Goal: Task Accomplishment & Management: Complete application form

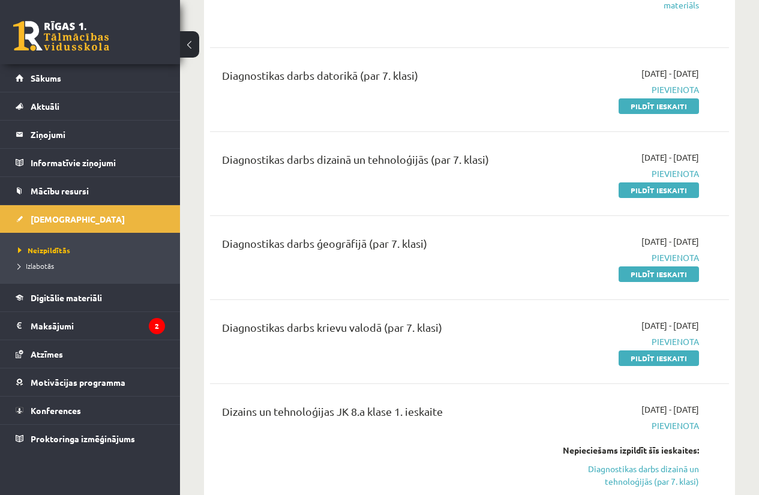
scroll to position [569, 0]
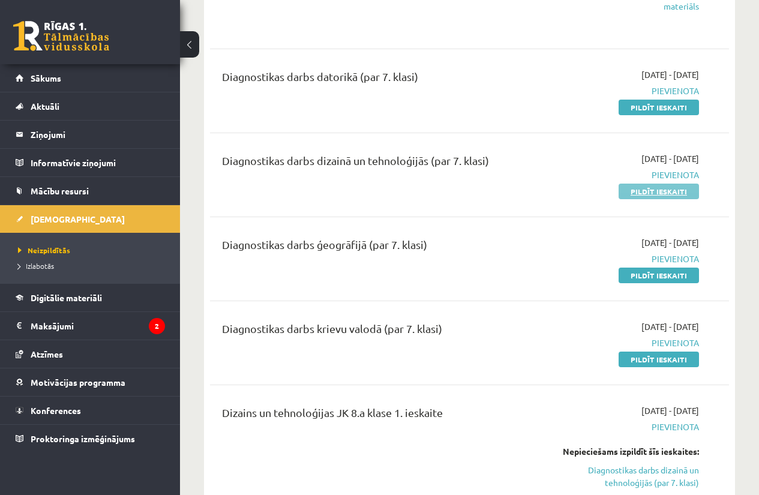
click at [625, 193] on link "Pildīt ieskaiti" at bounding box center [658, 192] width 80 height 16
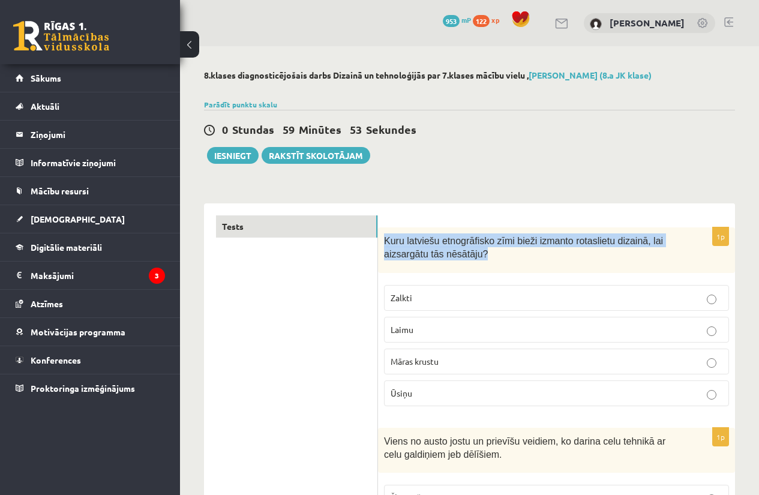
drag, startPoint x: 474, startPoint y: 255, endPoint x: 383, endPoint y: 235, distance: 93.9
click at [383, 235] on div "Kuru latviešu etnogrāfisko zīmi bieži izmanto rotaslietu dizainā, lai aizsargāt…" at bounding box center [556, 250] width 357 height 46
copy span "Kuru latviešu etnogrāfisko zīmi bieži izmanto rotaslietu dizainā, lai aizsargāt…"
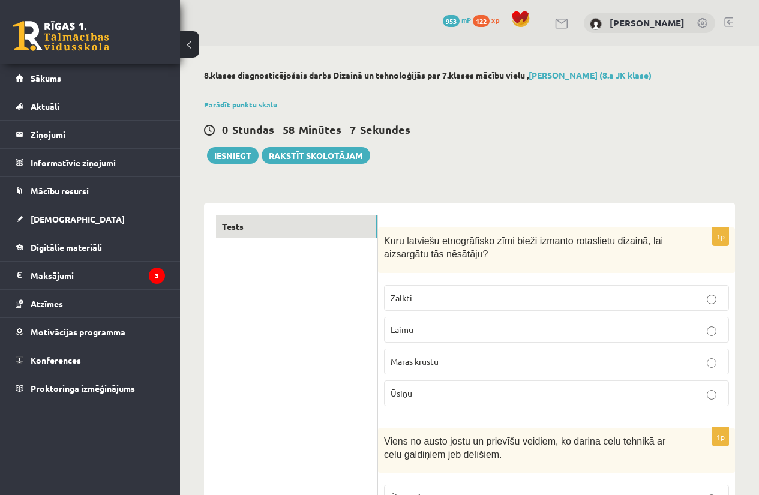
click at [418, 363] on span "Māras krustu" at bounding box center [414, 361] width 48 height 11
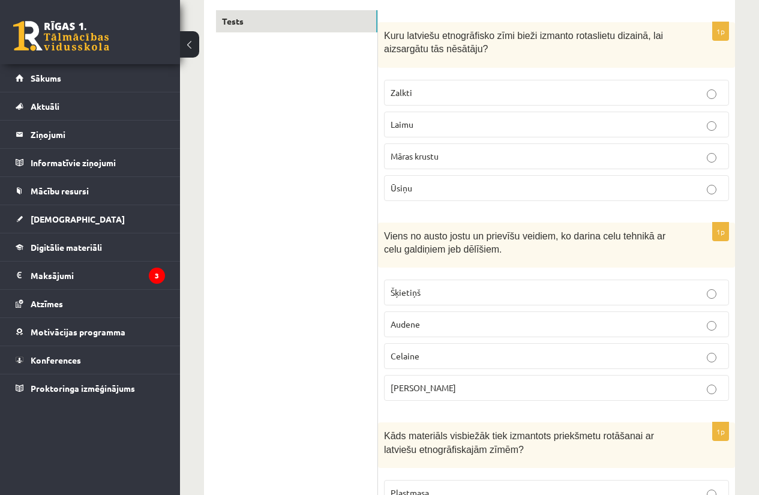
scroll to position [206, 0]
click at [475, 249] on p "Viens no austo jostu un prievīšu veidiem, ko darina celu tehnikā ar celu galdiņ…" at bounding box center [526, 240] width 285 height 27
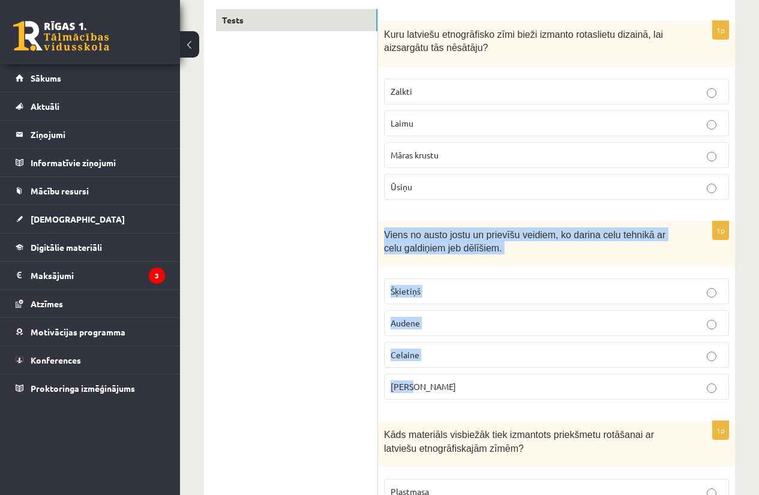
drag, startPoint x: 384, startPoint y: 233, endPoint x: 461, endPoint y: 389, distance: 174.1
click at [461, 389] on div "1p Viens no austo jostu un prievīšu veidiem, ko darina celu tehnikā ar celu gal…" at bounding box center [556, 315] width 357 height 188
copy div "Viens no austo jostu un prievīšu veidiem, ko darina celu tehnikā ar celu galdiņ…"
click at [423, 351] on p "Celaine" at bounding box center [556, 354] width 332 height 13
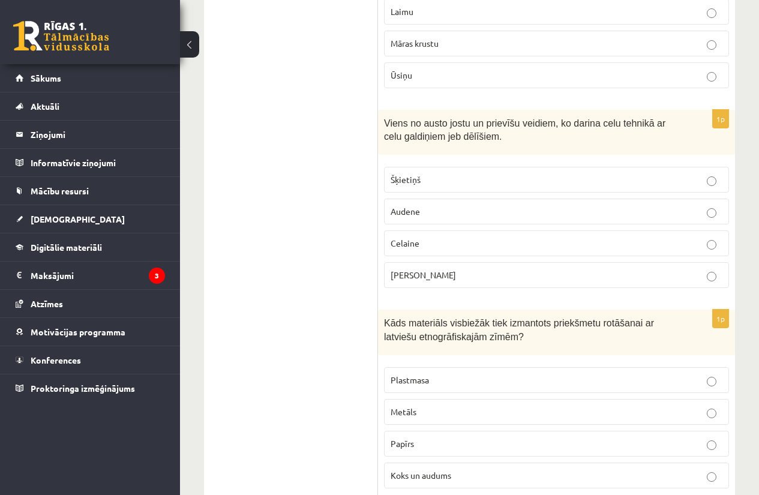
scroll to position [361, 0]
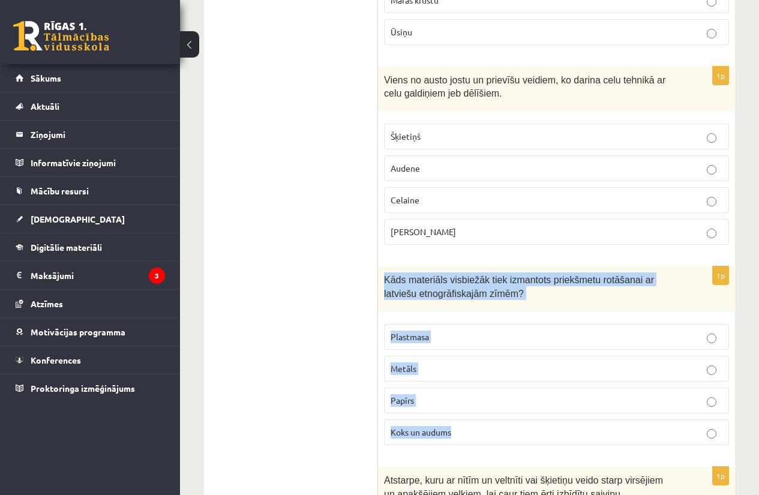
drag, startPoint x: 378, startPoint y: 274, endPoint x: 497, endPoint y: 434, distance: 199.4
click at [497, 434] on div "1p Kāds materiāls visbiežāk tiek izmantots priekšmetu rotāšanai ar latviešu etn…" at bounding box center [556, 360] width 357 height 188
copy div "Kāds materiāls visbiežāk tiek izmantots priekšmetu rotāšanai ar latviešu etnogr…"
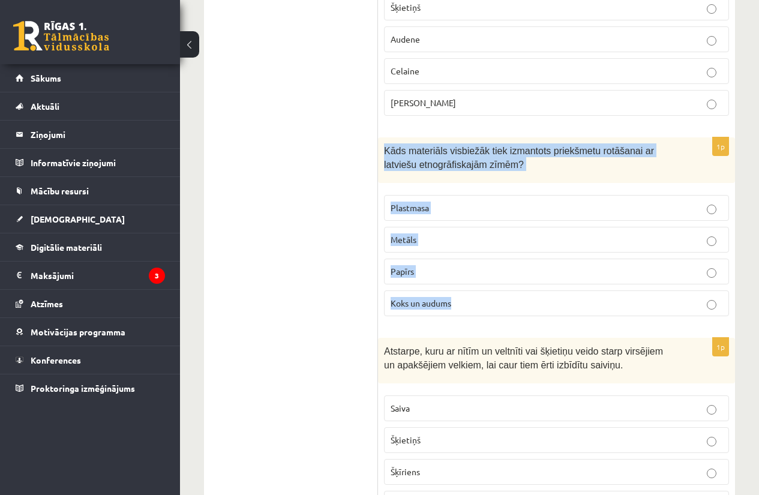
scroll to position [491, 0]
click at [470, 301] on p "Koks un audums" at bounding box center [556, 302] width 332 height 13
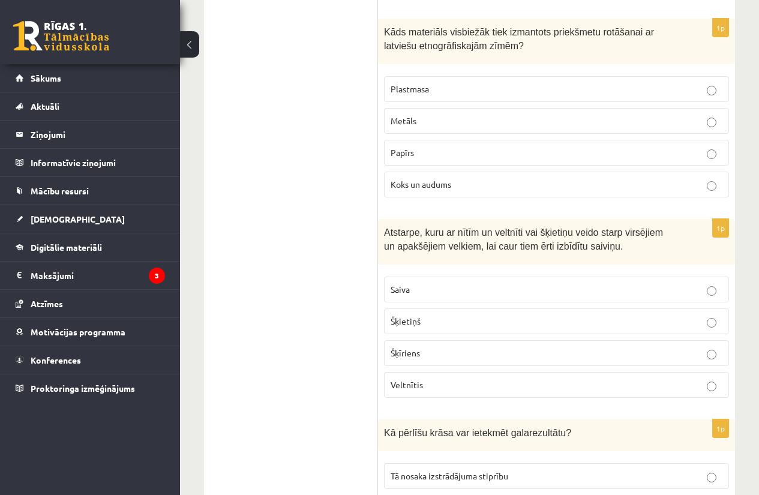
scroll to position [611, 0]
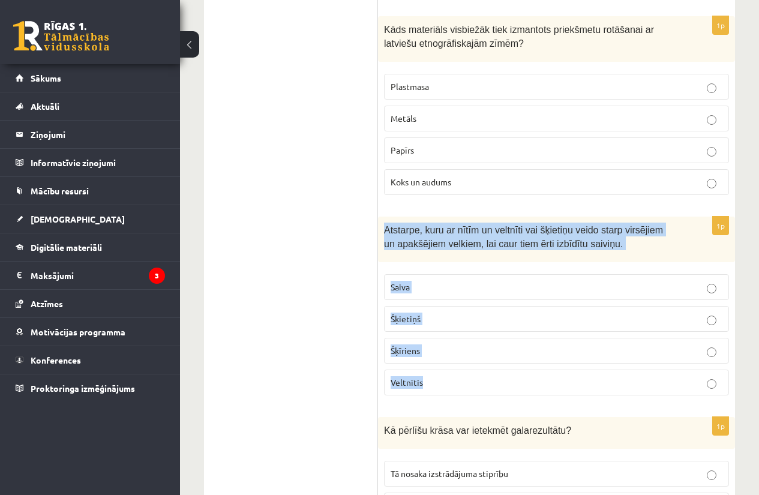
drag, startPoint x: 381, startPoint y: 227, endPoint x: 463, endPoint y: 368, distance: 162.6
click at [463, 368] on div "1p Atstarpe, kuru ar nītīm un veltnīti vai šķietiņu veido starp virsējiem un ap…" at bounding box center [556, 311] width 357 height 188
copy div "Atstarpe, kuru ar nītīm un veltnīti vai šķietiņu veido starp virsējiem un apakš…"
click at [456, 315] on p "Šķietiņš" at bounding box center [556, 319] width 332 height 13
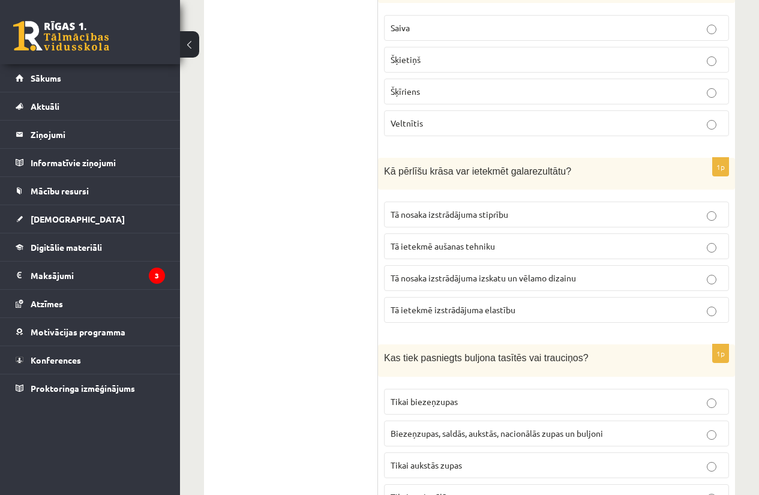
scroll to position [871, 0]
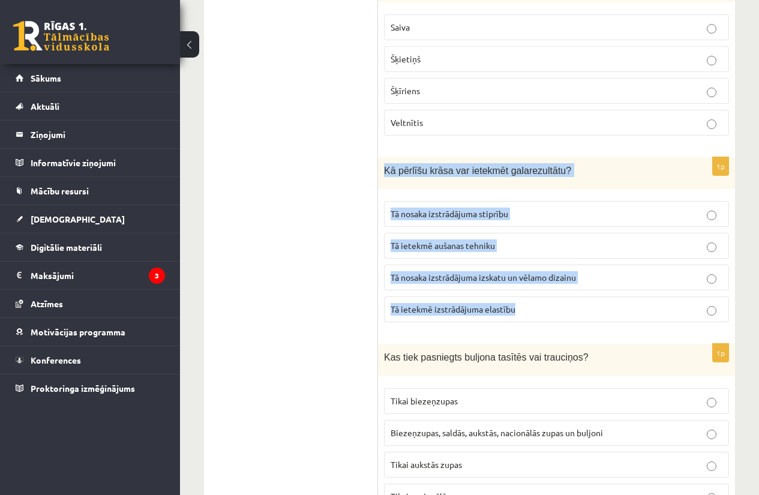
drag, startPoint x: 380, startPoint y: 170, endPoint x: 519, endPoint y: 302, distance: 191.8
click at [519, 302] on div "1p Kā pērlīšu krāsa var ietekmēt galarezultātu? Tā nosaka izstrādājuma stiprību…" at bounding box center [556, 244] width 357 height 175
copy div "Kā pērlīšu krāsa var ietekmēt galarezultātu? Tā nosaka izstrādājuma stiprību Tā…"
click at [581, 287] on label "Tā nosaka izstrādājuma izskatu un vēlamo dizainu" at bounding box center [556, 278] width 345 height 26
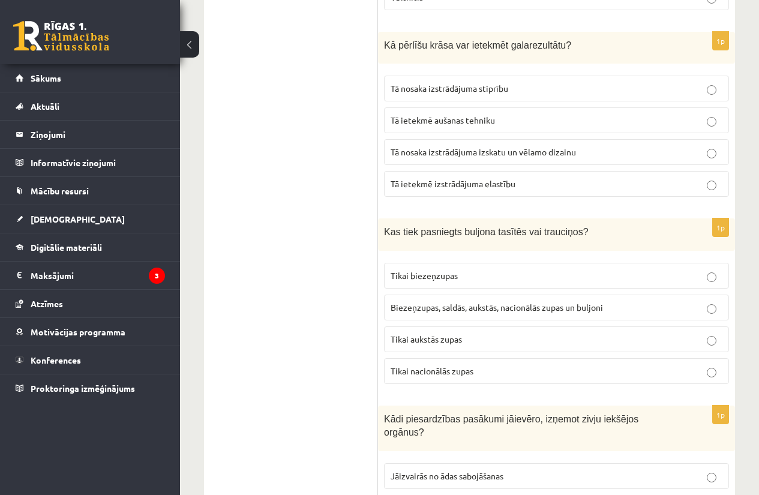
scroll to position [997, 0]
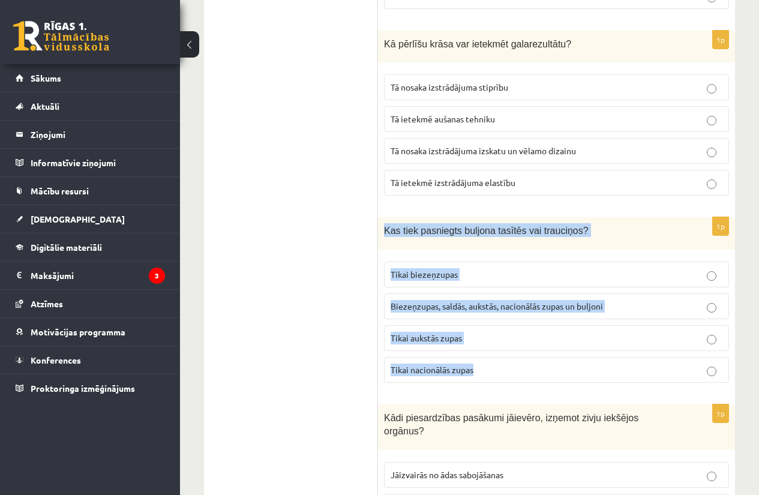
drag, startPoint x: 381, startPoint y: 220, endPoint x: 478, endPoint y: 381, distance: 187.5
click at [478, 381] on div "1p Kas tiek pasniegts buljona tasītēs vai trauciņos? Tikai biezeņzupas Biezeņzu…" at bounding box center [556, 304] width 357 height 175
copy div "Kas tiek pasniegts buljona tasītēs vai trauciņos? Tikai biezeņzupas Biezeņzupas…"
click at [491, 316] on label "Biezeņzupas, saldās, aukstās, nacionālās zupas un buljoni" at bounding box center [556, 306] width 345 height 26
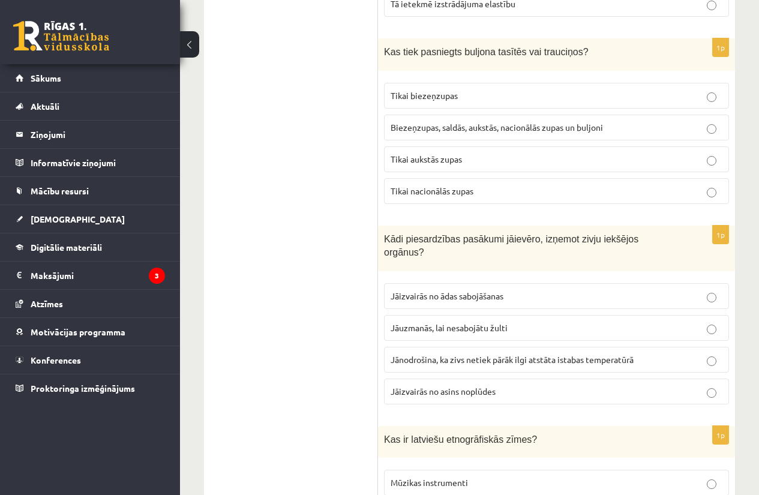
scroll to position [1266, 0]
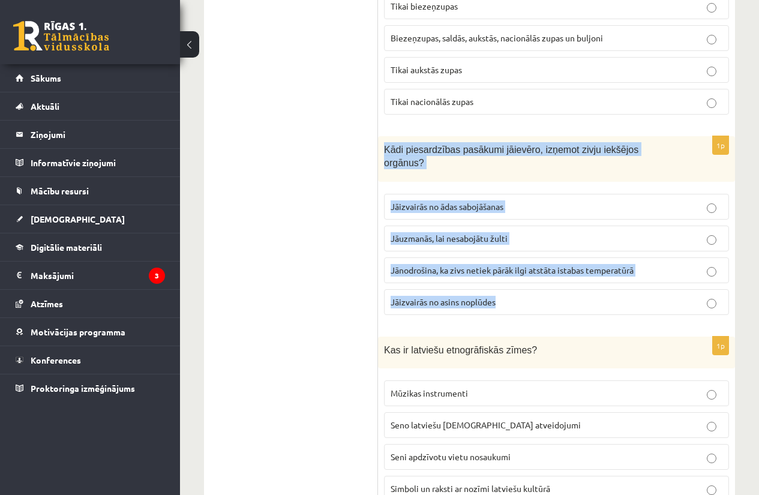
drag, startPoint x: 382, startPoint y: 144, endPoint x: 528, endPoint y: 299, distance: 213.4
click at [528, 299] on div "1p Kādi piesardzības pasākumi jāievēro, izņemot zivju iekšējos orgānus? Jāizvai…" at bounding box center [556, 230] width 357 height 188
copy div "Kādi piesardzības pasākumi jāievēro, izņemot zivju iekšējos orgānus? Jāizvairās…"
click at [521, 237] on label "Jāuzmanās, lai nesabojātu žulti" at bounding box center [556, 239] width 345 height 26
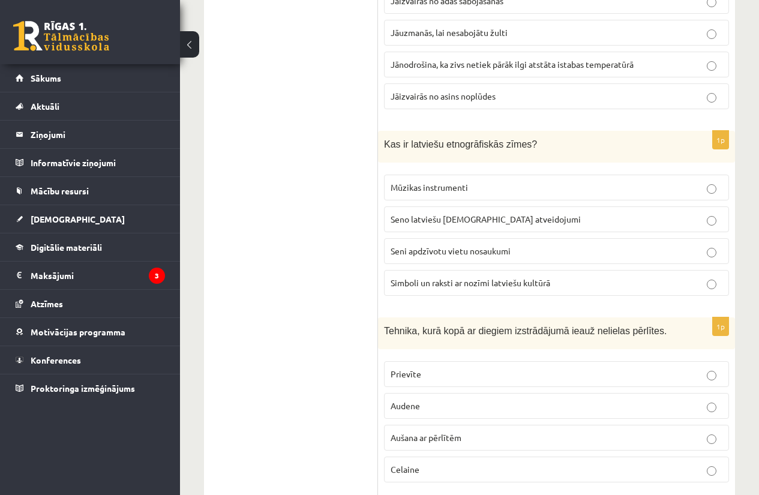
scroll to position [1480, 0]
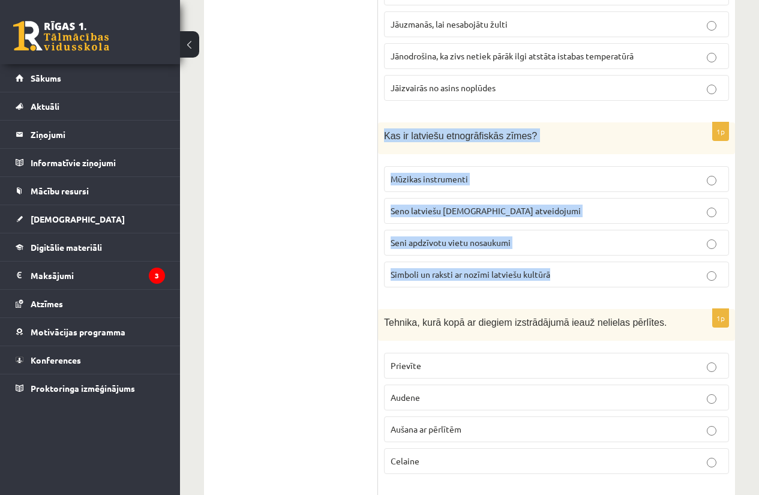
drag, startPoint x: 379, startPoint y: 116, endPoint x: 564, endPoint y: 256, distance: 232.0
click at [564, 256] on div "1p Kas ir latviešu etnogrāfiskās zīmes? Mūzikas instrumenti Seno latviešu dievu…" at bounding box center [556, 209] width 357 height 175
copy div "Kas ir latviešu etnogrāfiskās zīmes? Mūzikas instrumenti Seno latviešu dievu at…"
click at [549, 275] on fieldset "Mūzikas instrumenti Seno latviešu dievu atveidojumi Seni apdzīvotu vietu nosauk…" at bounding box center [556, 225] width 345 height 131
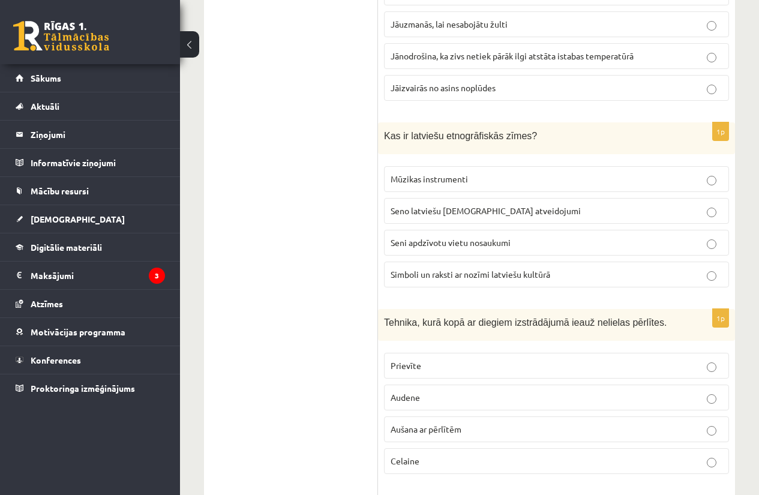
click at [565, 268] on p "Simboli un raksti ar nozīmi latviešu kultūrā" at bounding box center [556, 274] width 332 height 13
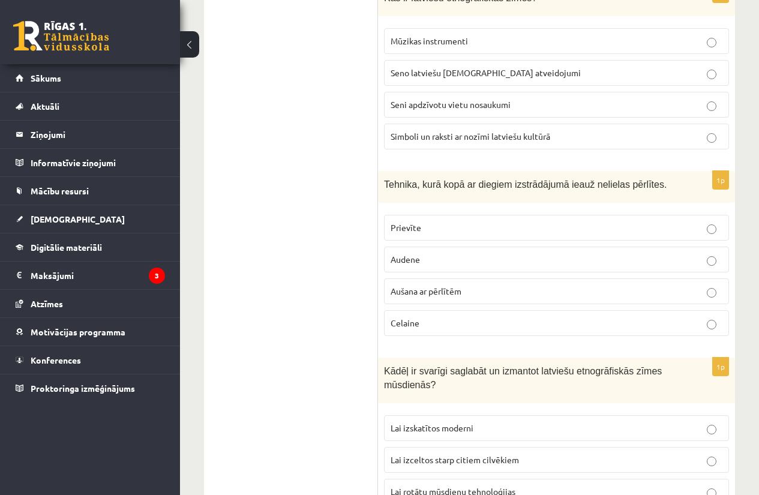
scroll to position [1619, 0]
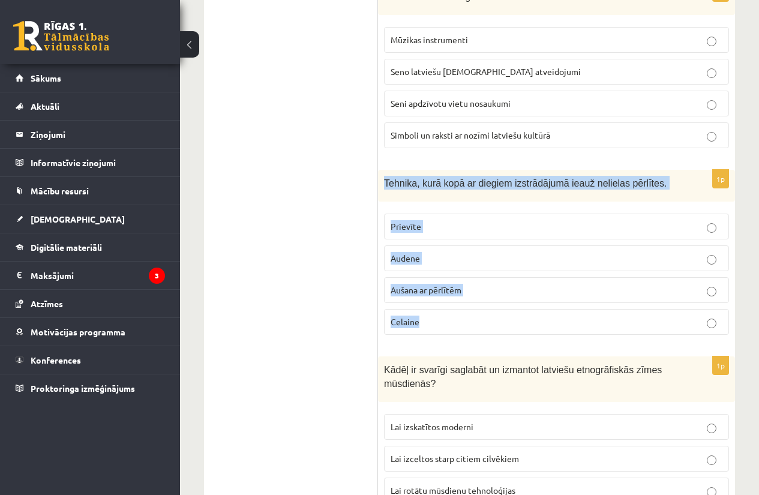
drag, startPoint x: 381, startPoint y: 166, endPoint x: 500, endPoint y: 329, distance: 201.8
click at [500, 329] on div "1p Tehnika, kurā kopā ar diegiem izstrādājumā ieauž nelielas pērlītes. Prievīte…" at bounding box center [556, 257] width 357 height 175
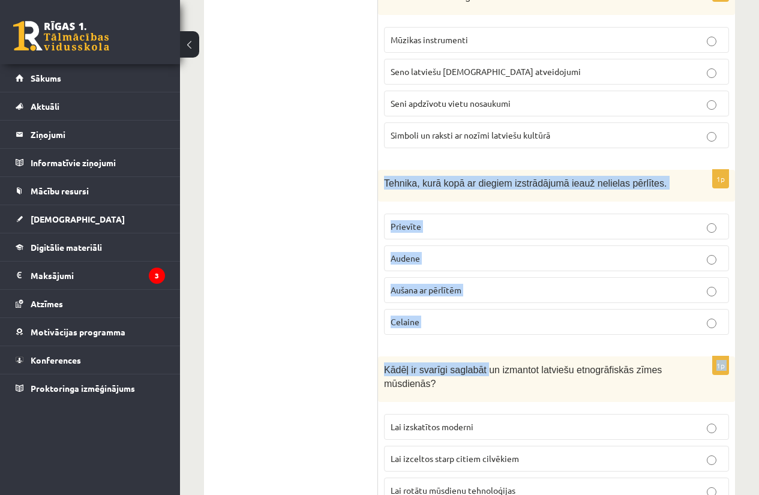
drag, startPoint x: 383, startPoint y: 164, endPoint x: 477, endPoint y: 347, distance: 205.0
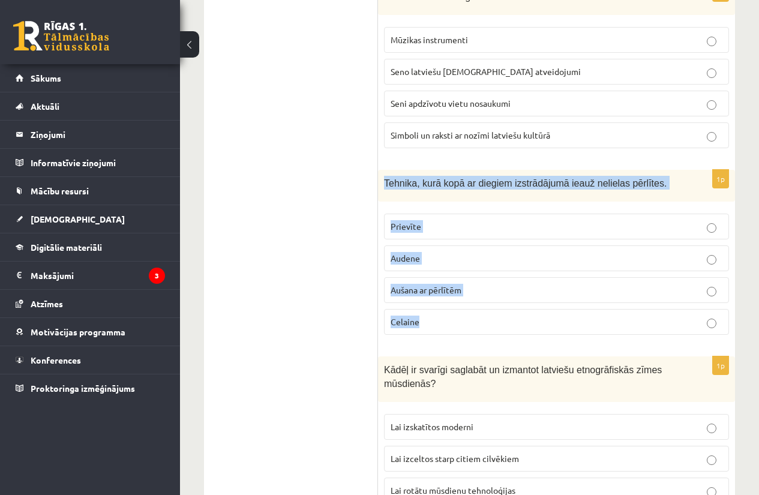
drag, startPoint x: 383, startPoint y: 166, endPoint x: 468, endPoint y: 298, distance: 156.6
click at [468, 298] on div "1p Tehnika, kurā kopā ar diegiem izstrādājumā ieauž nelielas pērlītes. Prievīte…" at bounding box center [556, 257] width 357 height 175
copy div "Tehnika, kurā kopā ar diegiem izstrādājumā ieauž nelielas pērlītes. Prievīte Au…"
click at [503, 284] on p "Aušana ar pērlītēm" at bounding box center [556, 290] width 332 height 13
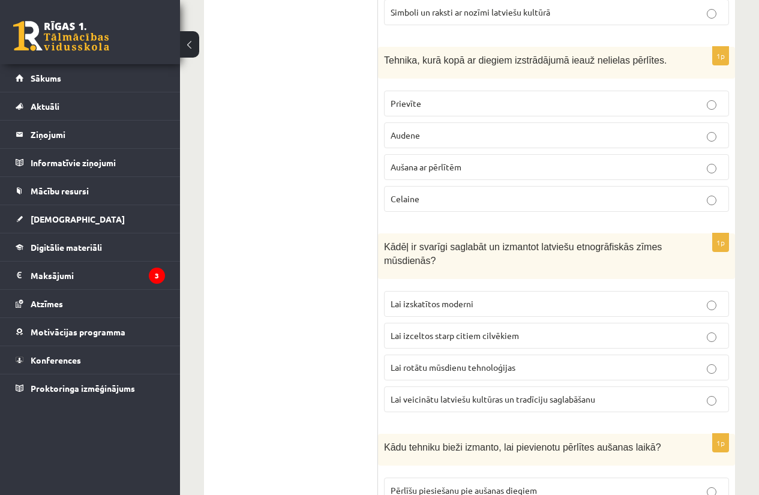
scroll to position [1742, 0]
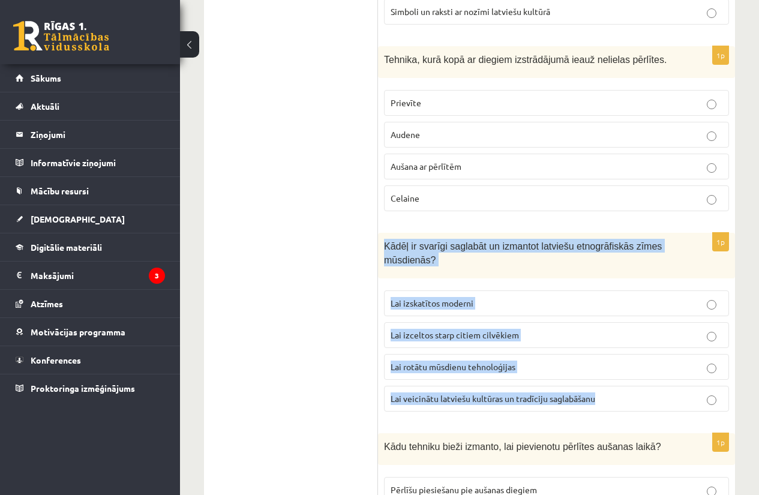
drag, startPoint x: 381, startPoint y: 226, endPoint x: 639, endPoint y: 396, distance: 308.8
click at [639, 396] on div "1p Kādēļ ir svarīgi saglabāt un izmantot latviešu etnogrāfiskās zīmes mūsdienās…" at bounding box center [556, 327] width 357 height 188
click at [531, 330] on label "Lai izceltos starp citiem cilvēkiem" at bounding box center [556, 335] width 345 height 26
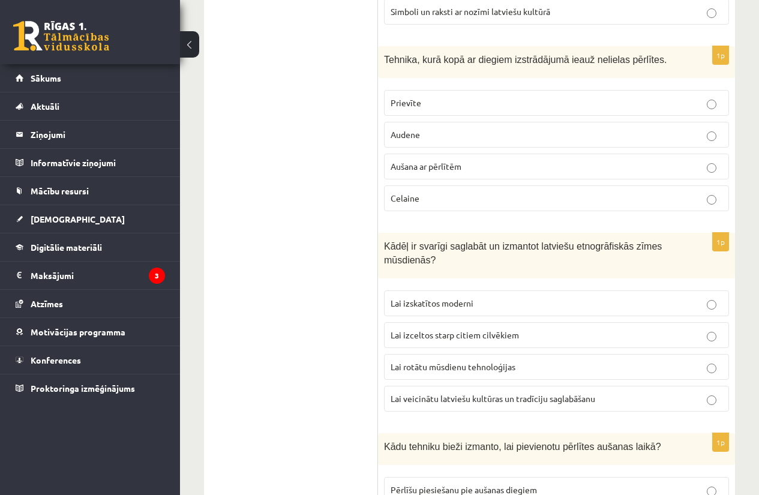
click at [459, 393] on span "Lai veicinātu latviešu kultūras un tradīciju saglabāšanu" at bounding box center [492, 398] width 205 height 11
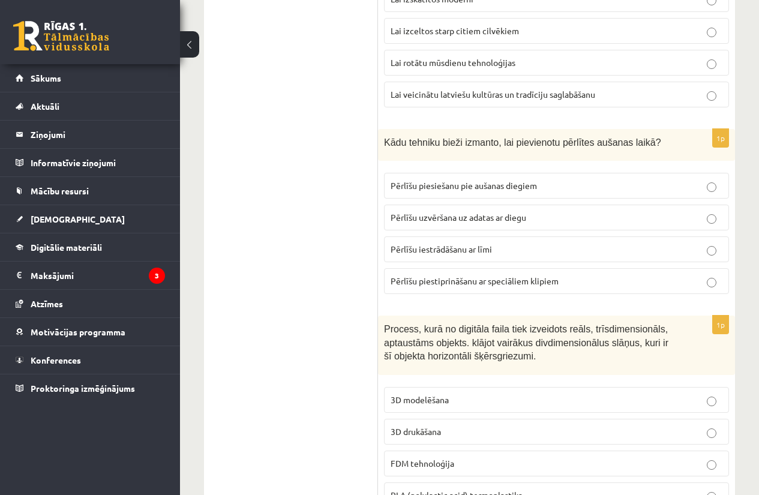
scroll to position [2047, 0]
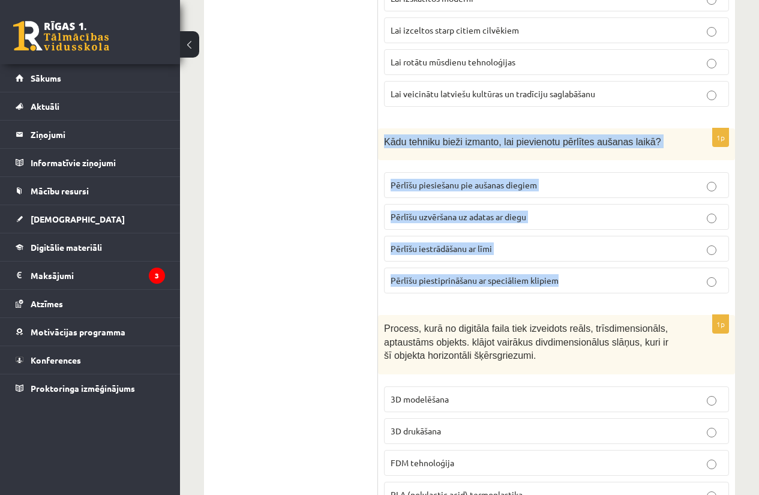
drag, startPoint x: 380, startPoint y: 122, endPoint x: 569, endPoint y: 272, distance: 240.8
click at [569, 272] on div "1p Kādu tehniku bieži izmanto, lai pievienotu pērlītes aušanas laikā? Pērlīšu p…" at bounding box center [556, 215] width 357 height 175
click at [465, 214] on label "Pērlīšu uzvēršana uz adatas ar diegu" at bounding box center [556, 217] width 345 height 26
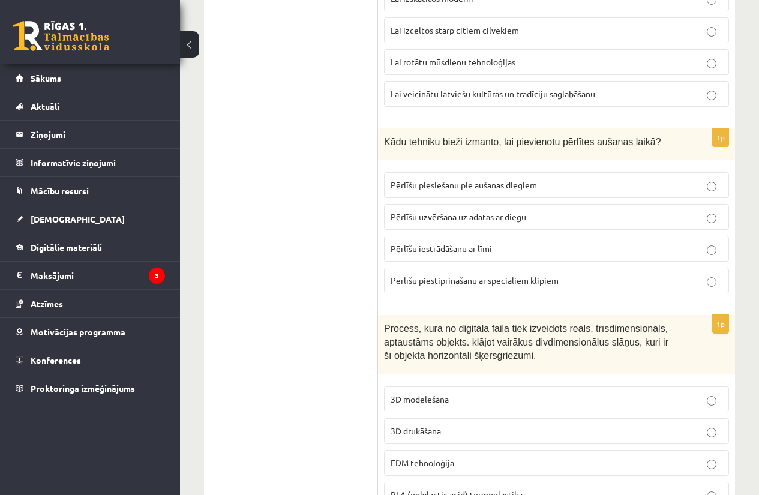
scroll to position [2198, 0]
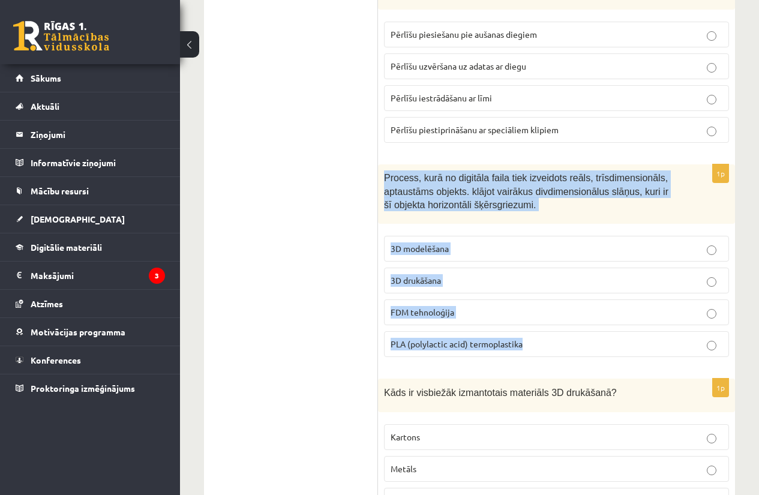
drag, startPoint x: 384, startPoint y: 159, endPoint x: 576, endPoint y: 347, distance: 268.9
click at [576, 347] on div "1p Process, kurā no digitāla faila tiek izveidots reāls, trīsdimensionāls, apta…" at bounding box center [556, 265] width 357 height 202
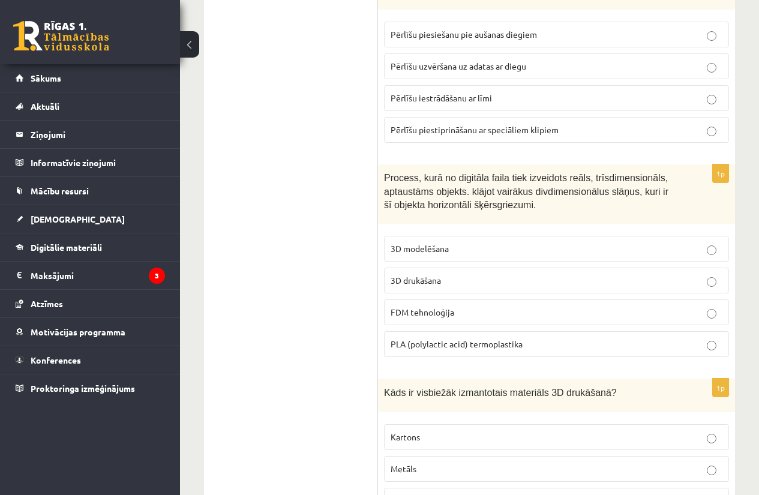
click at [464, 274] on p "3D drukāšana" at bounding box center [556, 280] width 332 height 13
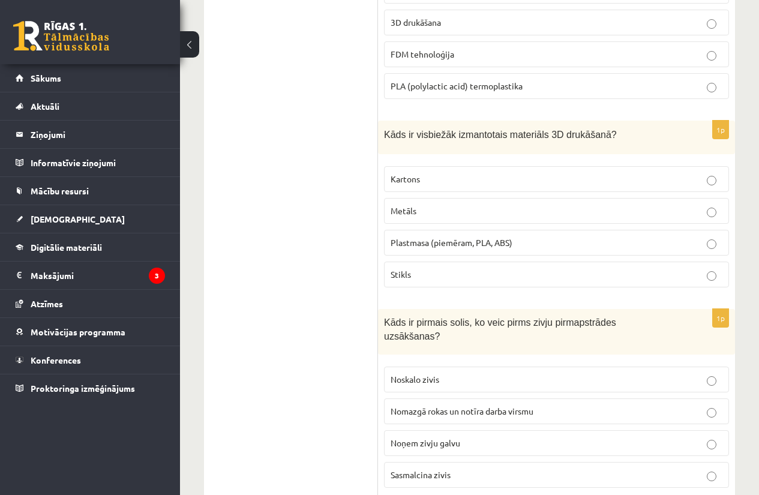
scroll to position [2457, 0]
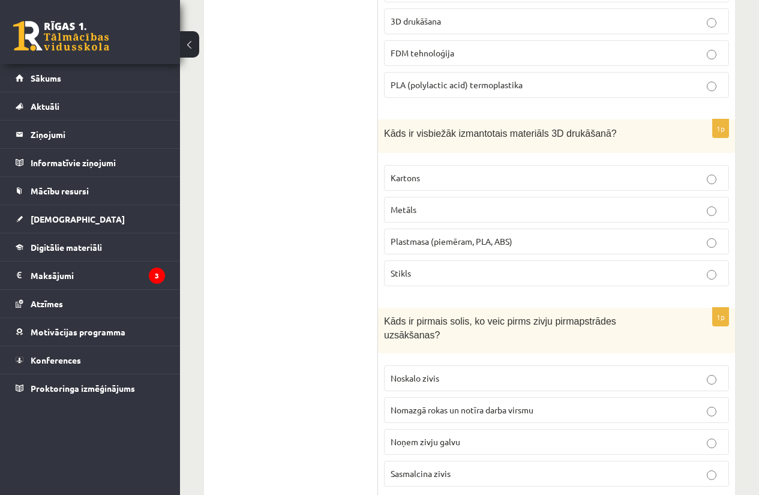
click at [486, 235] on p "Plastmasa (piemēram, PLA, ABS)" at bounding box center [556, 241] width 332 height 13
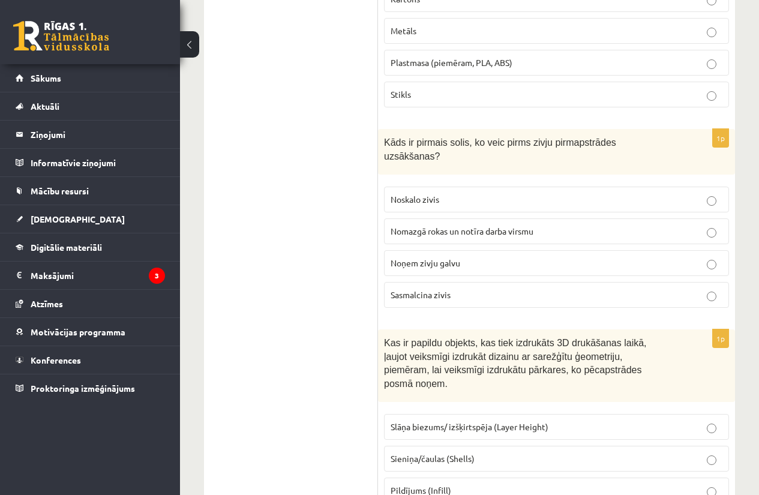
scroll to position [2636, 0]
click at [477, 225] on span "Nomazgā rokas un notīra darba virsmu" at bounding box center [461, 230] width 143 height 11
drag, startPoint x: 374, startPoint y: 104, endPoint x: 462, endPoint y: 269, distance: 187.3
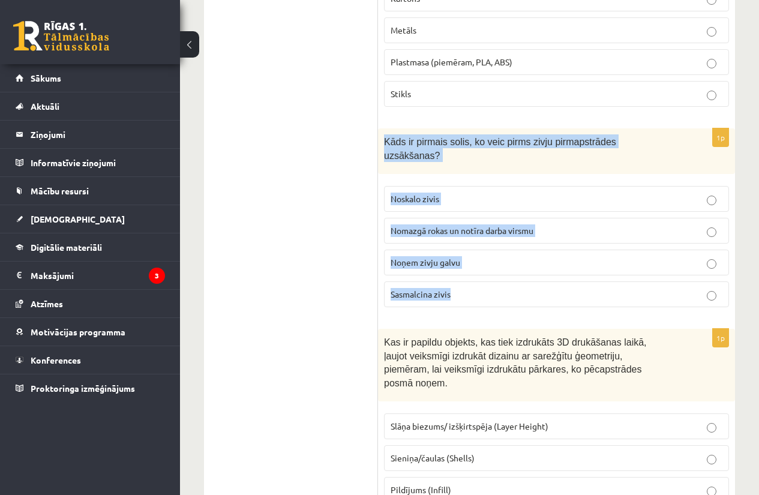
drag, startPoint x: 383, startPoint y: 122, endPoint x: 469, endPoint y: 272, distance: 173.6
click at [469, 272] on div "1p Kāds ir pirmais solis, ko veic pirms zivju pirmapstrādes uzsākšanas? Noskalo…" at bounding box center [556, 222] width 357 height 188
click at [479, 225] on span "Nomazgā rokas un notīra darba virsmu" at bounding box center [461, 230] width 143 height 11
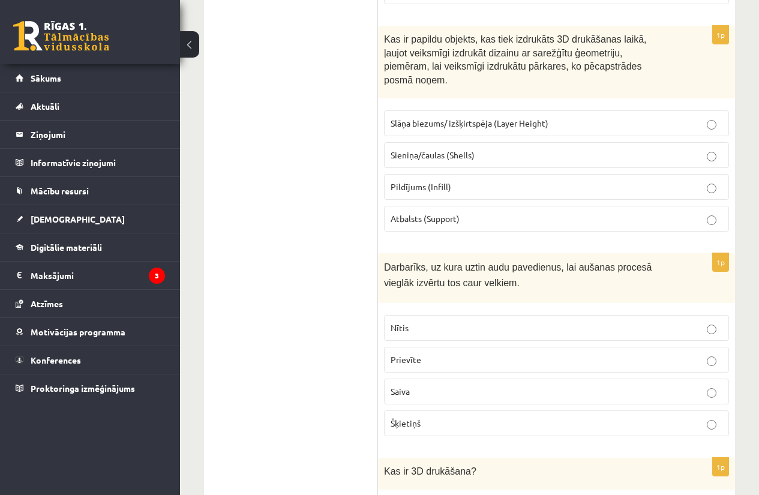
scroll to position [2936, 0]
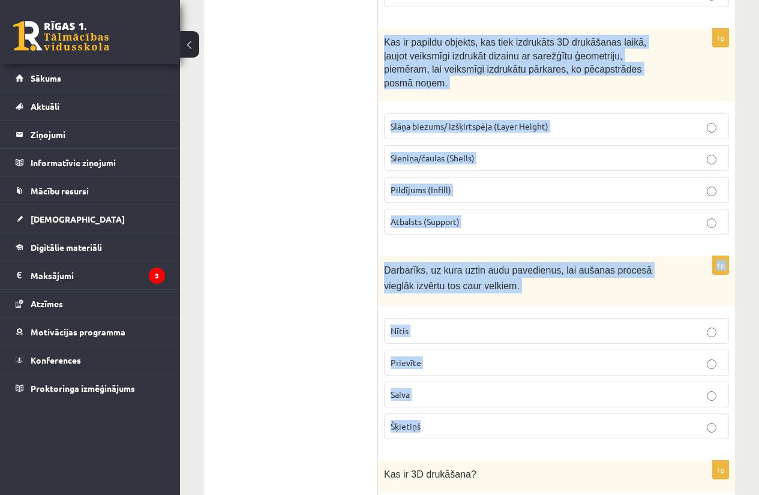
drag, startPoint x: 382, startPoint y: 8, endPoint x: 582, endPoint y: 366, distance: 410.8
click at [582, 366] on form "1p Kuru latviešu etnogrāfisko zīmi bieži izmanto rotaslietu dizainā, lai aizsar…" at bounding box center [556, 225] width 333 height 5893
click at [466, 215] on p "Atbalsts (Support)" at bounding box center [556, 221] width 332 height 13
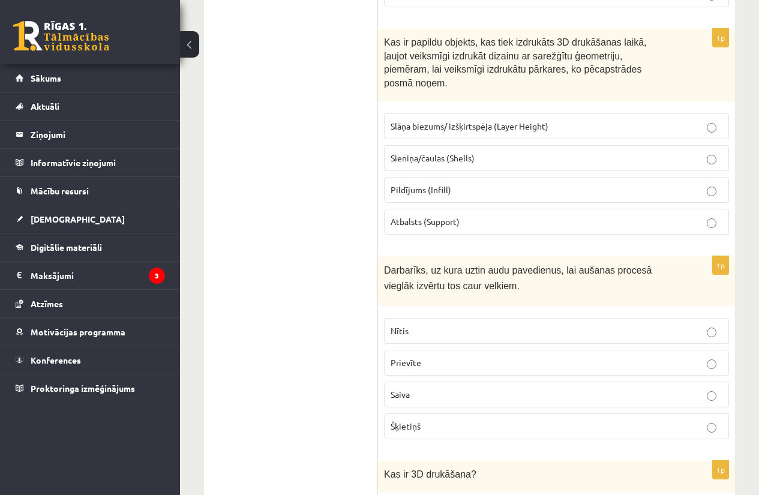
click at [453, 324] on p "Nītis" at bounding box center [556, 330] width 332 height 13
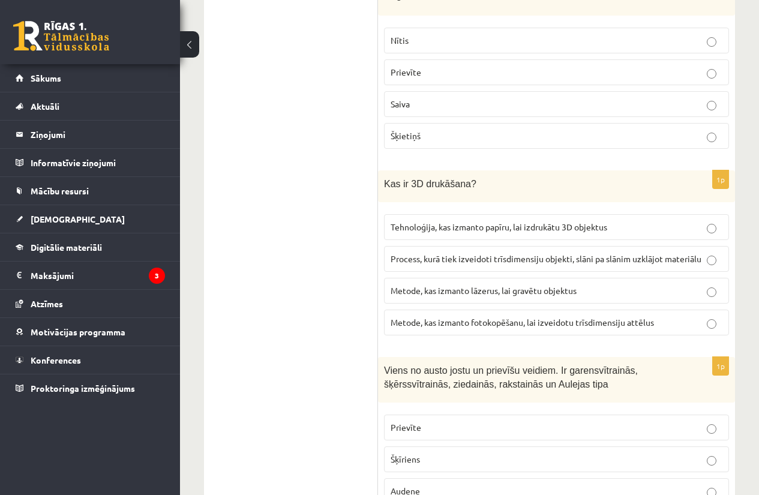
scroll to position [3227, 0]
click at [443, 245] on label "Process, kurā tiek izveidoti trīsdimensiju objekti, slāni pa slānim uzklājot ma…" at bounding box center [556, 258] width 345 height 26
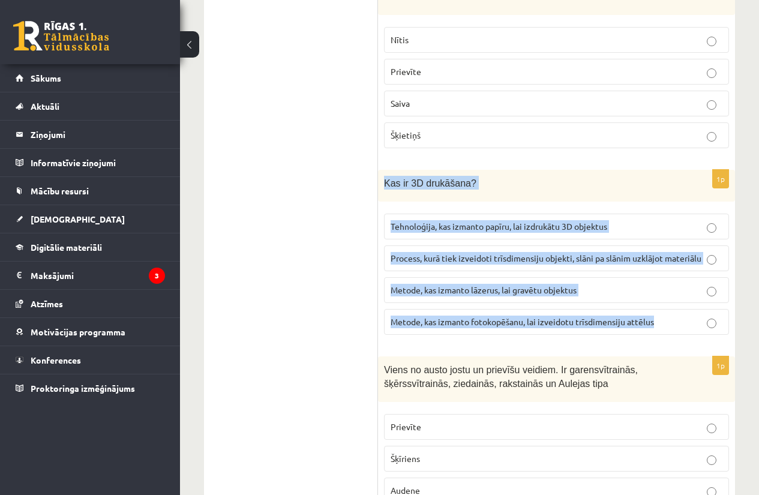
drag, startPoint x: 384, startPoint y: 131, endPoint x: 654, endPoint y: 290, distance: 312.7
click at [654, 290] on div "1p Kas ir 3D drukāšana? Tehnoloģija, kas izmanto papīru, lai izdrukātu 3D objek…" at bounding box center [556, 257] width 357 height 175
click at [734, 214] on div "1p Kas ir 3D drukāšana? Tehnoloģija, kas izmanto papīru, lai izdrukātu 3D objek…" at bounding box center [556, 257] width 357 height 175
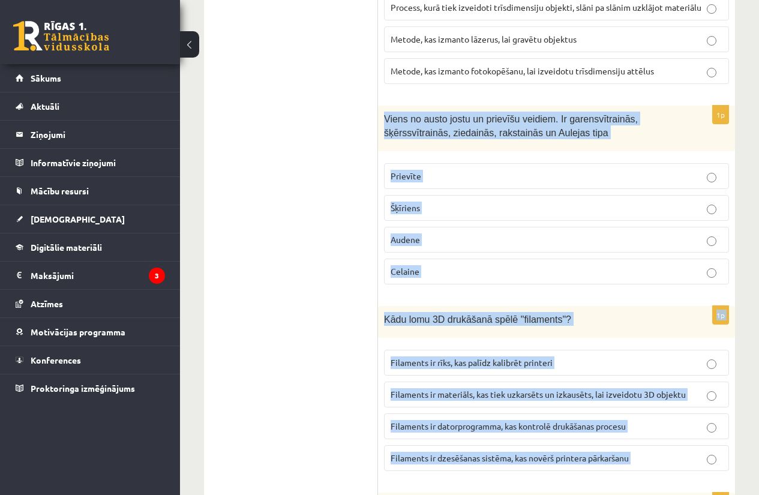
scroll to position [3480, 0]
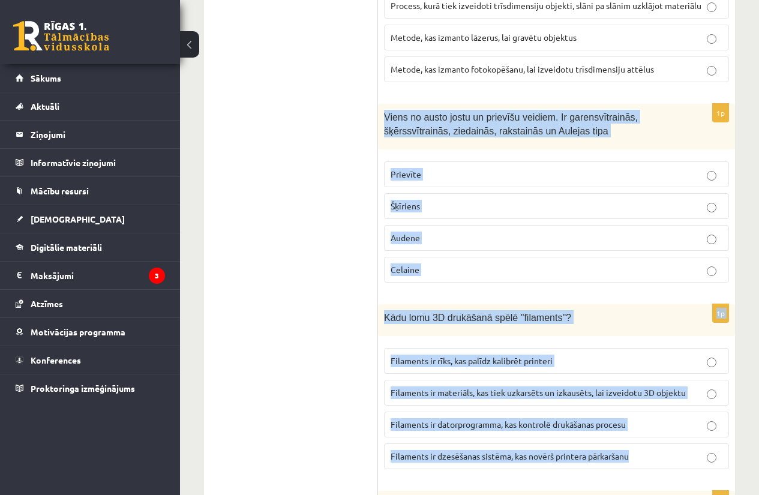
drag, startPoint x: 381, startPoint y: 96, endPoint x: 665, endPoint y: 410, distance: 423.4
click at [447, 168] on p "Prievīte" at bounding box center [556, 174] width 332 height 13
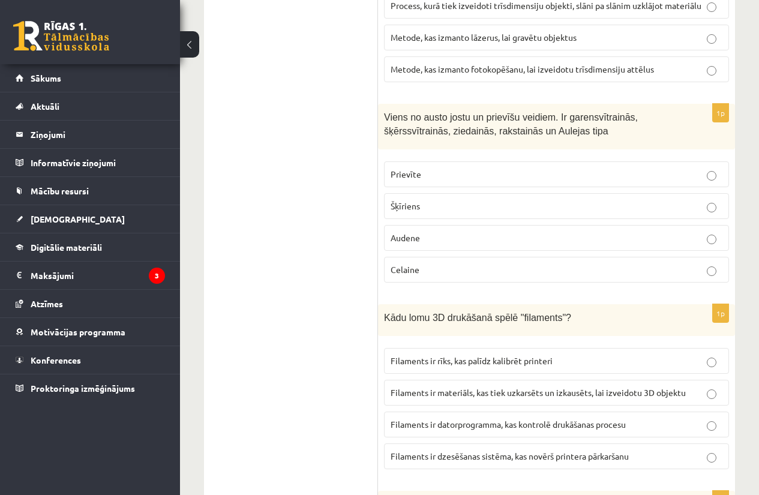
click at [469, 387] on span "Filaments ir materiāls, kas tiek uzkarsēts un izkausēts, lai izveidotu 3D objek…" at bounding box center [537, 392] width 295 height 11
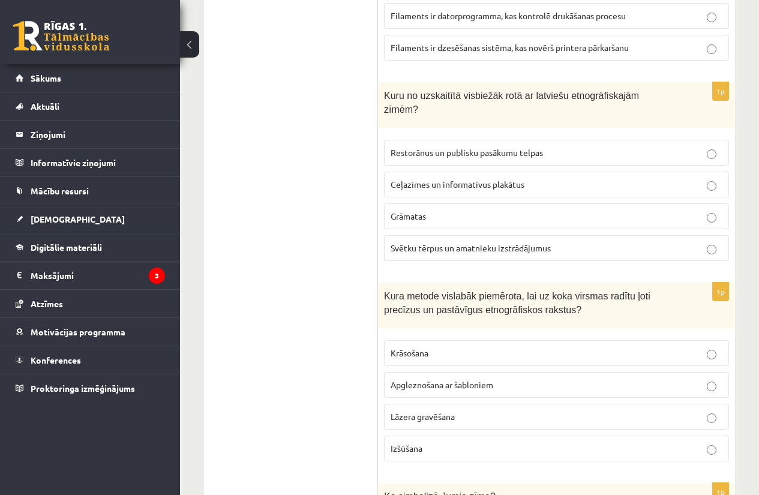
scroll to position [3887, 0]
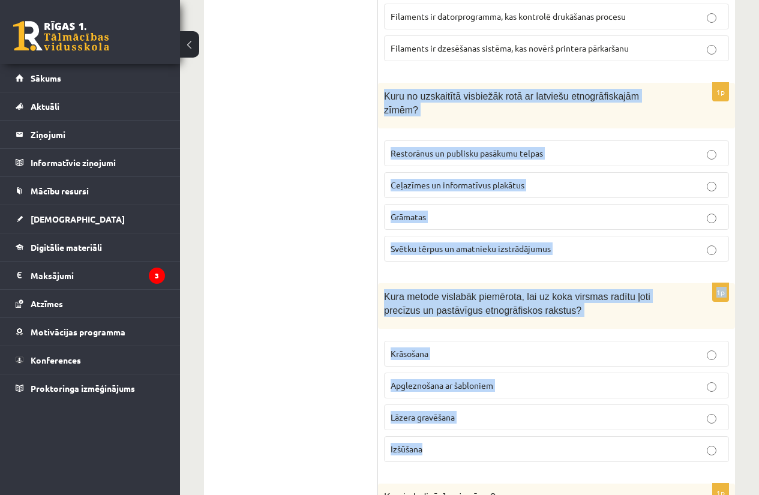
drag, startPoint x: 378, startPoint y: 46, endPoint x: 636, endPoint y: 403, distance: 440.5
click at [461, 242] on p "Svētku tērpus un amatnieku izstrādājumus" at bounding box center [556, 248] width 332 height 13
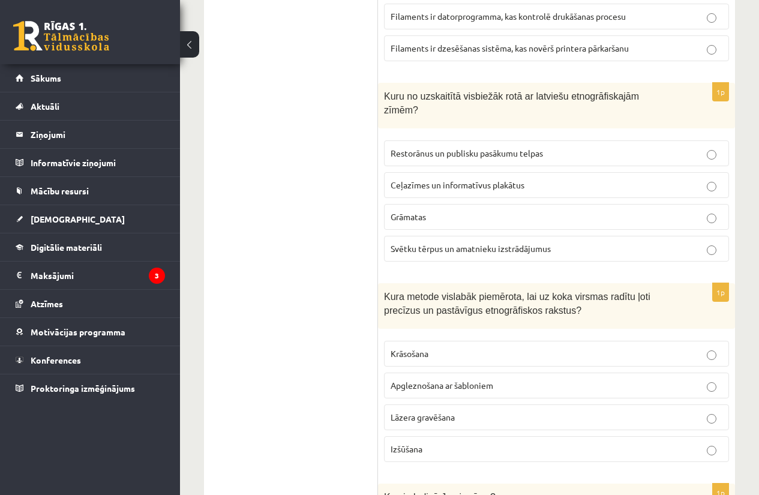
click at [474, 411] on p "Lāzera gravēšana" at bounding box center [556, 417] width 332 height 13
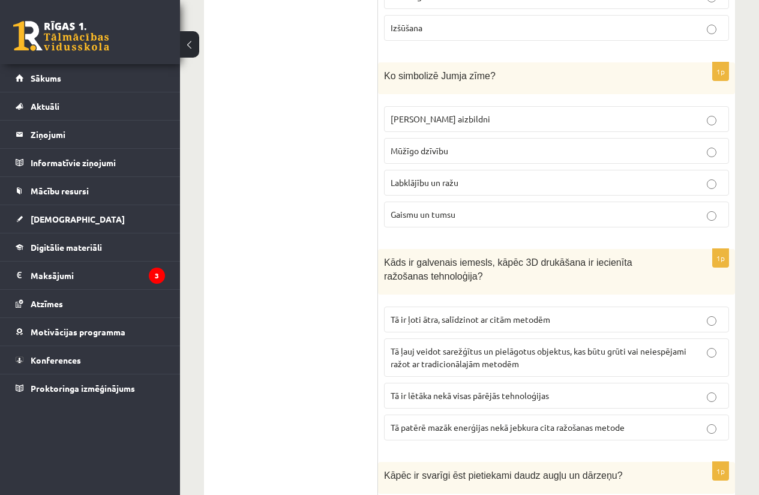
scroll to position [4311, 0]
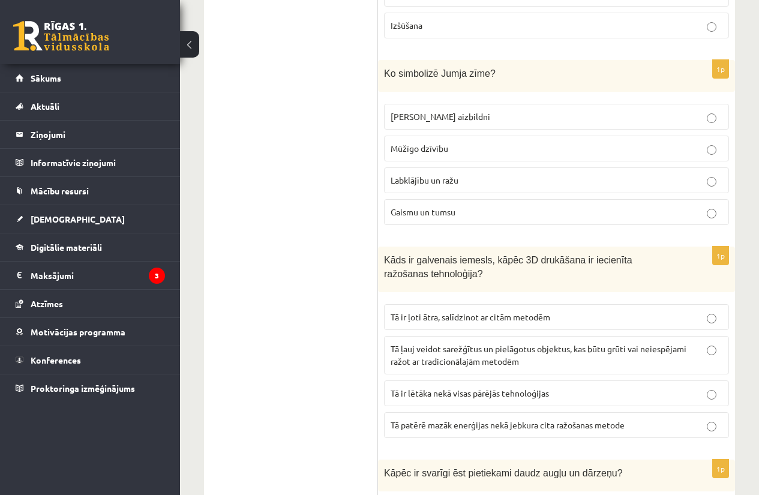
drag, startPoint x: 377, startPoint y: 12, endPoint x: 476, endPoint y: 151, distance: 171.1
click at [628, 110] on fieldset "Zirgu aizbildni Mūžīgo dzīvību Labklājību un ražu Gaismu un tumsu" at bounding box center [556, 163] width 345 height 131
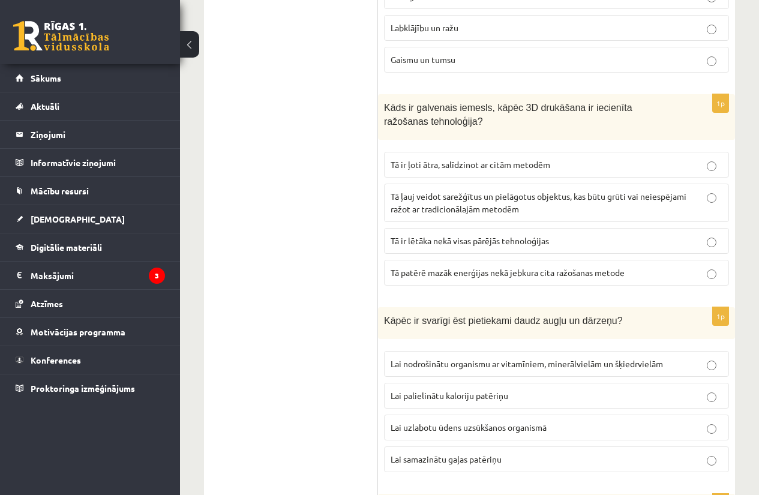
scroll to position [4461, 0]
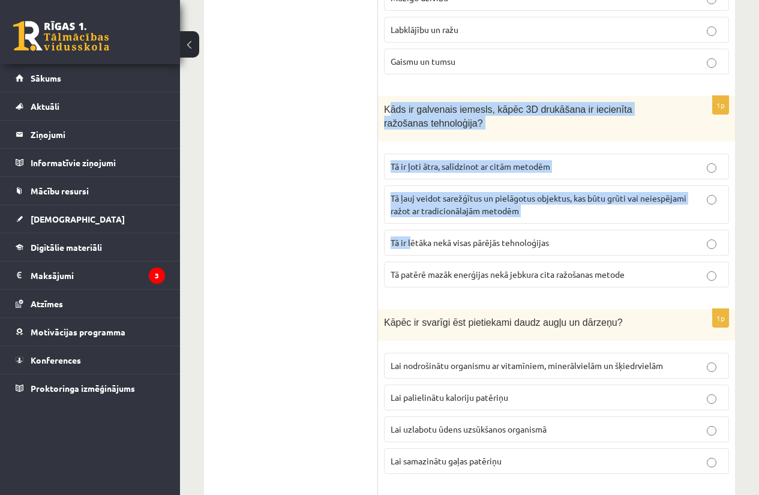
drag, startPoint x: 387, startPoint y: 52, endPoint x: 412, endPoint y: 174, distance: 124.3
click at [412, 174] on div "1p Kāds ir galvenais iemesls, kāpēc 3D drukāšana ir iecienīta ražošanas tehnolo…" at bounding box center [556, 196] width 357 height 201
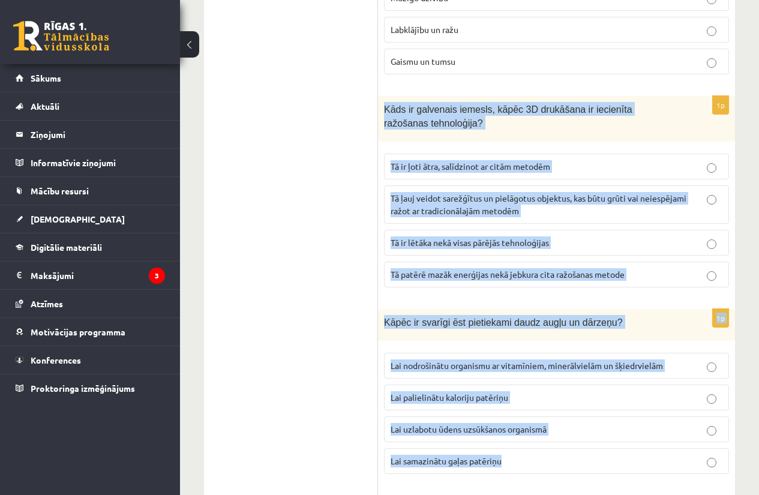
drag, startPoint x: 380, startPoint y: 44, endPoint x: 554, endPoint y: 418, distance: 412.4
click at [521, 192] on p "Tā ļauj veidot sarežģītus un pielāgotus objektus, kas būtu grūti vai neiespējam…" at bounding box center [556, 204] width 332 height 25
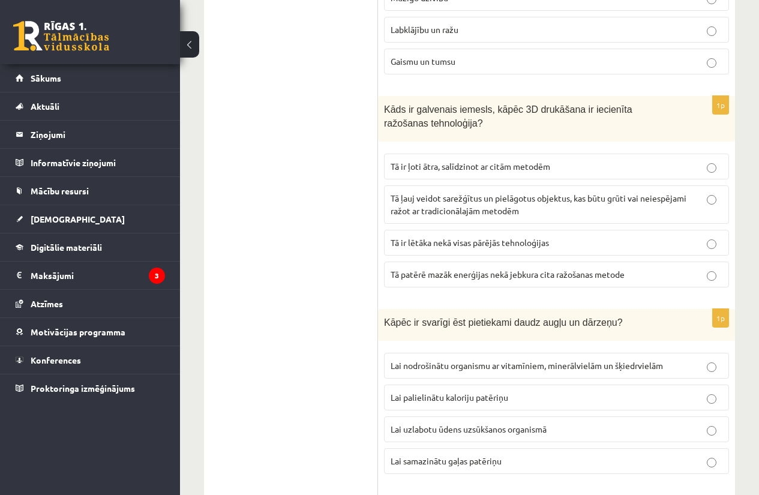
click at [469, 347] on fieldset "Lai nodrošinātu organismu ar vitamīniem, minerālvielām un šķiedrvielām Lai pali…" at bounding box center [556, 412] width 345 height 131
click at [464, 353] on label "Lai nodrošinātu organismu ar vitamīniem, minerālvielām un šķiedrvielām" at bounding box center [556, 366] width 345 height 26
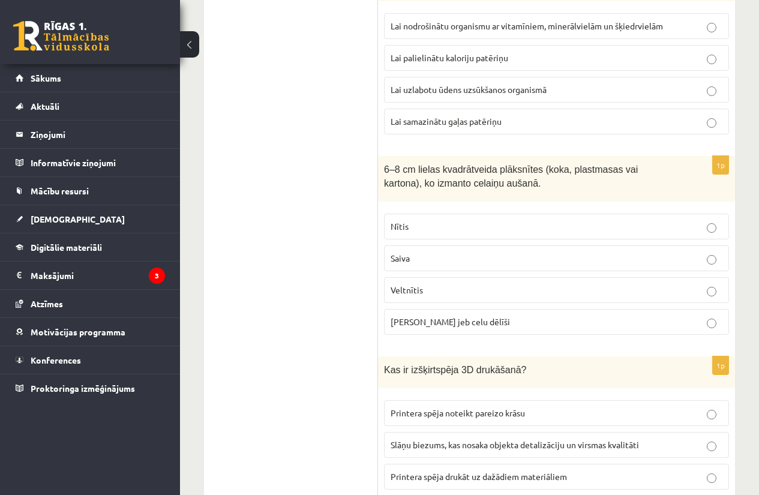
scroll to position [4803, 0]
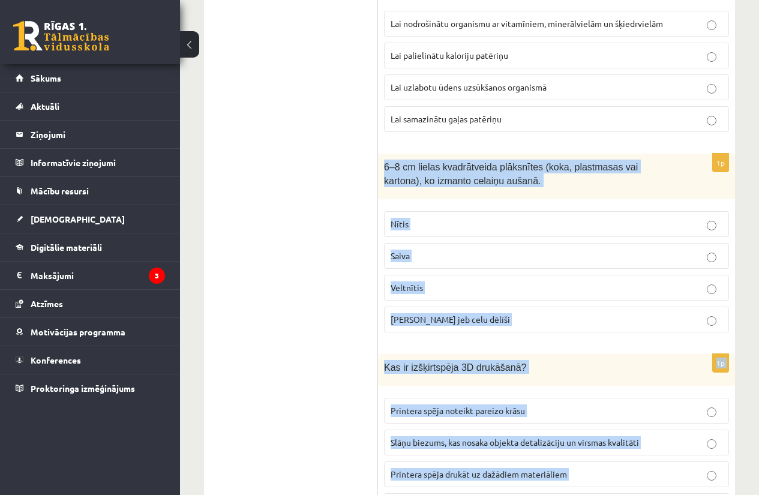
drag, startPoint x: 378, startPoint y: 91, endPoint x: 558, endPoint y: 461, distance: 411.8
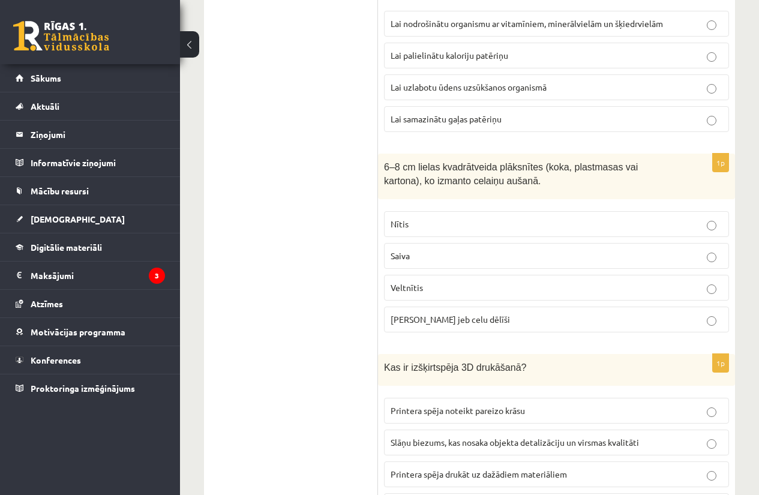
click at [516, 313] on p "Celu galdiņi jeb celu dēlīši" at bounding box center [556, 319] width 332 height 13
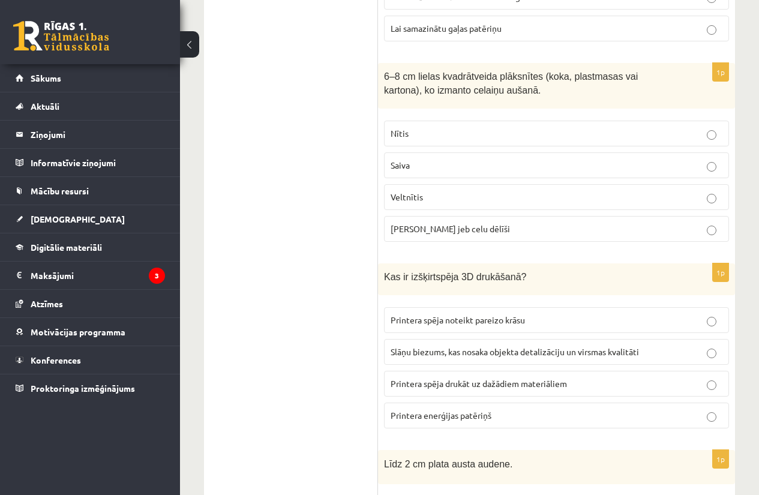
scroll to position [4894, 0]
click at [472, 311] on fieldset "Printera spēja noteikt pareizo krāsu Slāņu biezums, kas nosaka objekta detalizā…" at bounding box center [556, 366] width 345 height 131
click at [462, 338] on label "Slāņu biezums, kas nosaka objekta detalizāciju un virsmas kvalitāti" at bounding box center [556, 351] width 345 height 26
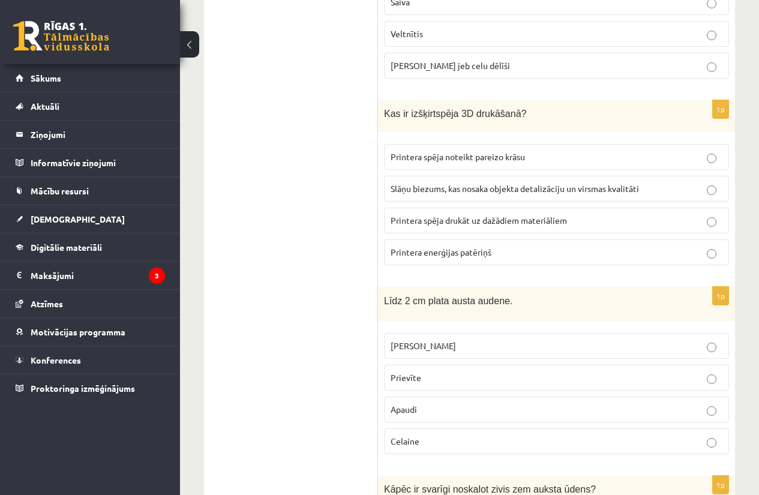
scroll to position [5058, 0]
drag, startPoint x: 374, startPoint y: 238, endPoint x: 443, endPoint y: 389, distance: 166.4
drag, startPoint x: 375, startPoint y: 242, endPoint x: 412, endPoint y: 328, distance: 93.3
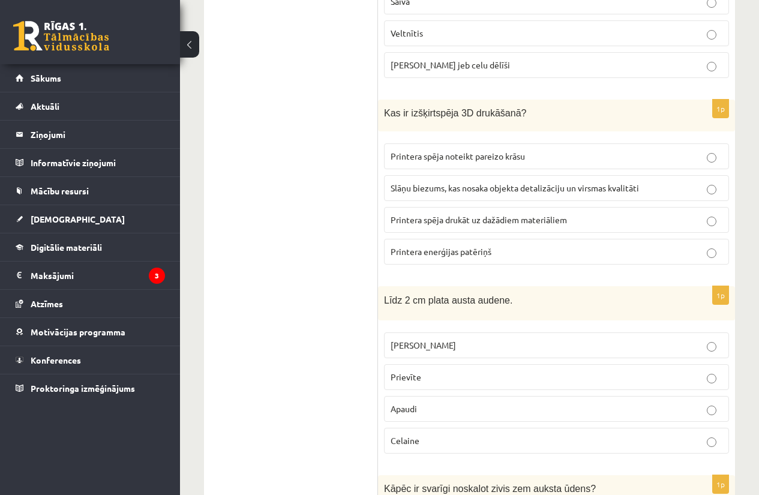
drag, startPoint x: 387, startPoint y: 248, endPoint x: 388, endPoint y: 254, distance: 6.7
click at [388, 286] on div "Līdz 2 cm plata austa audene." at bounding box center [556, 303] width 357 height 34
drag, startPoint x: 377, startPoint y: 250, endPoint x: 420, endPoint y: 316, distance: 78.9
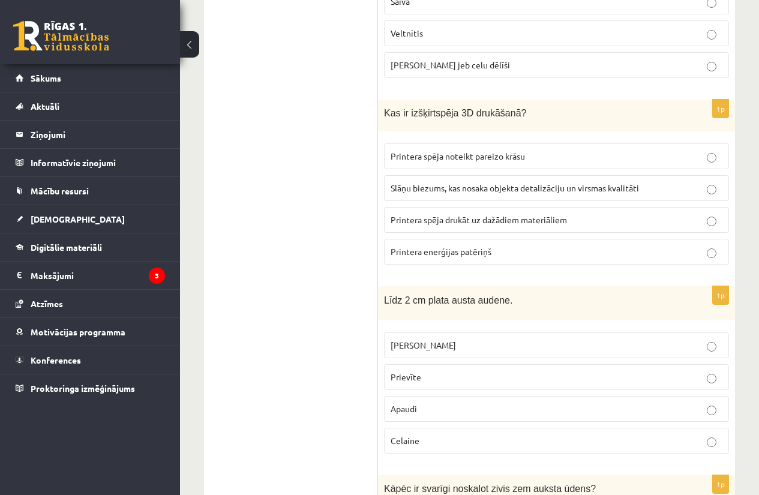
click at [383, 286] on div "Līdz 2 cm plata austa audene." at bounding box center [556, 303] width 357 height 34
drag, startPoint x: 384, startPoint y: 257, endPoint x: 403, endPoint y: 253, distance: 19.8
click at [403, 286] on div "Līdz 2 cm plata austa audene." at bounding box center [556, 303] width 357 height 34
click at [412, 428] on label "Celaine" at bounding box center [556, 441] width 345 height 26
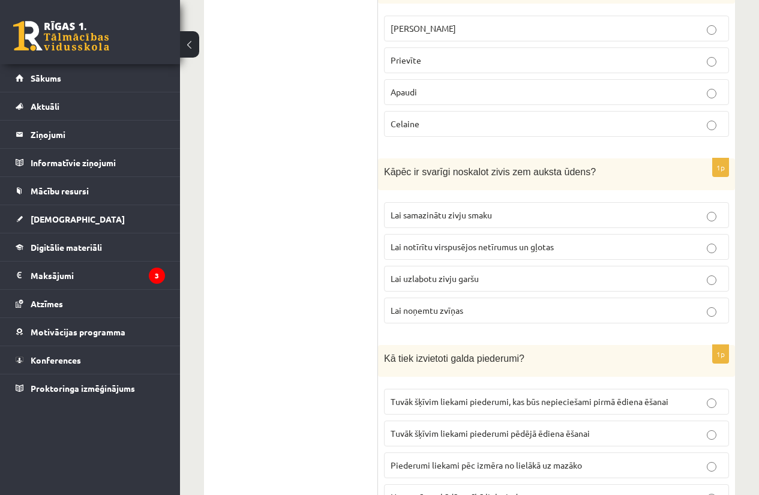
scroll to position [5376, 0]
click at [510, 233] on label "Lai notīrītu virspusējos netīrumus un gļotas" at bounding box center [556, 246] width 345 height 26
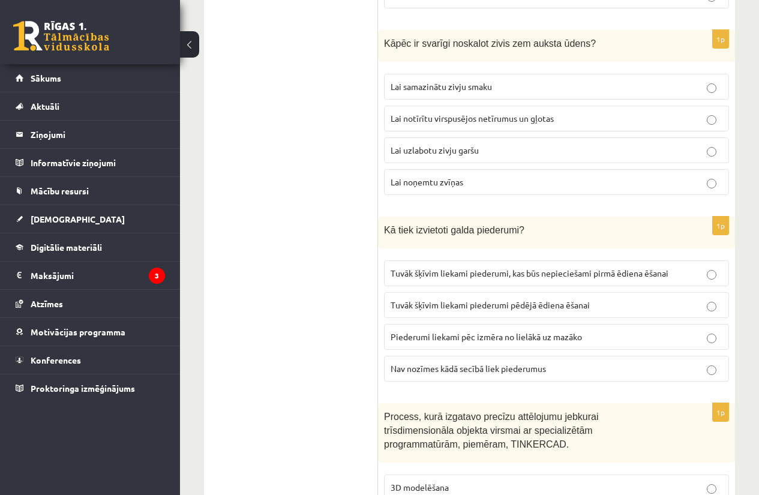
scroll to position [5506, 0]
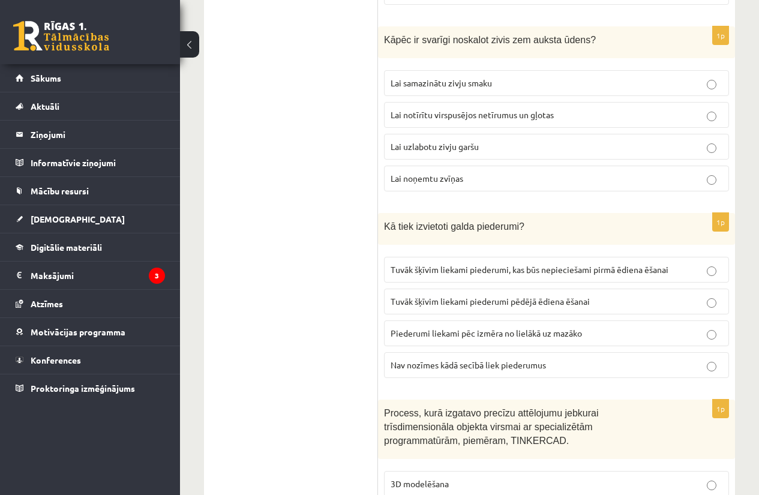
click at [386, 221] on span "Kā tiek izvietoti galda piederumi?" at bounding box center [454, 226] width 140 height 10
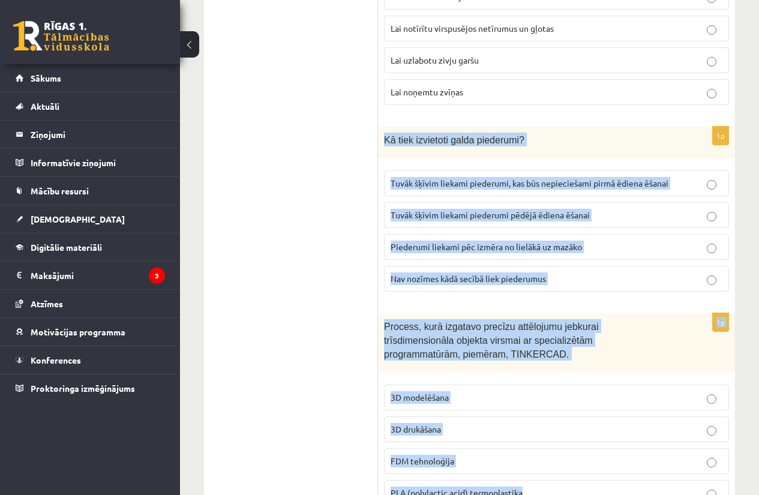
drag, startPoint x: 383, startPoint y: 79, endPoint x: 541, endPoint y: 451, distance: 404.5
click at [462, 391] on p "3D modelēšana" at bounding box center [556, 397] width 332 height 13
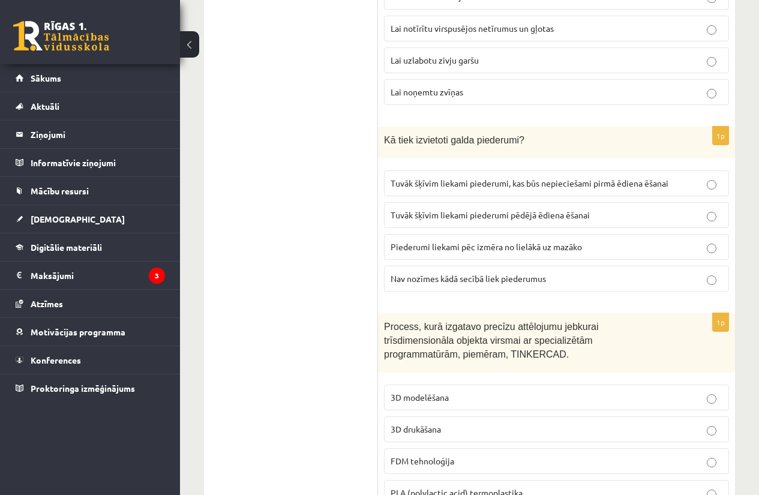
click at [554, 170] on label "Tuvāk šķīvim liekami piederumi, kas būs nepieciešami pirmā ēdiena ēšanai" at bounding box center [556, 183] width 345 height 26
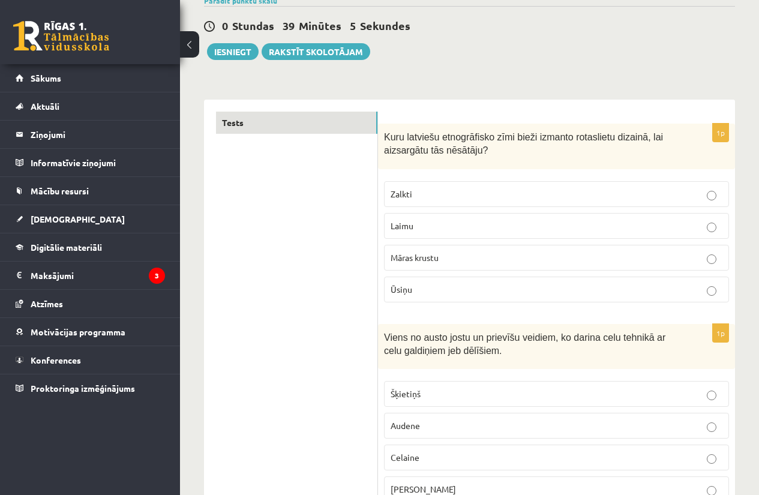
scroll to position [0, 0]
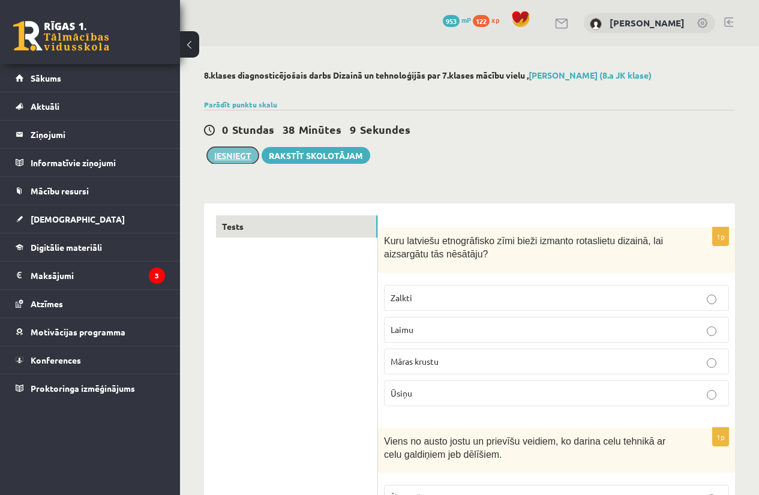
click at [233, 157] on button "Iesniegt" at bounding box center [233, 155] width 52 height 17
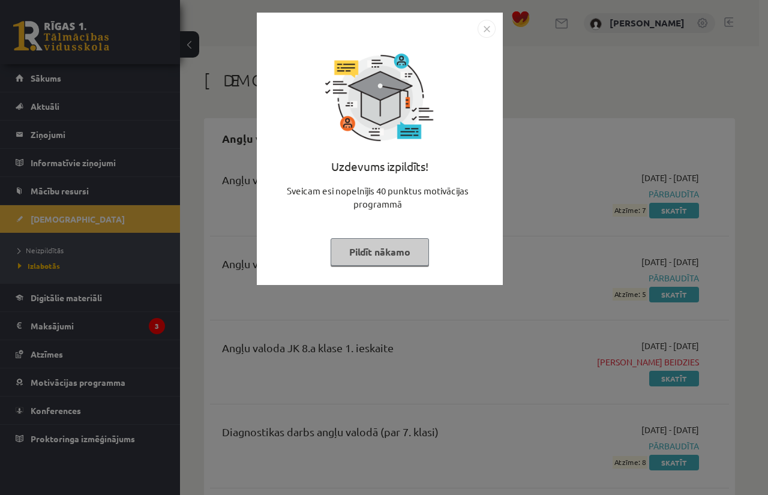
click at [409, 250] on button "Pildīt nākamo" at bounding box center [379, 252] width 98 height 28
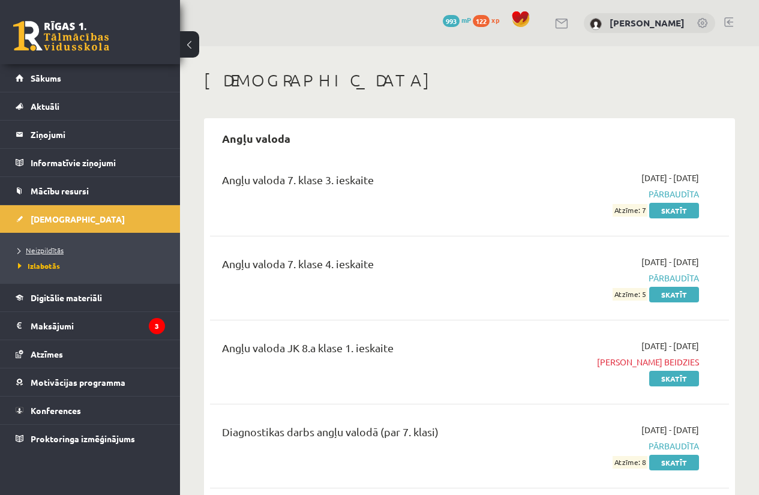
click at [117, 253] on link "Neizpildītās" at bounding box center [93, 250] width 150 height 11
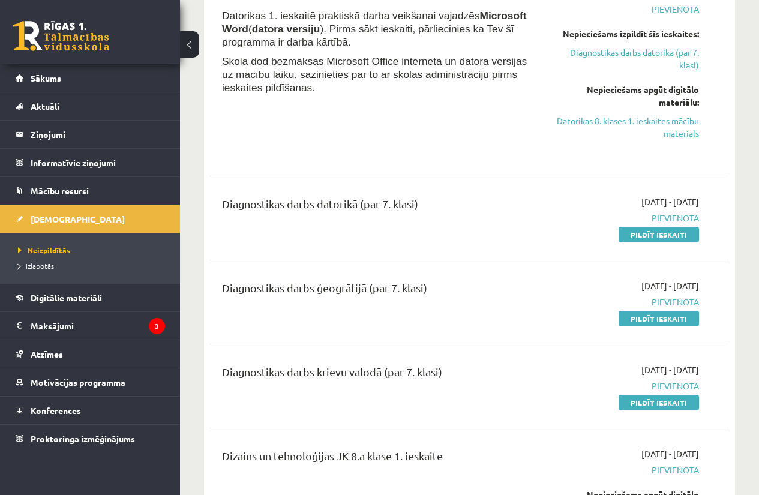
scroll to position [444, 0]
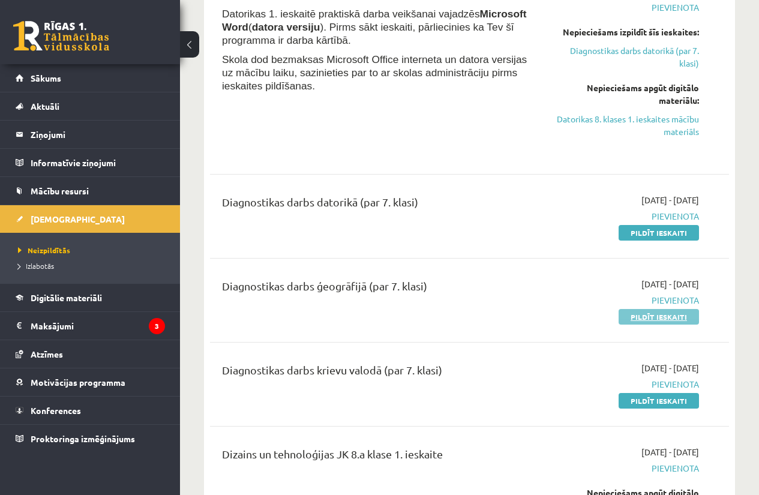
click at [653, 314] on link "Pildīt ieskaiti" at bounding box center [658, 317] width 80 height 16
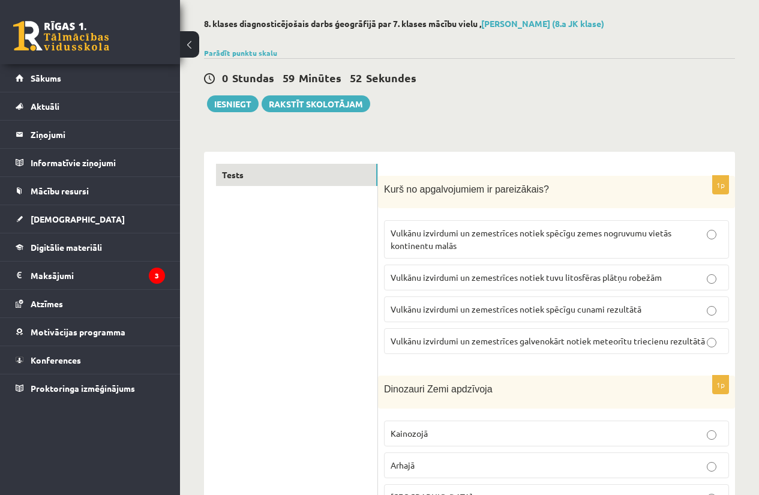
scroll to position [58, 0]
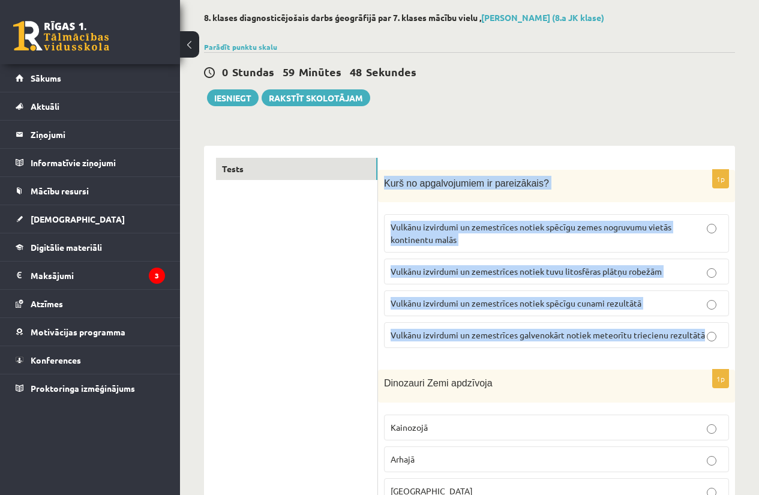
drag, startPoint x: 384, startPoint y: 176, endPoint x: 712, endPoint y: 328, distance: 361.5
click at [712, 328] on div "1p Kurš no apgalvojumiem ir pareizākais? Vulkānu izvirdumi un zemestrīces notie…" at bounding box center [556, 264] width 357 height 188
copy div "Kurš no apgalvojumiem ir pareizākais? Vulkānu izvirdumi un zemestrīces notiek s…"
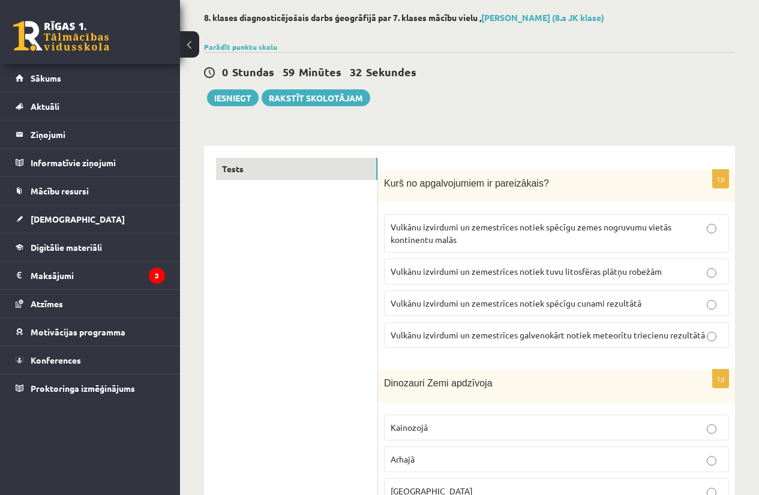
click at [591, 279] on label "Vulkānu izvirdumi un zemestrīces notiek tuvu litosfēras plātņu robežām" at bounding box center [556, 272] width 345 height 26
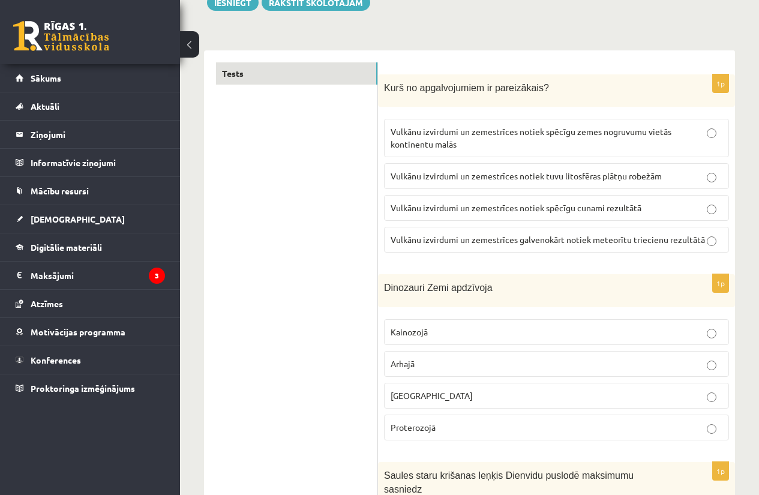
scroll to position [349, 0]
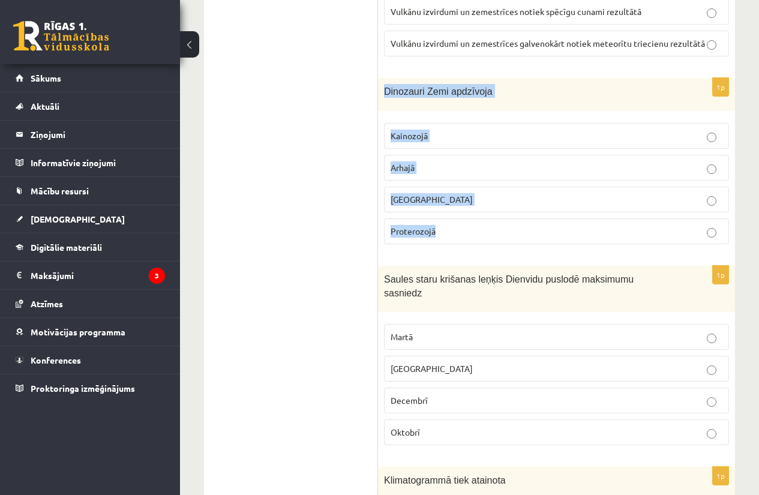
drag, startPoint x: 380, startPoint y: 85, endPoint x: 694, endPoint y: 243, distance: 351.9
click at [694, 243] on div "1p Dinozauri Zemi apdzīvoja Kainozojā Arhajā Mezozojā Proterozojā" at bounding box center [556, 166] width 357 height 176
copy div "Dinozauri Zemi apdzīvoja Kainozojā Arhajā Mezozojā Proterozojā"
click at [511, 212] on label "Mezozojā" at bounding box center [556, 200] width 345 height 26
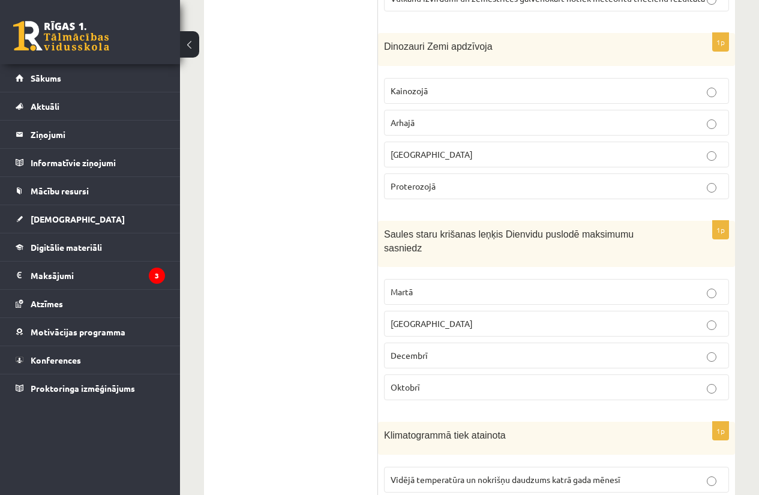
scroll to position [398, 0]
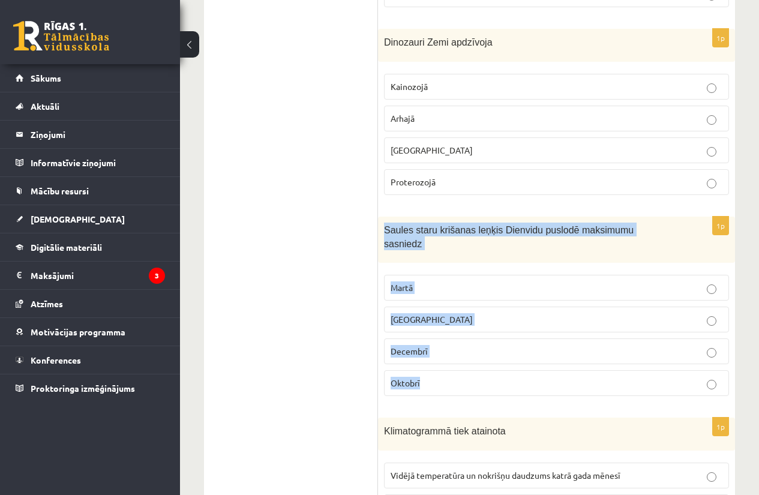
drag, startPoint x: 380, startPoint y: 232, endPoint x: 536, endPoint y: 367, distance: 206.6
click at [536, 367] on div "1p Saules staru krišanas leņķis Dienvidu puslodē maksimumu sasniedz Martā Jūnij…" at bounding box center [556, 311] width 357 height 189
copy div "Saules staru krišanas leņķis Dienvidu puslodē maksimumu sasniedz Martā Jūnijā D…"
click at [450, 345] on p "Decembrī" at bounding box center [556, 351] width 332 height 13
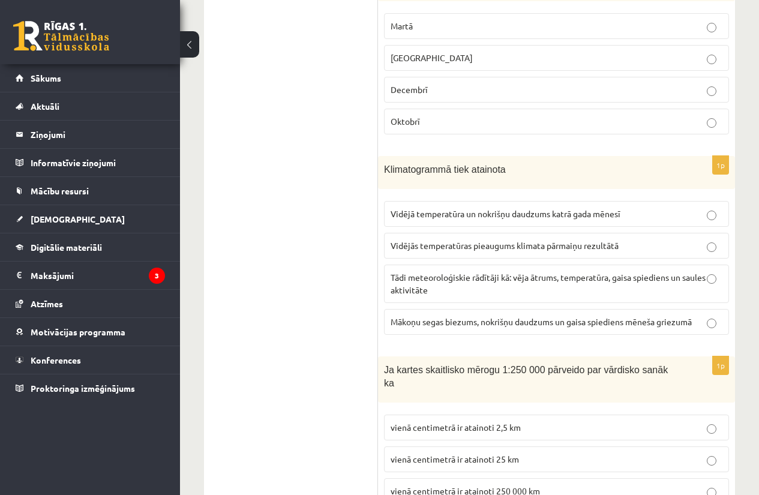
scroll to position [660, 0]
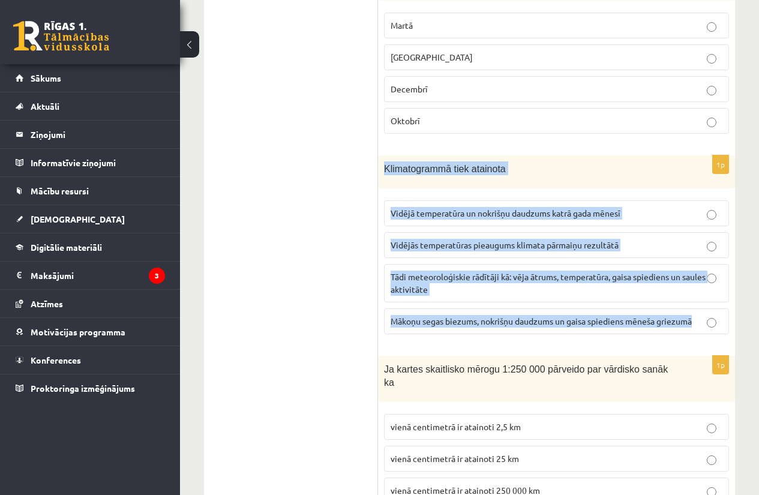
drag, startPoint x: 379, startPoint y: 151, endPoint x: 703, endPoint y: 302, distance: 357.7
click at [703, 302] on div "1p Klimatogrammā tiek atainota Vidējā temperatūra un nokrišņu daudzums katrā ga…" at bounding box center [556, 249] width 357 height 188
copy div "Klimatogrammā tiek atainota Vidējā temperatūra un nokrišņu daudzums katrā gada …"
click at [492, 239] on p "Vidējās temperatūras pieaugums klimata pārmaiņu rezultātā" at bounding box center [556, 245] width 332 height 13
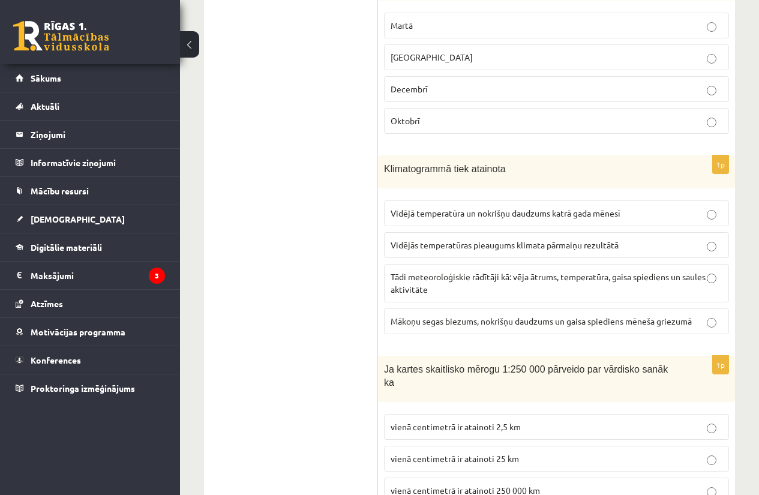
click at [554, 209] on label "Vidējā temperatūra un nokrišņu daudzums katrā gada mēnesī" at bounding box center [556, 213] width 345 height 26
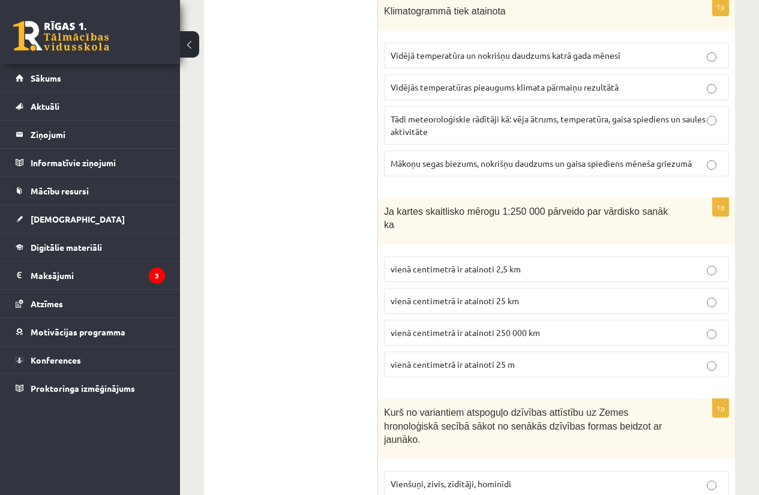
scroll to position [818, 0]
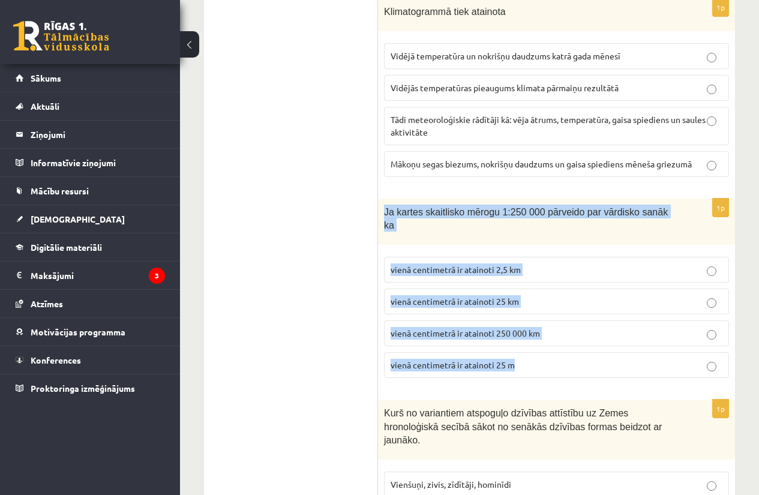
drag, startPoint x: 384, startPoint y: 184, endPoint x: 594, endPoint y: 327, distance: 254.4
copy div "Ja kartes skaitlisko mērogu 1:250 000 pārveido par vārdisko sanāk ka vienā cent…"
click at [528, 257] on label "vienā centimetrā ir atainoti 2,5 km" at bounding box center [556, 270] width 345 height 26
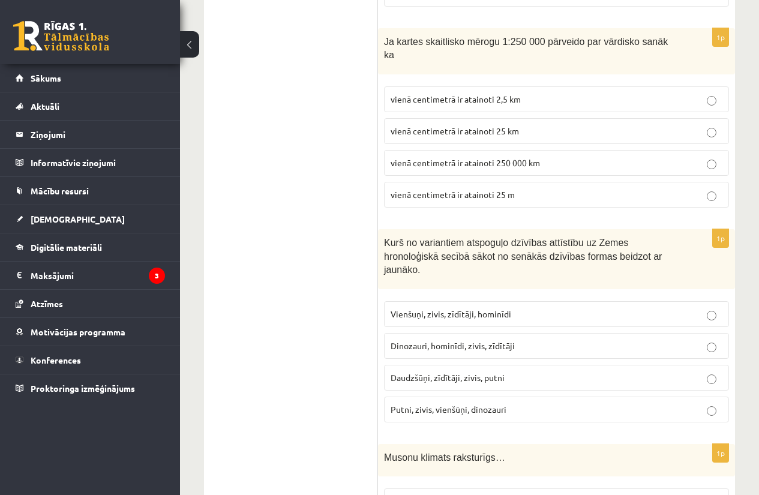
scroll to position [988, 0]
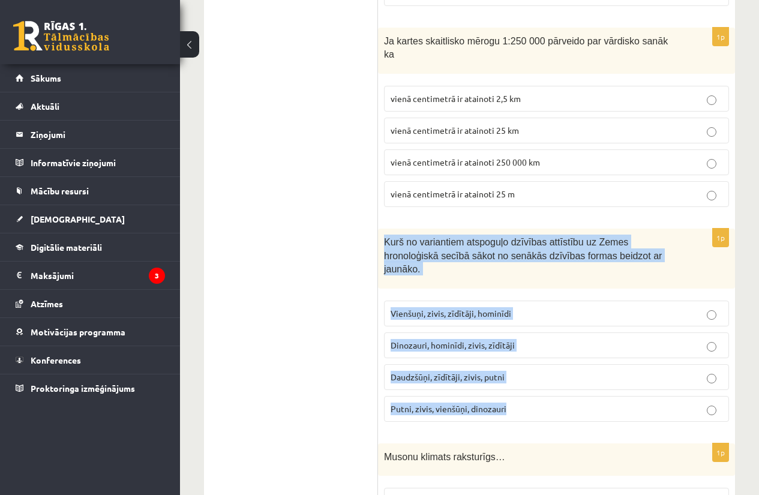
drag, startPoint x: 381, startPoint y: 207, endPoint x: 532, endPoint y: 371, distance: 223.3
click at [532, 371] on div "1p Kurš no variantiem atspoguļo dzīvības attīstību uz Zemes hronoloģiskā secībā…" at bounding box center [556, 330] width 357 height 203
copy div "Kurš no variantiem atspoguļo dzīvības attīstību uz Zemes hronoloģiskā secībā sā…"
click at [474, 301] on label "Vienšuņi, zivis, zīdītāji, hominīdi" at bounding box center [556, 314] width 345 height 26
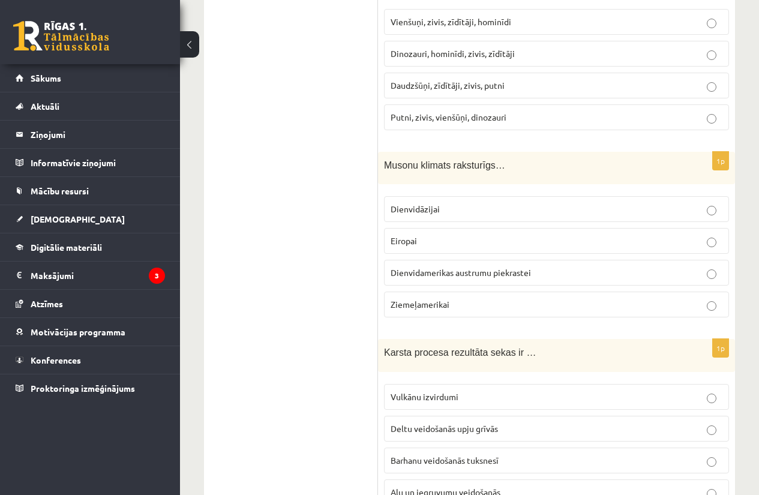
scroll to position [1281, 0]
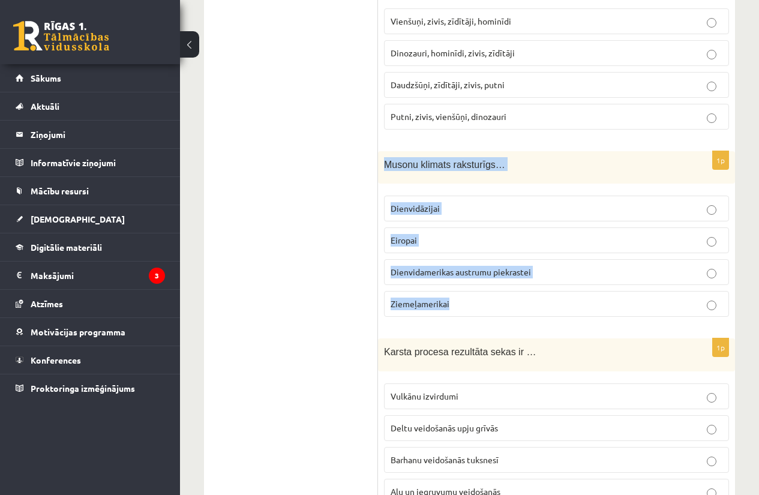
drag, startPoint x: 401, startPoint y: 136, endPoint x: 499, endPoint y: 255, distance: 154.2
click at [499, 255] on div "1p Musonu klimats raksturīgs… Dienvidāzijai Eiropai Dienvidamerikas austrumu pi…" at bounding box center [556, 239] width 357 height 176
copy div "Musonu klimats raksturīgs… Dienvidāzijai Eiropai Dienvidamerikas austrumu piekr…"
click at [429, 203] on span "Dienvidāzijai" at bounding box center [414, 208] width 49 height 11
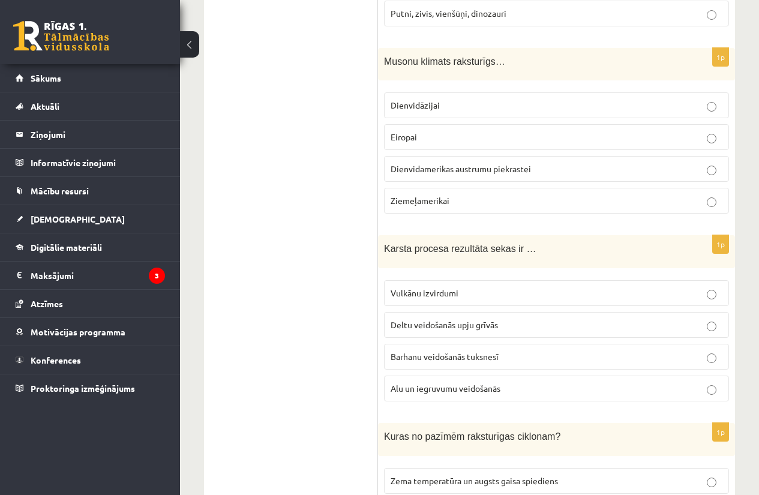
scroll to position [1402, 0]
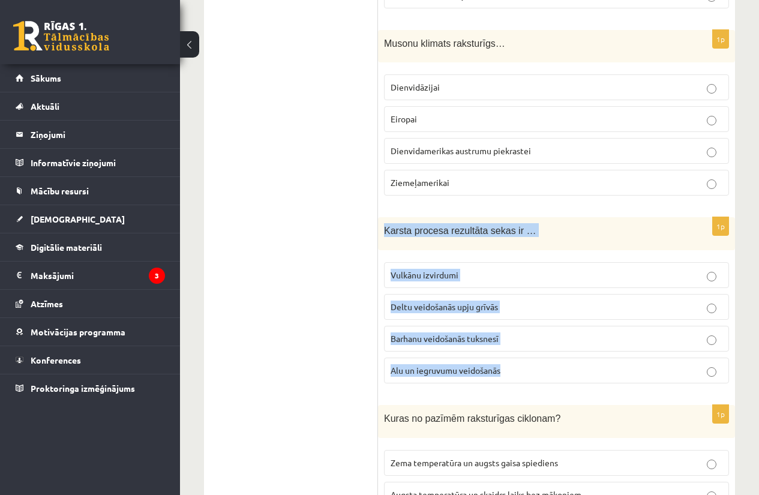
drag, startPoint x: 391, startPoint y: 196, endPoint x: 505, endPoint y: 350, distance: 191.7
click at [505, 350] on div "1p Karsta procesa rezultāta sekas ir … Vulkānu izvirdumi Deltu veidošanās upju …" at bounding box center [556, 305] width 357 height 176
copy div "Karsta procesa rezultāta sekas ir … Vulkānu izvirdumi Deltu veidošanās upju grī…"
click at [510, 364] on p "Alu un iegruvumu veidošanās" at bounding box center [556, 370] width 332 height 13
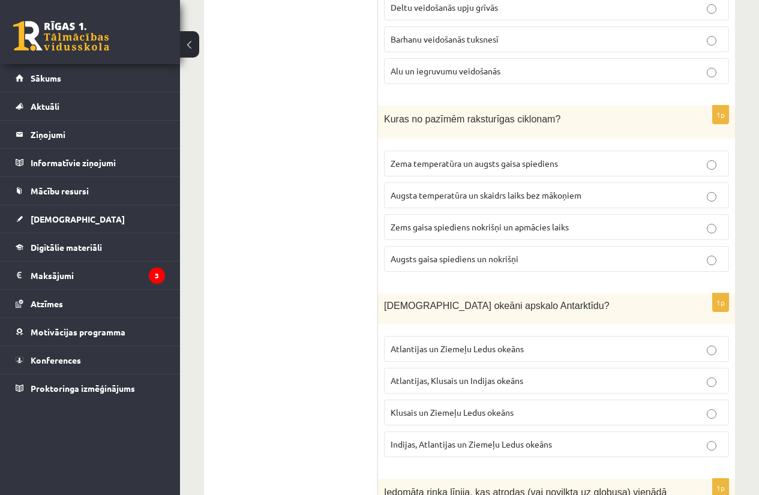
scroll to position [1702, 0]
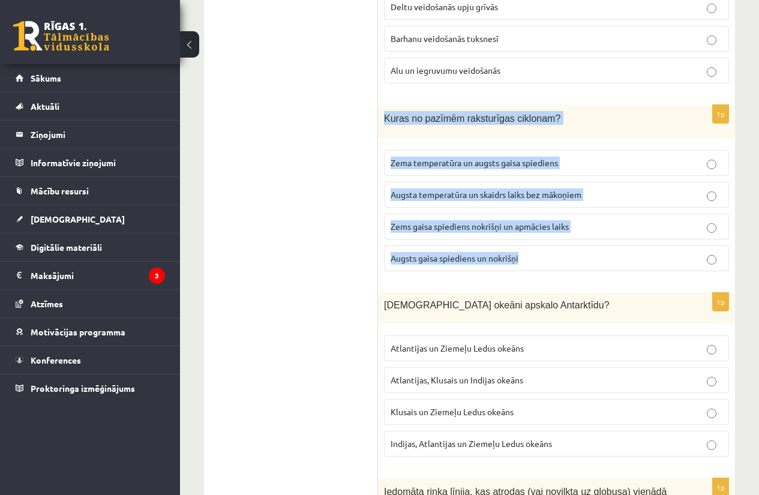
drag, startPoint x: 383, startPoint y: 76, endPoint x: 530, endPoint y: 223, distance: 207.8
click at [530, 223] on div "1p Kuras no pazīmēm raksturīgas ciklonam? Zema temperatūra un augsts gaisa spie…" at bounding box center [556, 193] width 357 height 176
copy div "Kuras no pazīmēm raksturīgas ciklonam? Zema temperatūra un augsts gaisa spiedie…"
click at [510, 214] on label "Zems gaisa spiediens nokrišņi un apmācies laiks" at bounding box center [556, 227] width 345 height 26
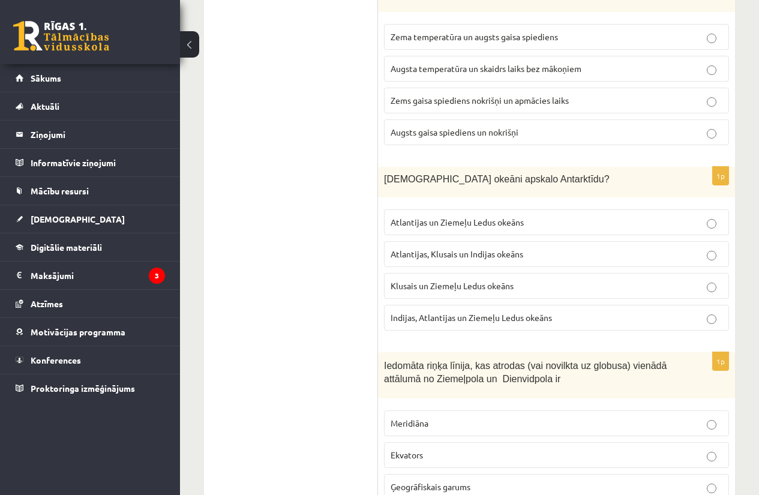
scroll to position [1828, 0]
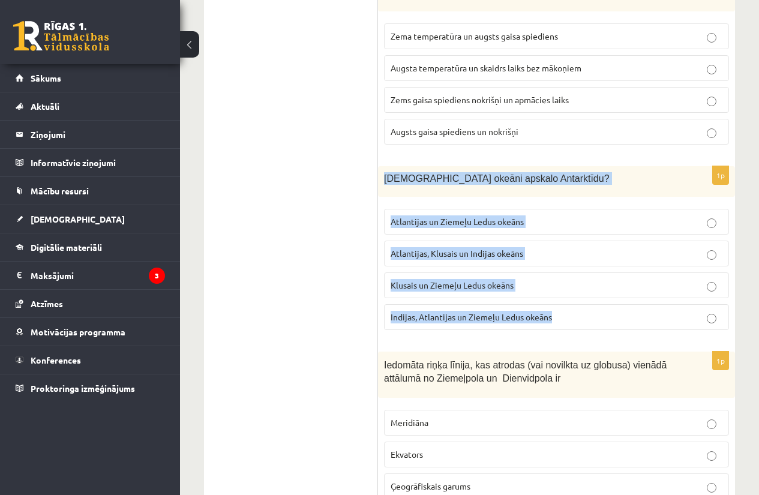
drag, startPoint x: 378, startPoint y: 130, endPoint x: 581, endPoint y: 268, distance: 245.6
click at [581, 268] on div "1p Kuri okeāni apskalo Antarktīdu? Atlantijas un Ziemeļu Ledus okeāns Atlantija…" at bounding box center [556, 252] width 357 height 173
copy div "Kuri okeāni apskalo Antarktīdu? Atlantijas un Ziemeļu Ledus okeāns Atlantijas, …"
click at [447, 248] on span "Atlantijas, Klusais un Indijas okeāns" at bounding box center [456, 253] width 133 height 11
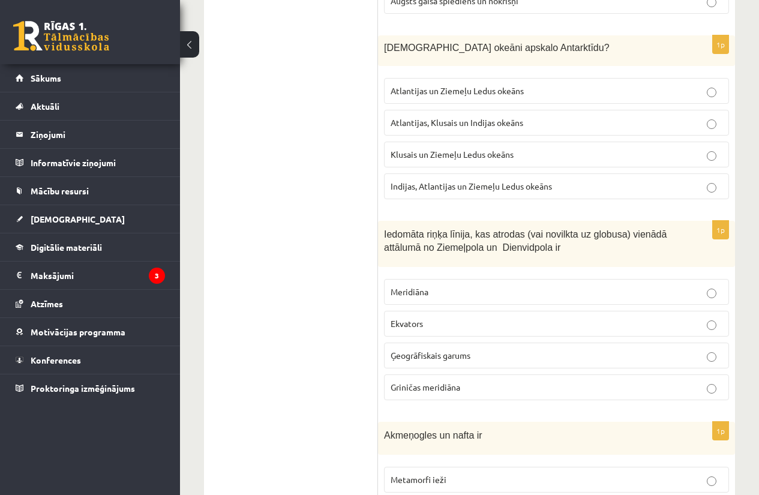
scroll to position [1968, 0]
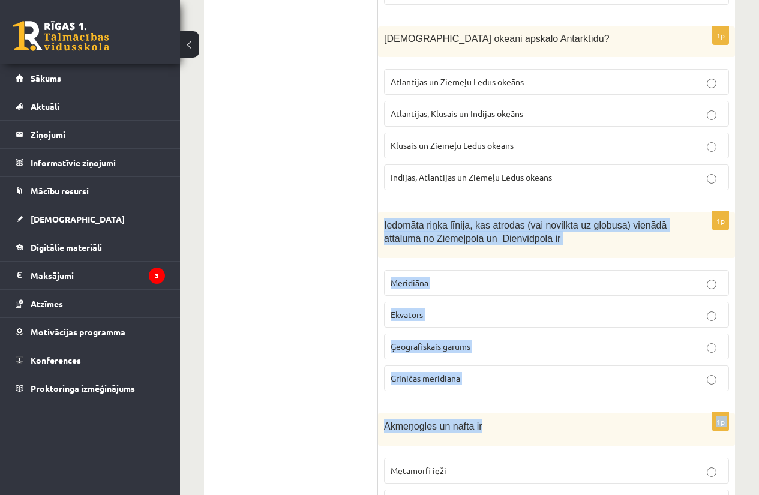
drag, startPoint x: 381, startPoint y: 171, endPoint x: 498, endPoint y: 365, distance: 226.5
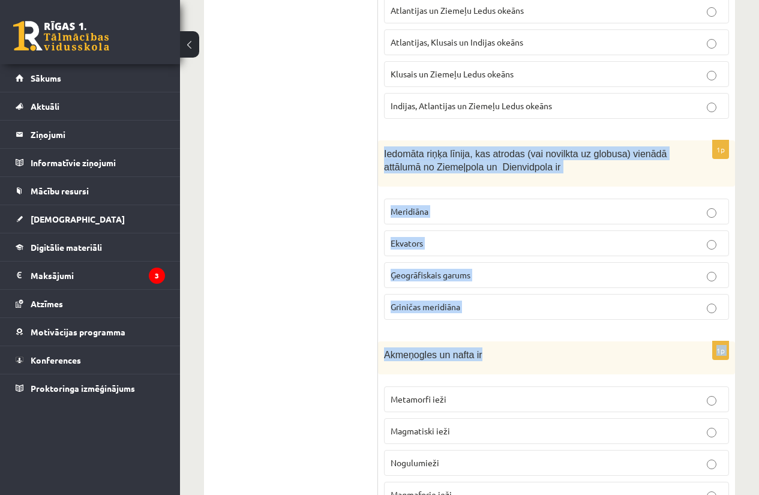
scroll to position [2039, 0]
click at [438, 238] on p "Ekvators" at bounding box center [556, 244] width 332 height 13
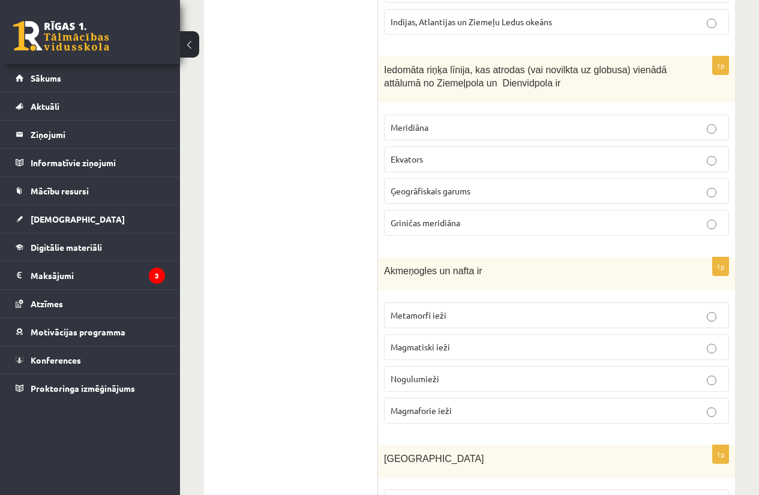
scroll to position [2124, 0]
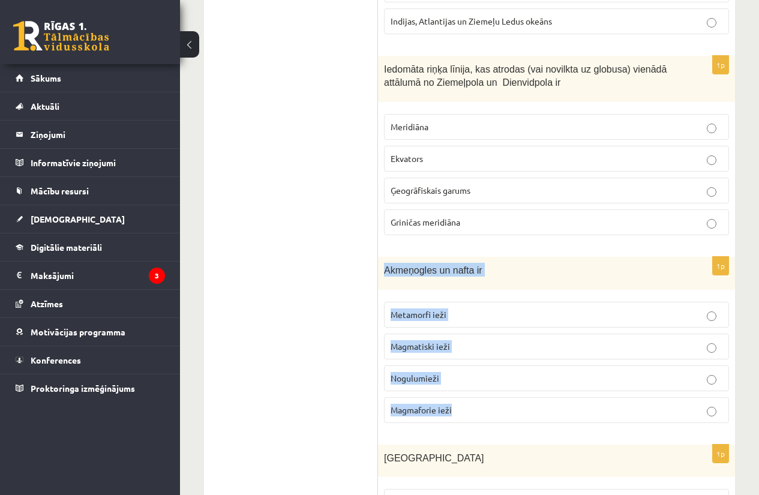
drag, startPoint x: 380, startPoint y: 229, endPoint x: 479, endPoint y: 373, distance: 174.7
click at [479, 373] on div "1p Akmeņogles un nafta ir Metamorfi ieži Magmatiski ieži Nogulumieži Magmaforie…" at bounding box center [556, 345] width 357 height 176
click at [458, 372] on p "Nogulumieži" at bounding box center [556, 378] width 332 height 13
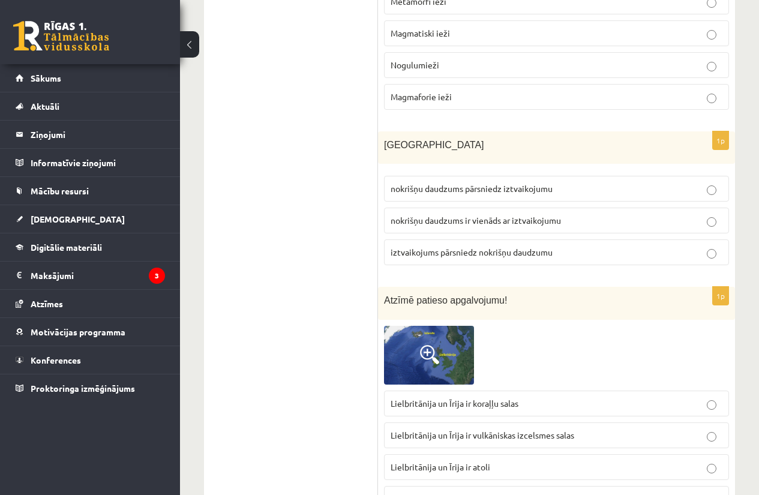
scroll to position [2438, 0]
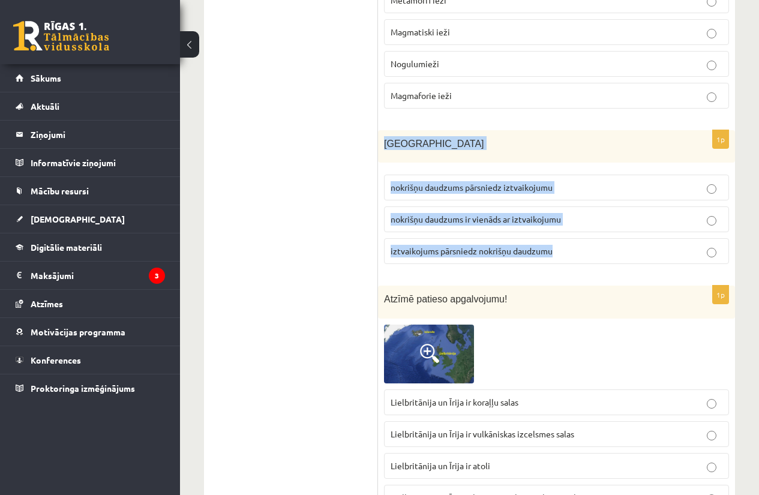
drag, startPoint x: 383, startPoint y: 98, endPoint x: 573, endPoint y: 229, distance: 231.3
click at [573, 229] on div "1p Latvijā nokrišņu daudzums pārsniedz iztvaikojumu nokrišņu daudzums ir vienād…" at bounding box center [556, 202] width 357 height 144
click at [417, 328] on img at bounding box center [429, 353] width 90 height 59
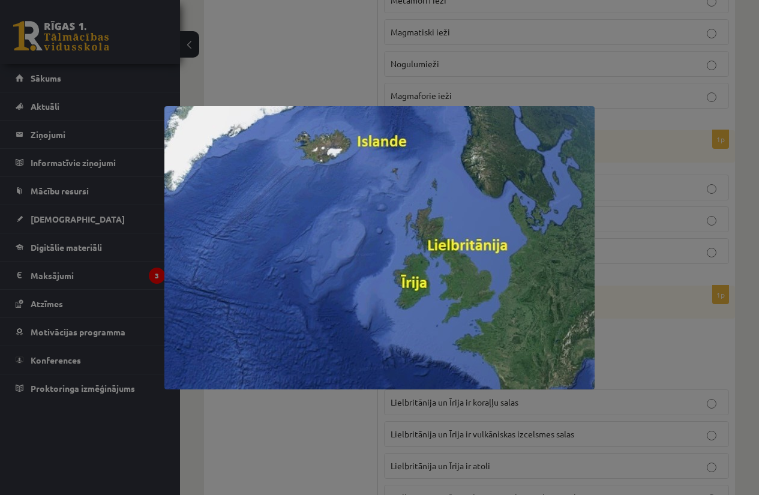
click at [600, 197] on div at bounding box center [379, 247] width 759 height 495
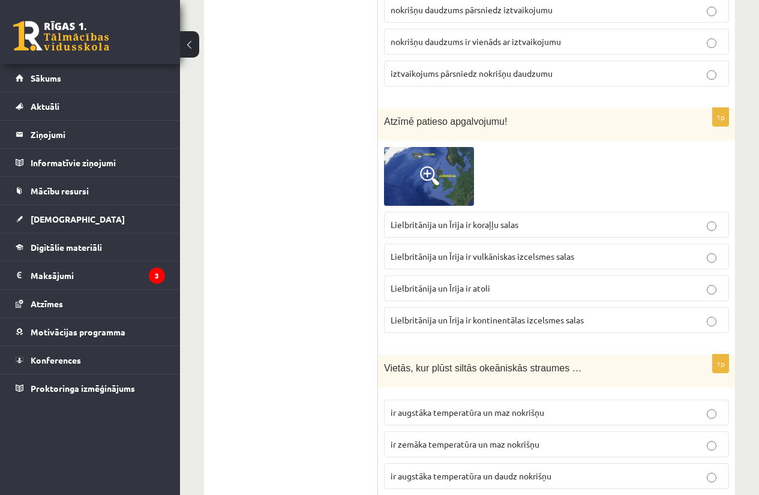
scroll to position [2616, 0]
drag, startPoint x: 376, startPoint y: 71, endPoint x: 525, endPoint y: 237, distance: 223.0
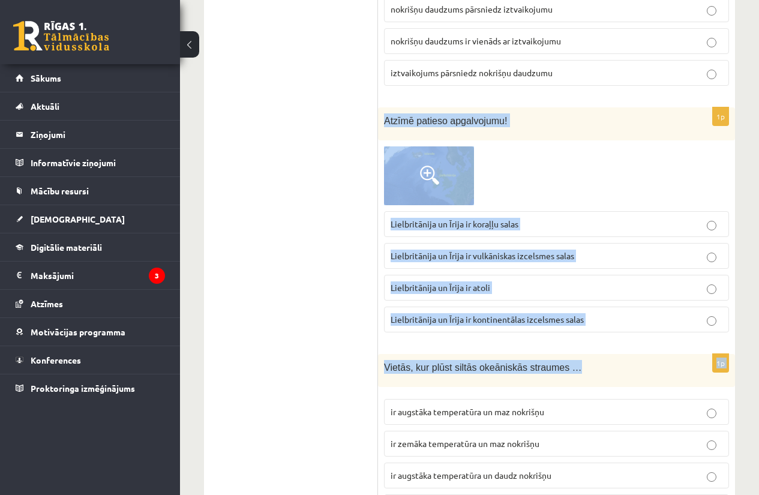
drag, startPoint x: 384, startPoint y: 75, endPoint x: 592, endPoint y: 308, distance: 312.3
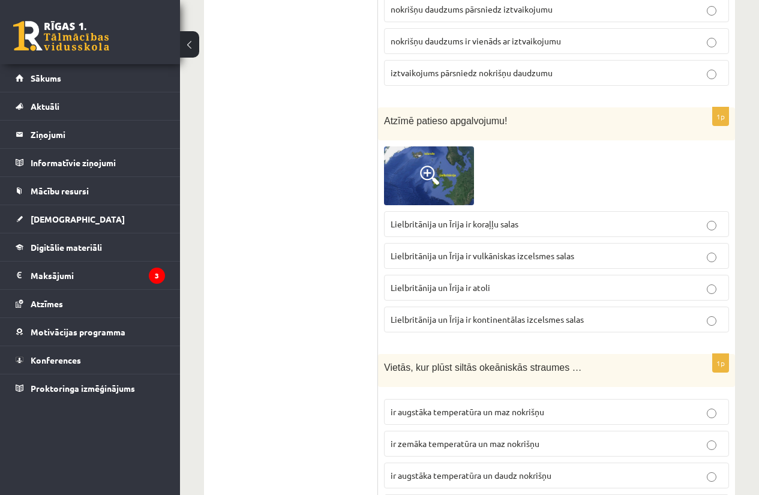
click at [477, 314] on span "Lielbritānija un Īrija ir kontinentālas izcelsmes salas" at bounding box center [486, 319] width 193 height 11
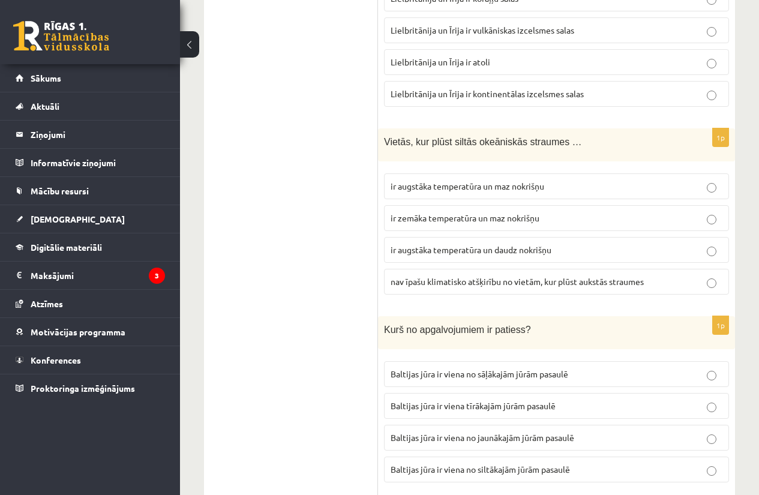
scroll to position [2843, 0]
drag, startPoint x: 404, startPoint y: 116, endPoint x: 658, endPoint y: 256, distance: 290.2
click at [658, 256] on div "***** Tests 1p Kurš no apgalvojumiem ir pareizākais? Vulkānu izvirdumi un zemes…" at bounding box center [469, 337] width 531 height 5952
click at [366, 92] on ul "Tests" at bounding box center [297, 337] width 162 height 5928
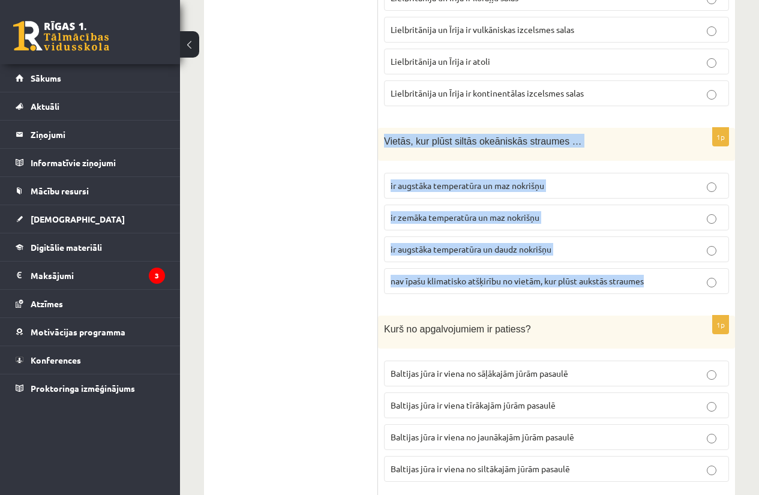
drag, startPoint x: 378, startPoint y: 100, endPoint x: 650, endPoint y: 237, distance: 305.0
click at [650, 237] on div "1p Vietās, kur plūst siltās okeāniskās straumes … ir augstāka temperatūra un ma…" at bounding box center [556, 216] width 357 height 176
click at [485, 236] on label "ir augstāka temperatūra un daudz nokrišņu" at bounding box center [556, 249] width 345 height 26
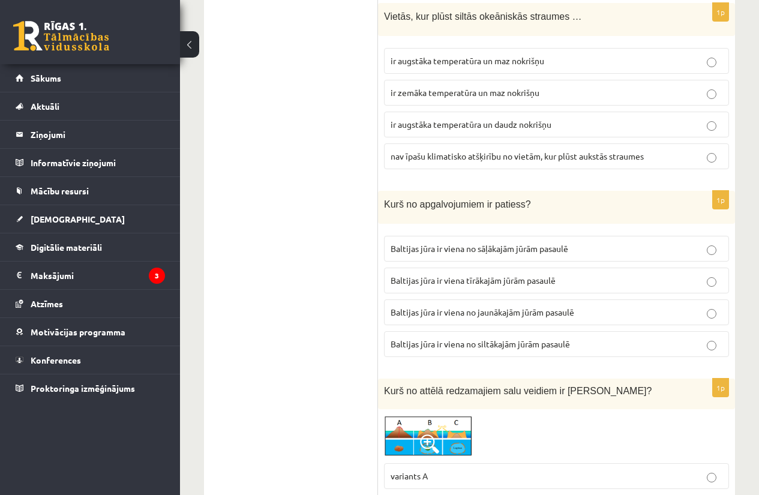
scroll to position [2967, 0]
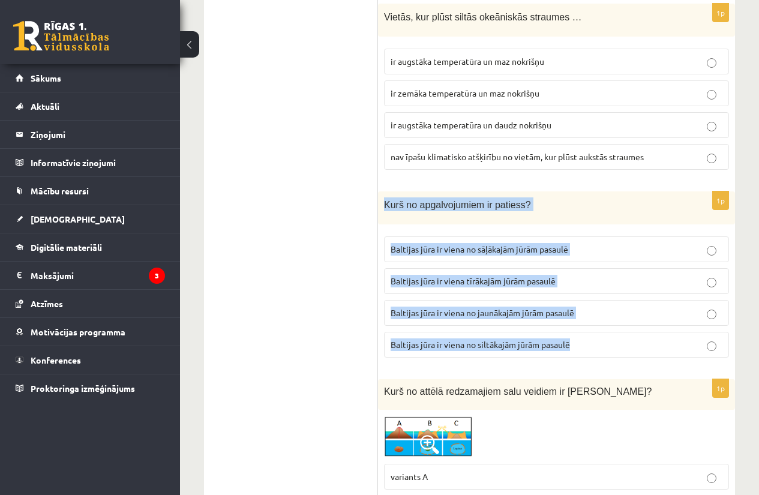
drag, startPoint x: 380, startPoint y: 156, endPoint x: 598, endPoint y: 312, distance: 268.3
click at [598, 312] on div "1p Kurš no apgalvojumiem ir patiess? Baltijas jūra ir viena no sāļākajām jūrām …" at bounding box center [556, 279] width 357 height 176
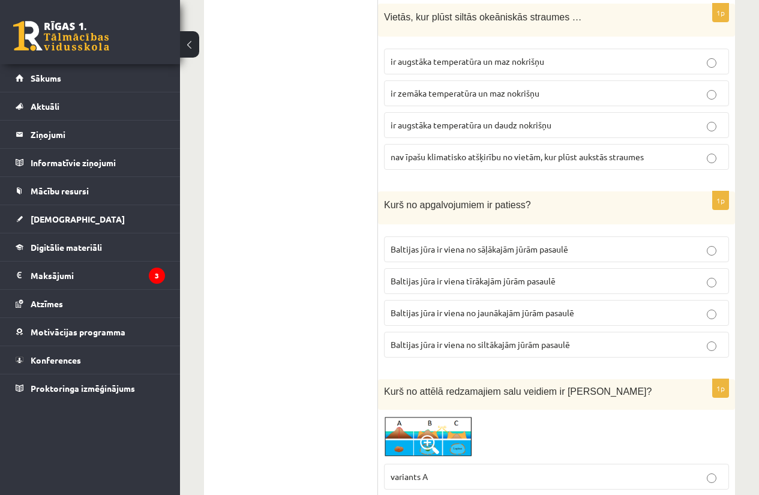
click at [233, 62] on ul "Tests" at bounding box center [297, 213] width 162 height 5928
click at [488, 307] on p "Baltijas jūra ir viena no jaunākajām jūrām pasaulē" at bounding box center [556, 313] width 332 height 13
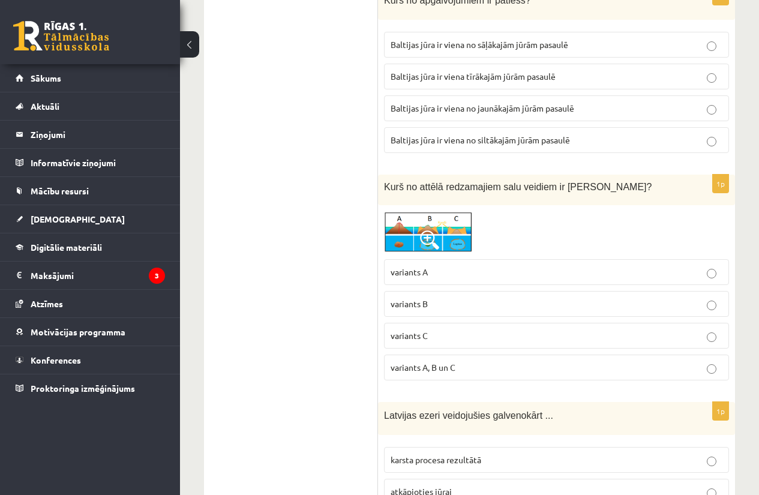
scroll to position [3172, 0]
click at [431, 230] on span at bounding box center [429, 239] width 19 height 19
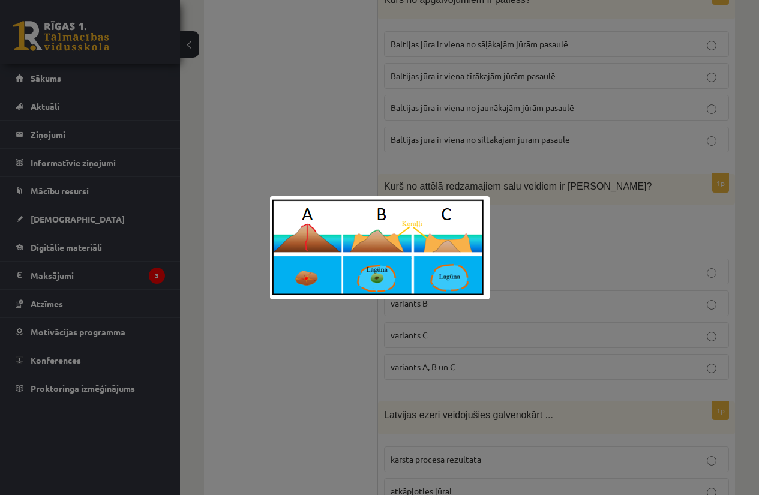
click at [512, 231] on div at bounding box center [379, 247] width 759 height 495
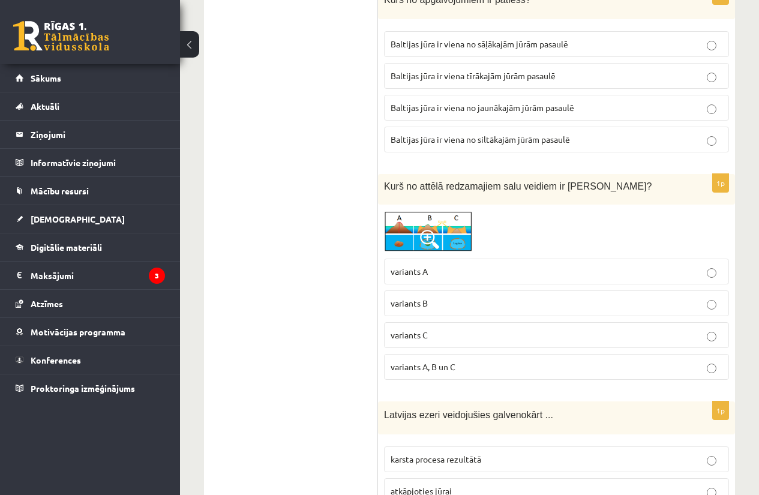
click at [419, 211] on img at bounding box center [429, 232] width 90 height 42
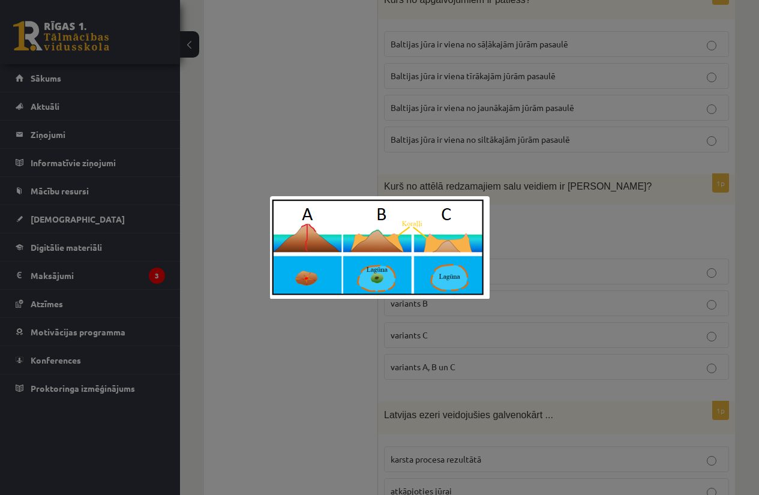
click at [498, 218] on div at bounding box center [379, 247] width 759 height 495
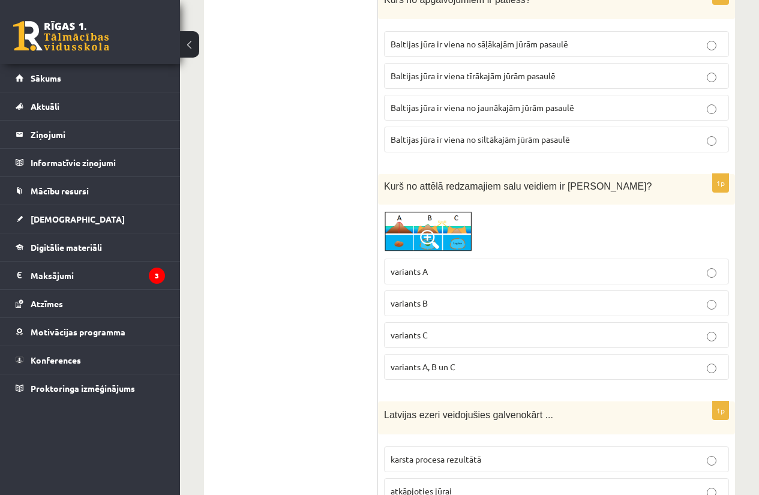
click at [440, 265] on p "variants A" at bounding box center [556, 271] width 332 height 13
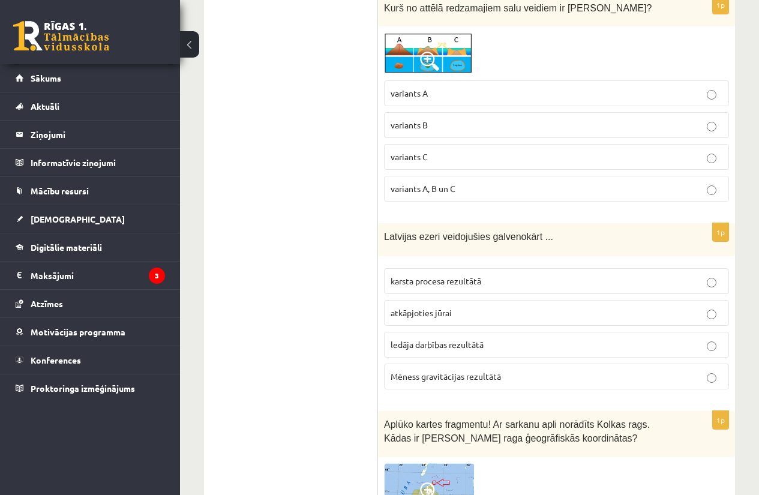
scroll to position [3351, 0]
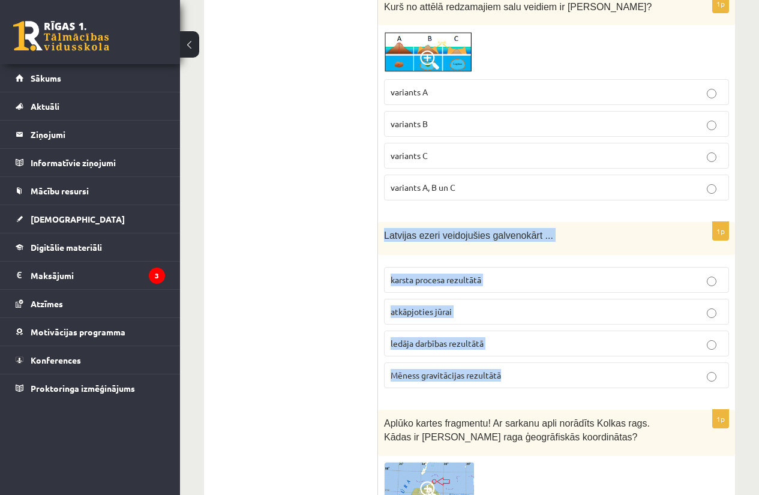
drag, startPoint x: 382, startPoint y: 192, endPoint x: 530, endPoint y: 327, distance: 200.8
click at [530, 327] on div "1p Latvijas ezeri veidojušies galvenokārt ... karsta procesa rezultātā atkāpjot…" at bounding box center [556, 310] width 357 height 176
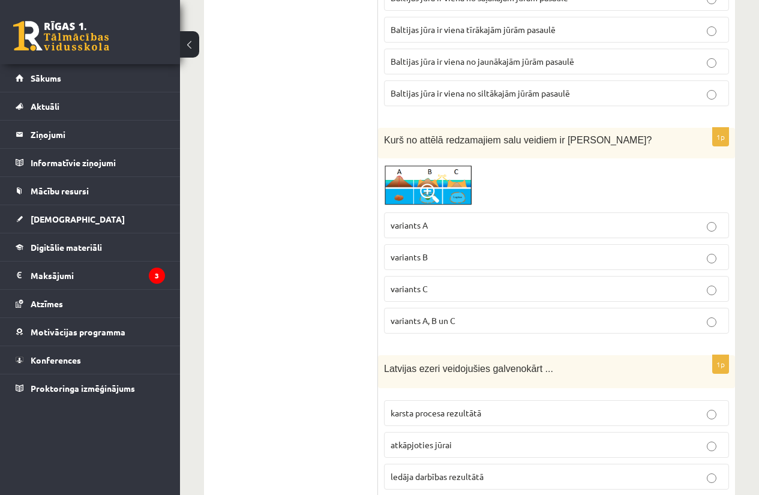
scroll to position [3219, 0]
click at [425, 244] on label "variants B" at bounding box center [556, 257] width 345 height 26
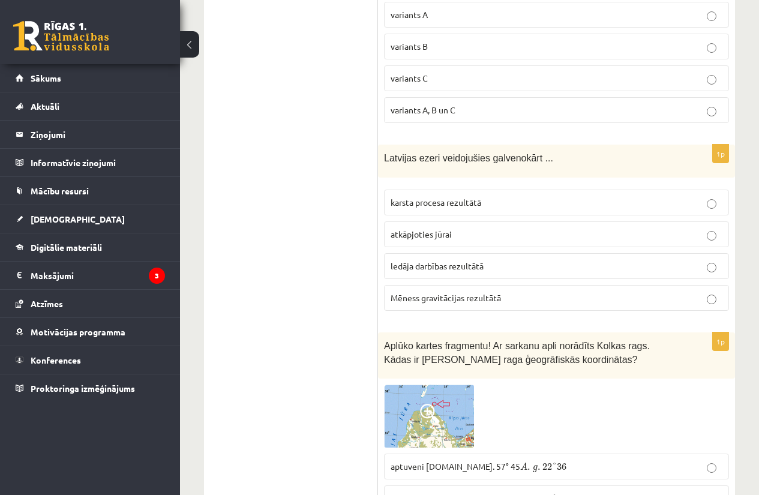
scroll to position [3432, 0]
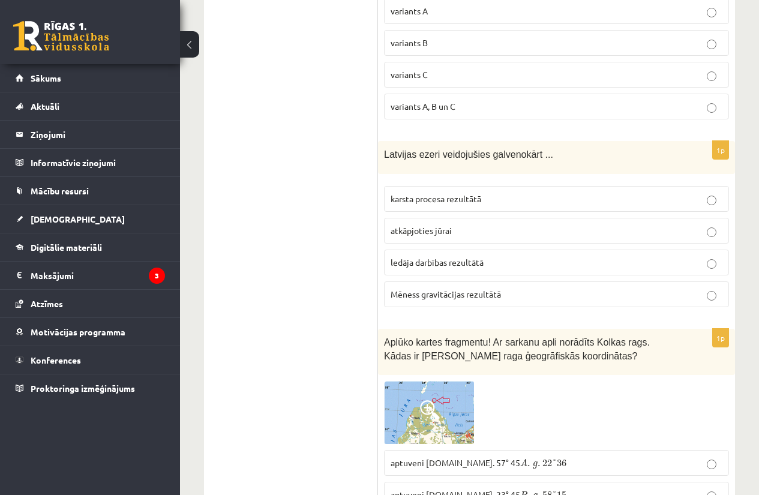
click at [457, 250] on label "ledāja darbības rezultātā" at bounding box center [556, 263] width 345 height 26
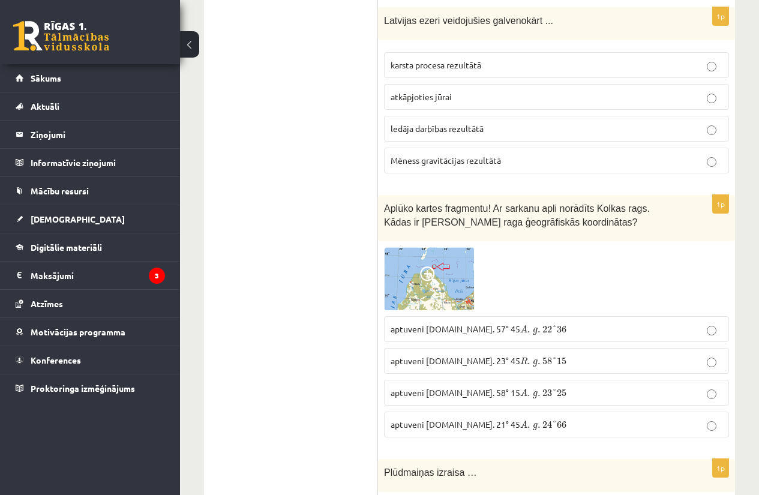
scroll to position [3566, 0]
click at [434, 266] on span at bounding box center [429, 275] width 19 height 19
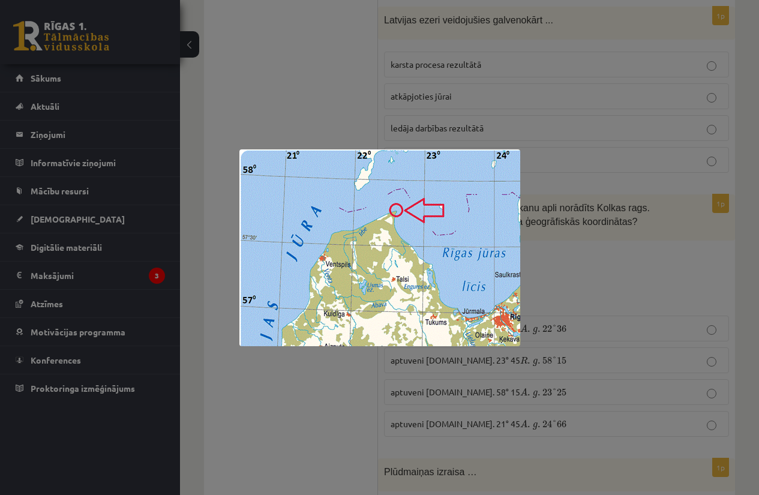
click at [533, 226] on div at bounding box center [379, 247] width 759 height 495
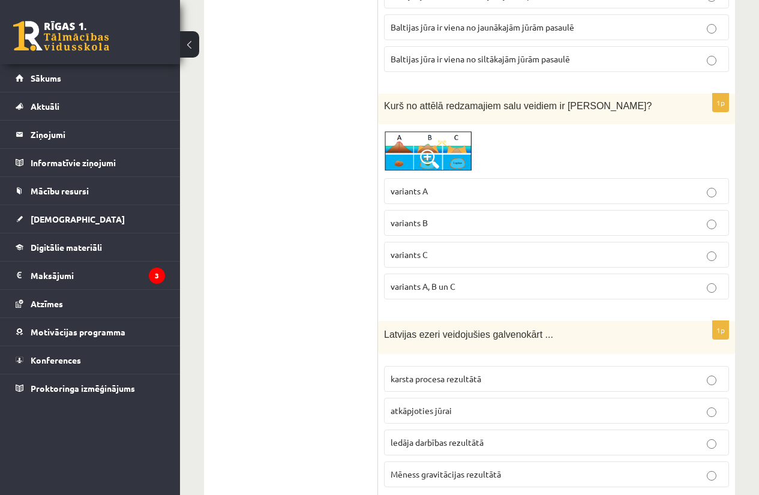
scroll to position [3252, 0]
click at [429, 150] on span at bounding box center [429, 159] width 19 height 19
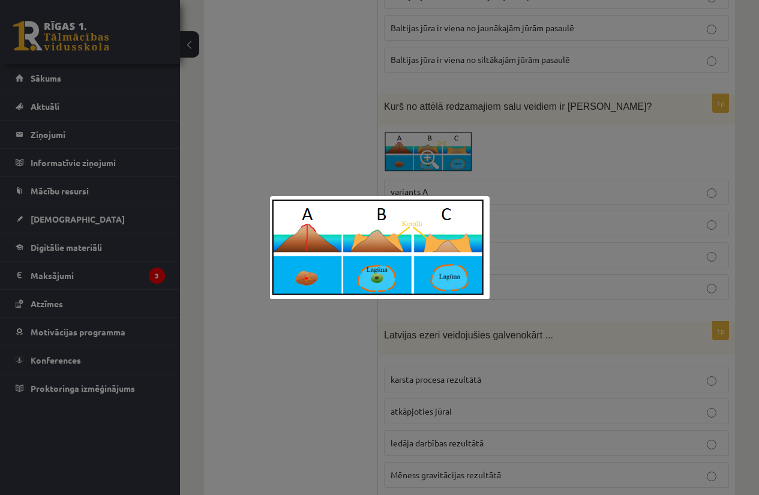
click at [519, 188] on div at bounding box center [379, 247] width 759 height 495
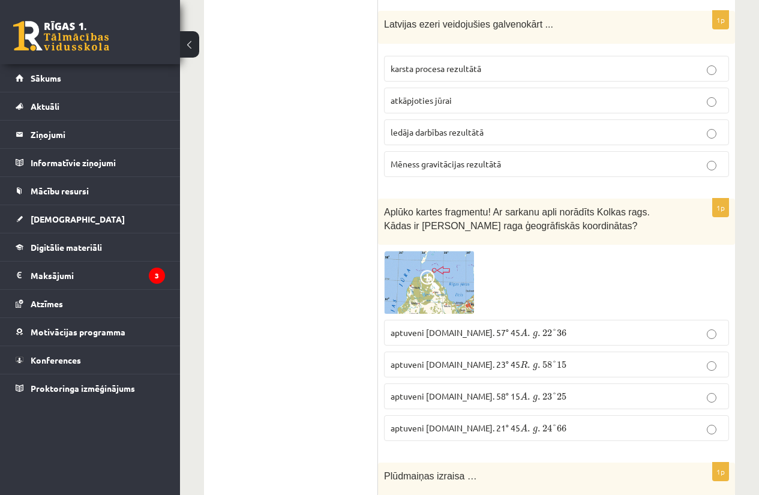
scroll to position [3563, 0]
click at [433, 269] on span at bounding box center [429, 278] width 19 height 19
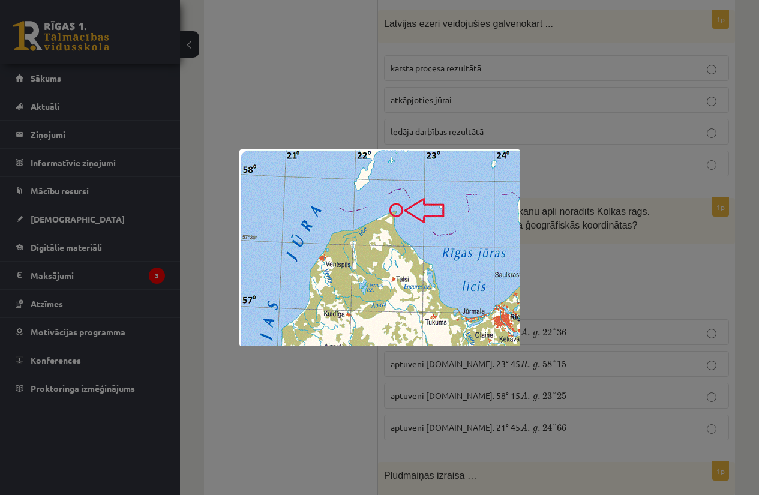
click at [536, 274] on div at bounding box center [379, 247] width 759 height 495
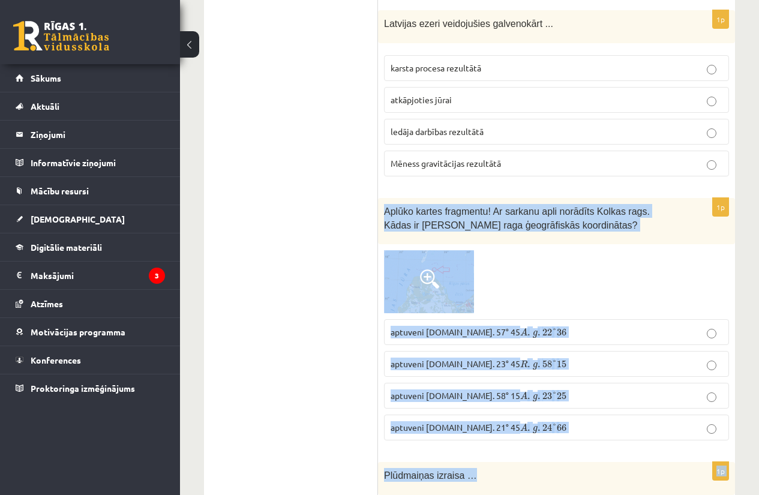
drag, startPoint x: 380, startPoint y: 168, endPoint x: 522, endPoint y: 411, distance: 281.2
click at [534, 421] on p "aptuveni Z.pl. 21° 45 A . g . 24 ° 66 A . g . 24 ° 66" at bounding box center [556, 427] width 332 height 13
drag, startPoint x: 534, startPoint y: 392, endPoint x: 388, endPoint y: 175, distance: 261.4
click at [388, 198] on div "1p Aplūko kartes fragmentu! Ar sarkanu apli norādīts Kolkas rags. Kādas ir Kolk…" at bounding box center [556, 324] width 357 height 252
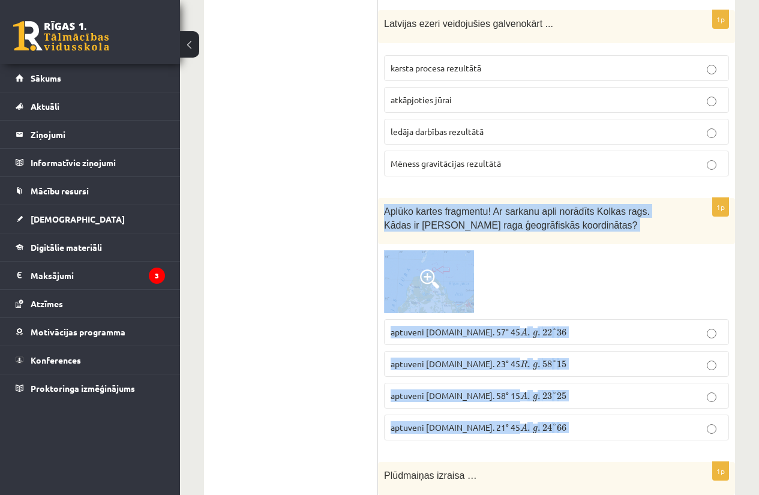
click at [427, 269] on span at bounding box center [429, 278] width 19 height 19
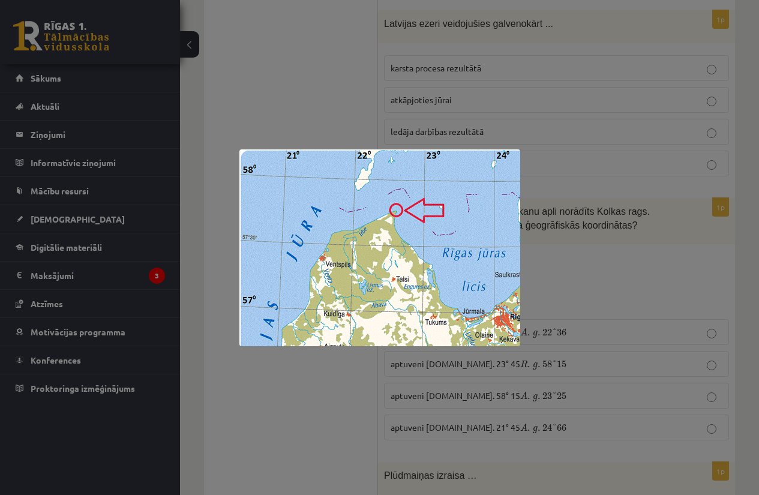
click at [286, 146] on div at bounding box center [379, 247] width 759 height 495
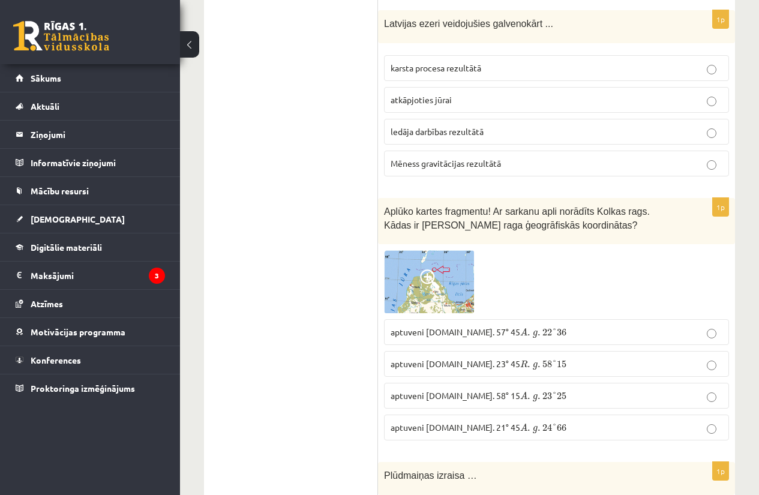
click at [398, 319] on label "aptuveni Z.pl. 57° 45 A . g . 22 ° 36 A . g . 22 ° 36" at bounding box center [556, 332] width 345 height 26
click at [557, 392] on span "25" at bounding box center [562, 395] width 10 height 7
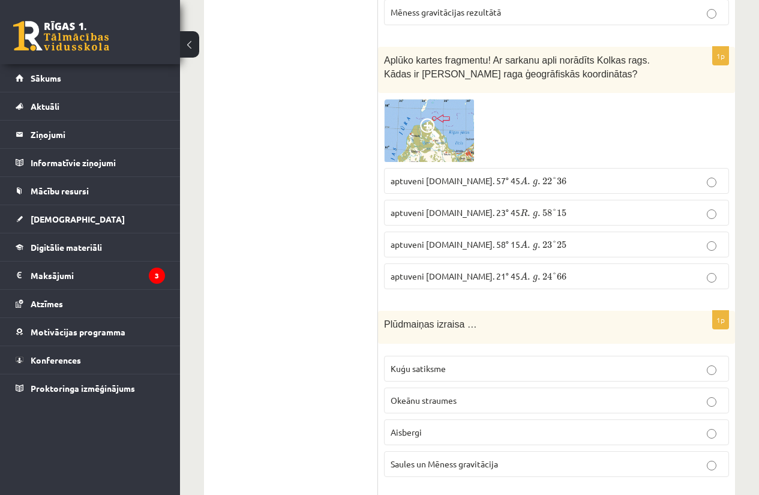
scroll to position [3715, 0]
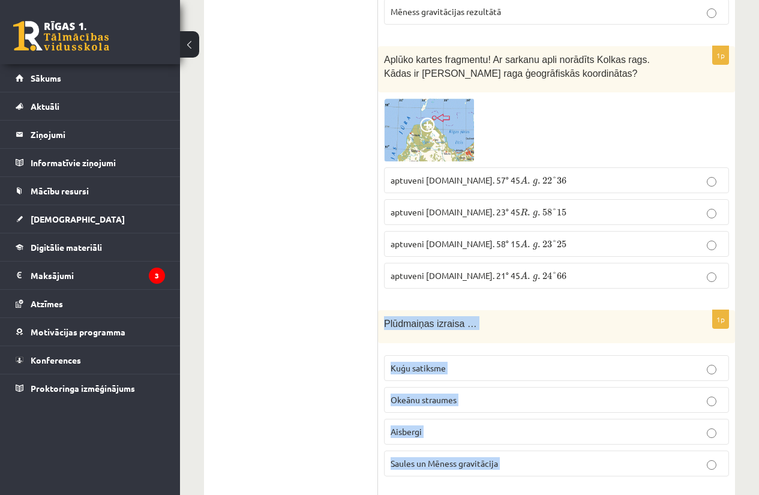
drag, startPoint x: 383, startPoint y: 276, endPoint x: 521, endPoint y: 471, distance: 238.8
drag, startPoint x: 509, startPoint y: 422, endPoint x: 380, endPoint y: 287, distance: 186.3
click at [380, 310] on div "1p Plūdmaiņas izraisa … Kuģu satiksme Okeānu straumes Aisbergi Saules un Mēness…" at bounding box center [556, 398] width 357 height 176
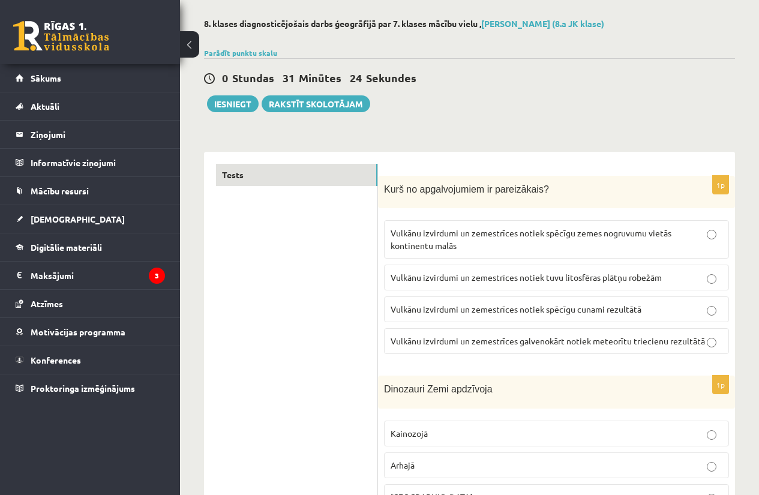
scroll to position [0, 0]
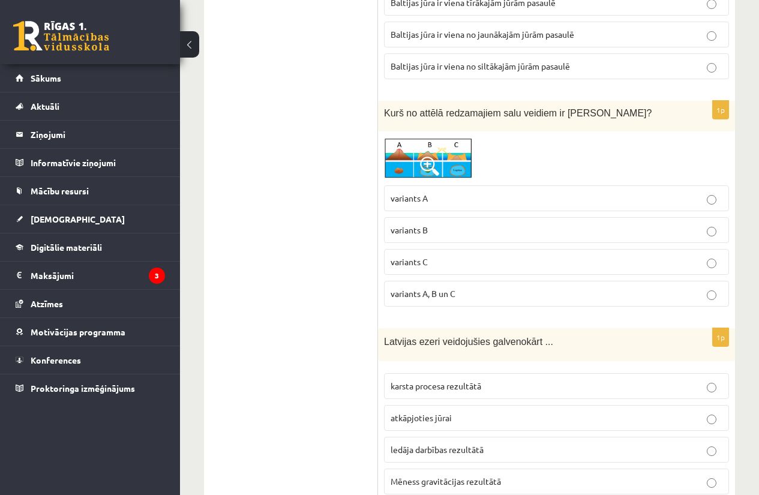
click at [378, 206] on div "1p Kurš no attēlā redzamajiem salu veidiem ir Atols? variants A variants B vari…" at bounding box center [556, 209] width 357 height 216
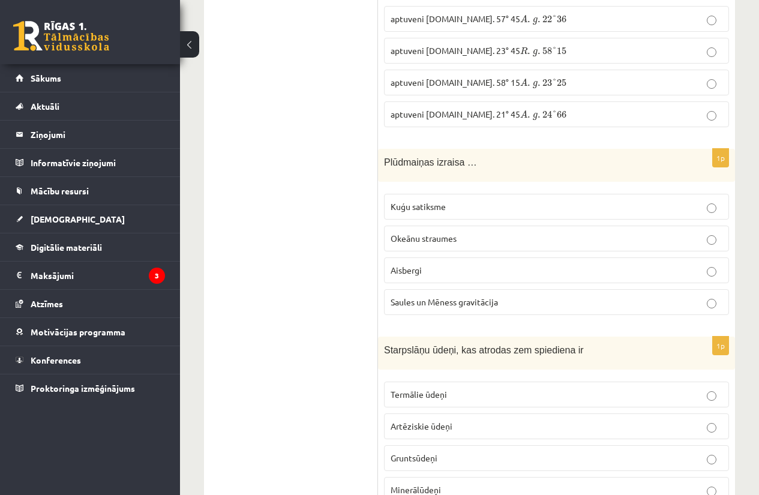
scroll to position [3877, 0]
click at [467, 296] on span "Saules un Mēness gravitācija" at bounding box center [443, 301] width 107 height 11
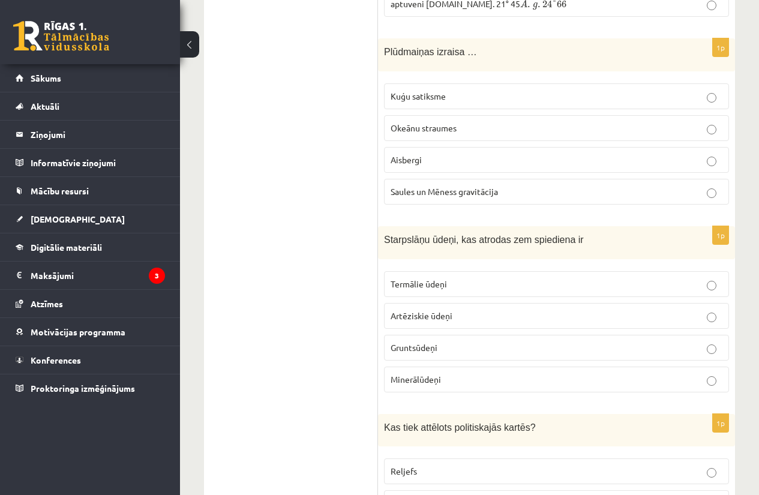
scroll to position [3992, 0]
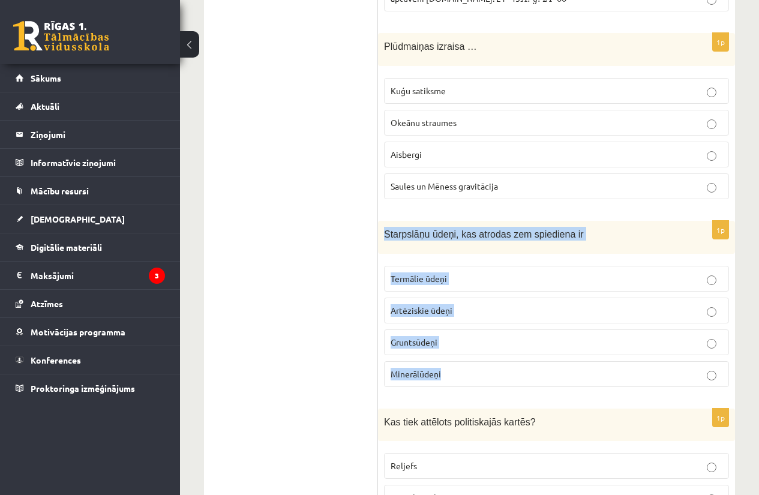
drag, startPoint x: 384, startPoint y: 190, endPoint x: 462, endPoint y: 333, distance: 163.2
click at [462, 333] on div "1p Starpslāņu ūdeņi, kas atrodas zem spiediena ir Termālie ūdeņi Artēziskie ūde…" at bounding box center [556, 309] width 357 height 176
click at [452, 304] on p "Artēziskie ūdeņi" at bounding box center [556, 310] width 332 height 13
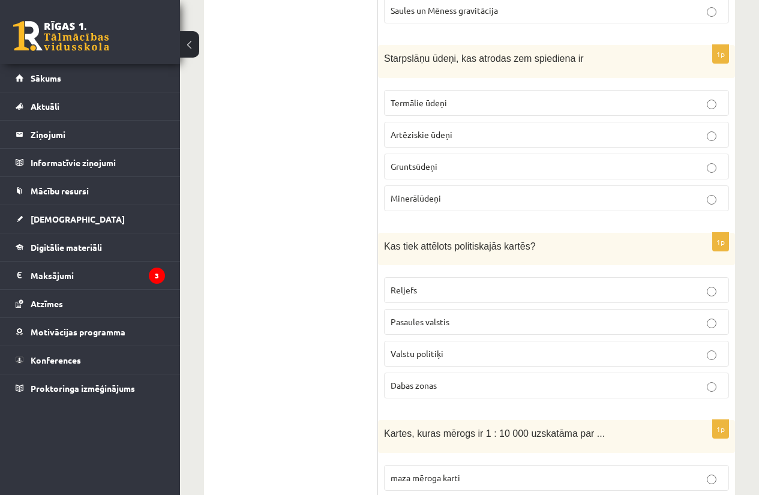
scroll to position [4171, 0]
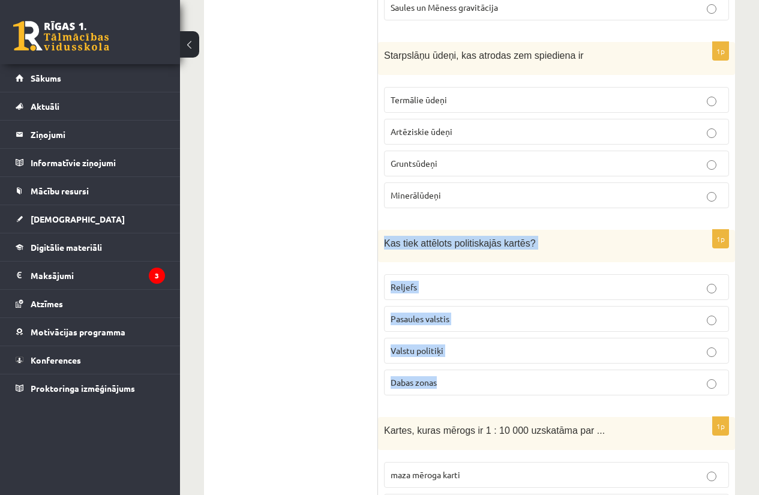
drag, startPoint x: 433, startPoint y: 286, endPoint x: 465, endPoint y: 360, distance: 80.9
click at [465, 360] on div "1p Kas tiek attēlots politiskajās kartēs? Reljefs Pasaules valstis Valstu polit…" at bounding box center [556, 318] width 357 height 176
click at [444, 338] on label "Valstu politiķi" at bounding box center [556, 351] width 345 height 26
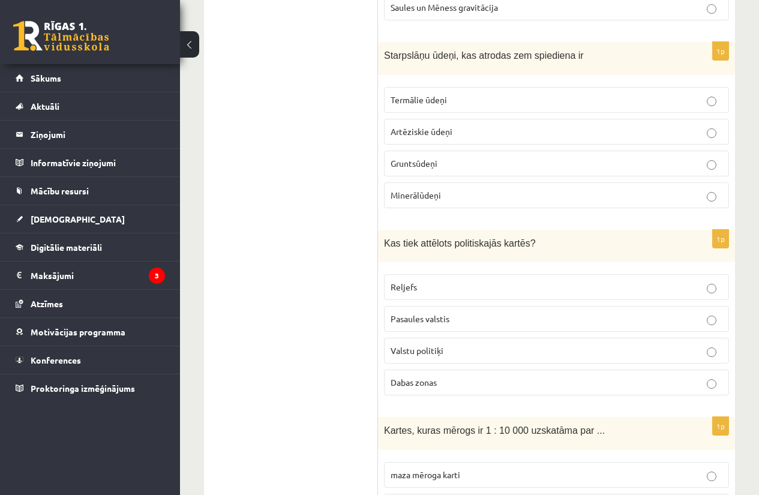
click at [446, 313] on p "Pasaules valstis" at bounding box center [556, 319] width 332 height 13
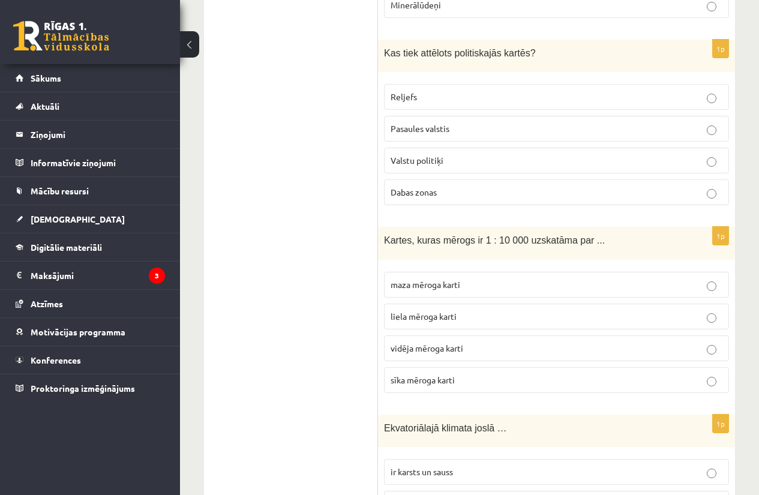
scroll to position [4382, 0]
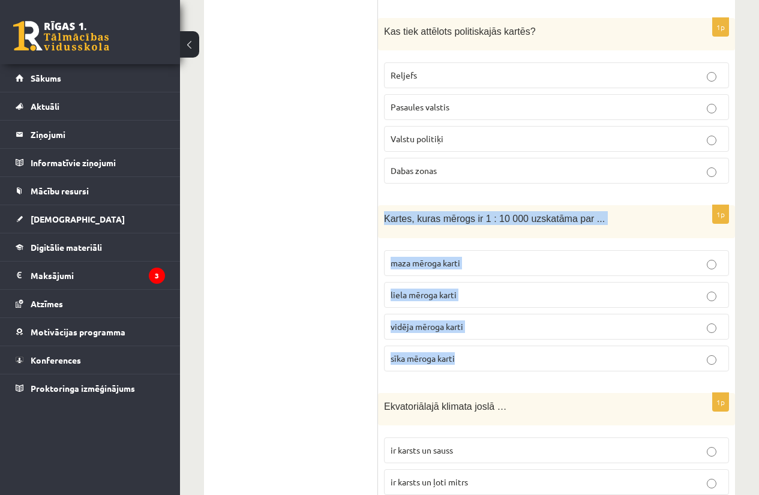
drag, startPoint x: 378, startPoint y: 171, endPoint x: 488, endPoint y: 317, distance: 182.1
click at [488, 317] on div "1p Kartes, kuras mērogs ir 1 : 10 000 uzskatāma par ... maza mēroga karti liela…" at bounding box center [556, 293] width 357 height 176
click at [486, 282] on label "liela mēroga karti" at bounding box center [556, 295] width 345 height 26
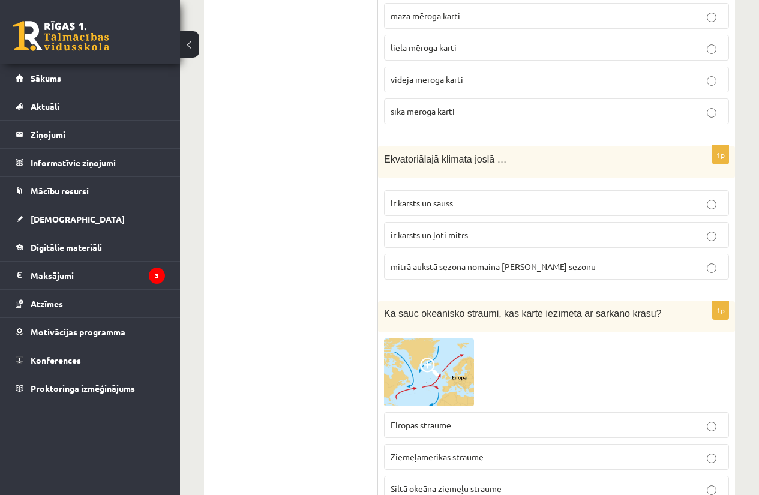
scroll to position [4631, 0]
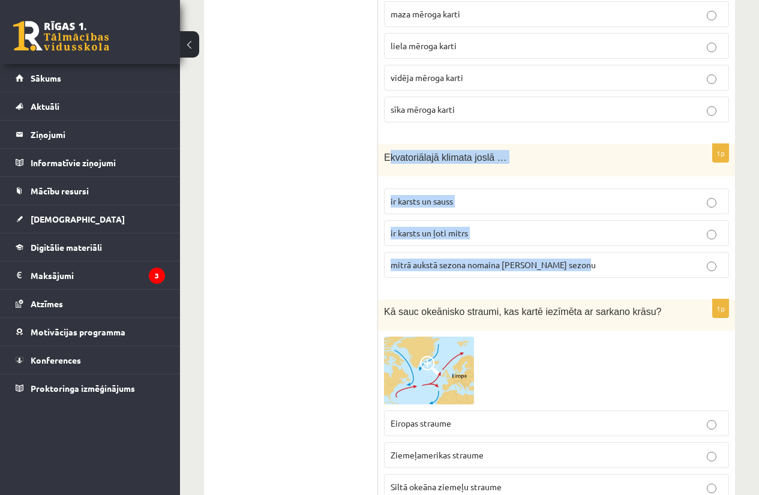
drag, startPoint x: 389, startPoint y: 117, endPoint x: 590, endPoint y: 224, distance: 227.0
click at [590, 224] on div "1p Ekvatoriālajā klimata joslā … ir karsts un sauss ir karsts un ļoti mitrs mit…" at bounding box center [556, 216] width 357 height 144
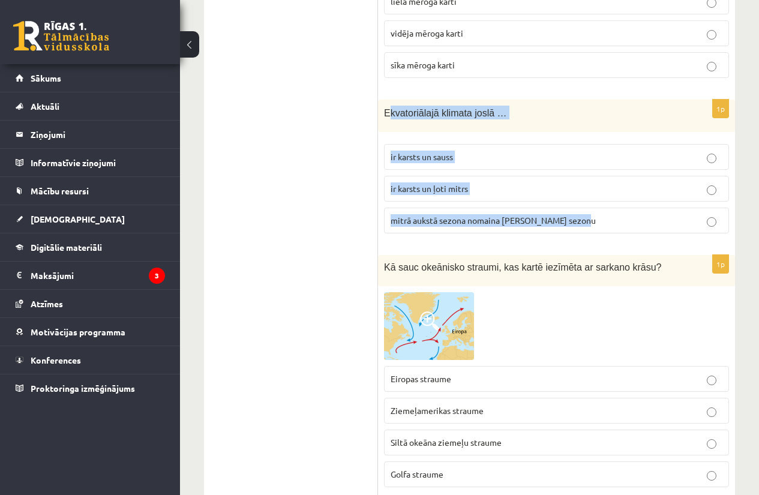
scroll to position [4676, 0]
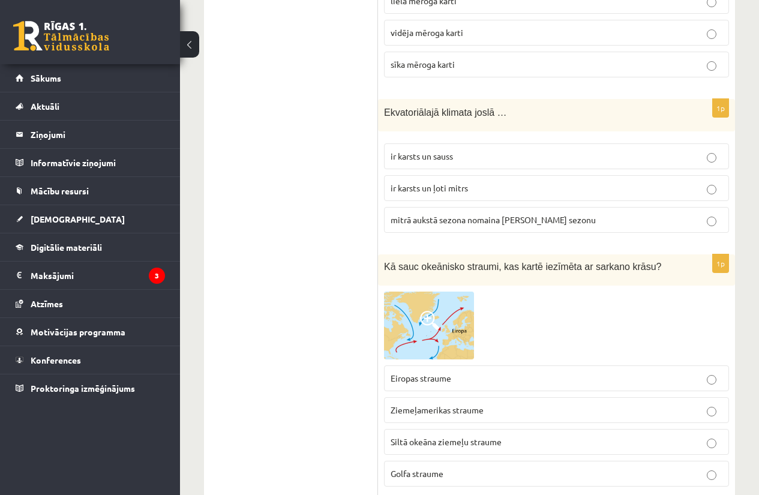
click at [507, 435] on p "Siltā okeāna ziemeļu straume" at bounding box center [556, 441] width 332 height 13
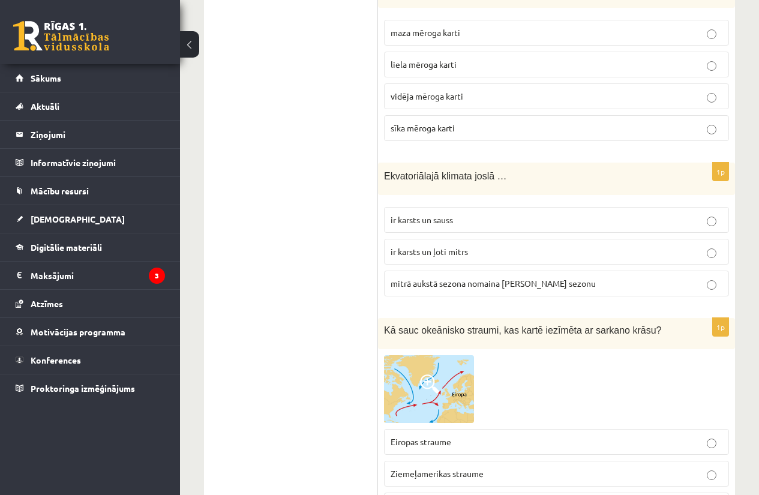
scroll to position [4612, 0]
click at [453, 247] on span "ir karsts un ļoti mitrs" at bounding box center [428, 252] width 77 height 11
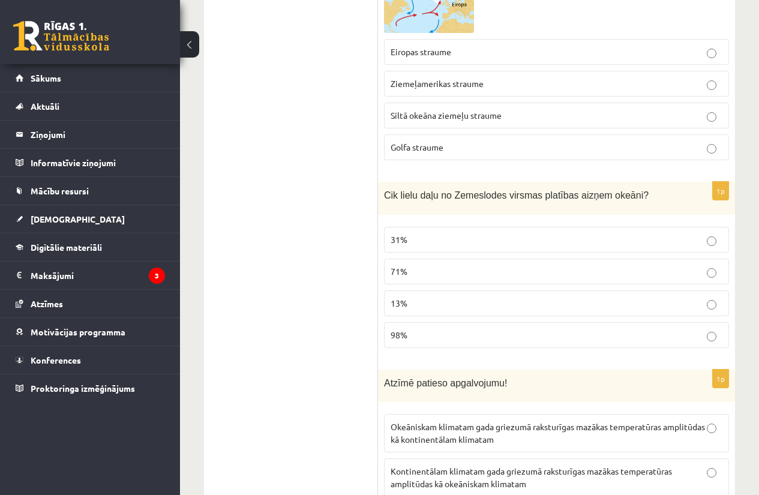
scroll to position [5003, 0]
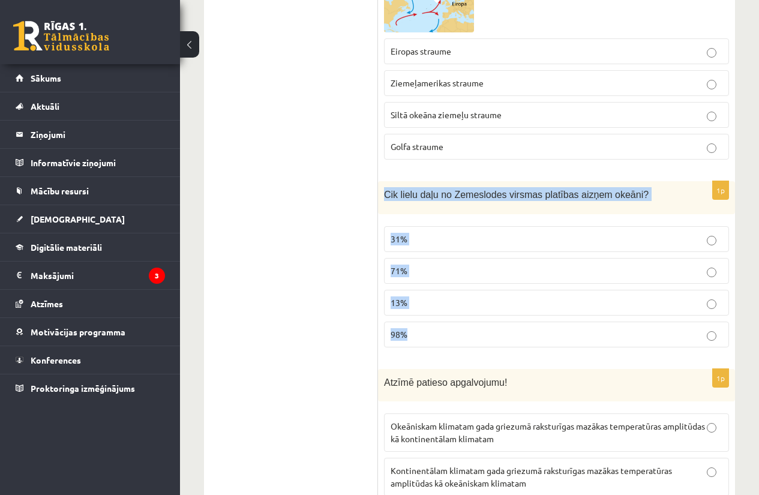
drag, startPoint x: 378, startPoint y: 154, endPoint x: 495, endPoint y: 289, distance: 178.6
click at [495, 289] on div "1p Cik lielu daļu no Zemeslodes virsmas platības aizņem okeāni? 31% 71% 13% 98%" at bounding box center [556, 269] width 357 height 176
click at [432, 265] on p "71%" at bounding box center [556, 271] width 332 height 13
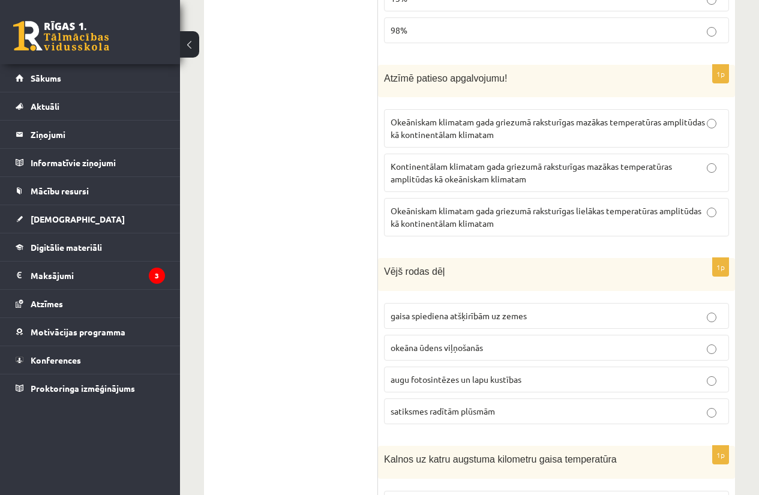
scroll to position [5309, 0]
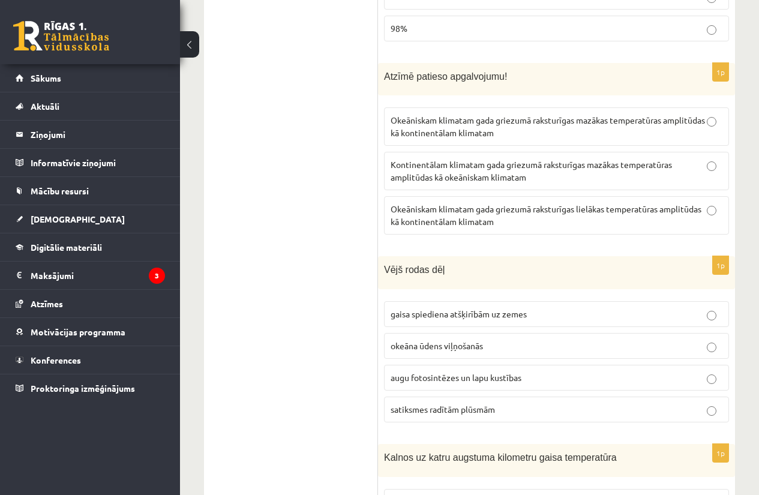
drag, startPoint x: 375, startPoint y: 35, endPoint x: 520, endPoint y: 191, distance: 212.6
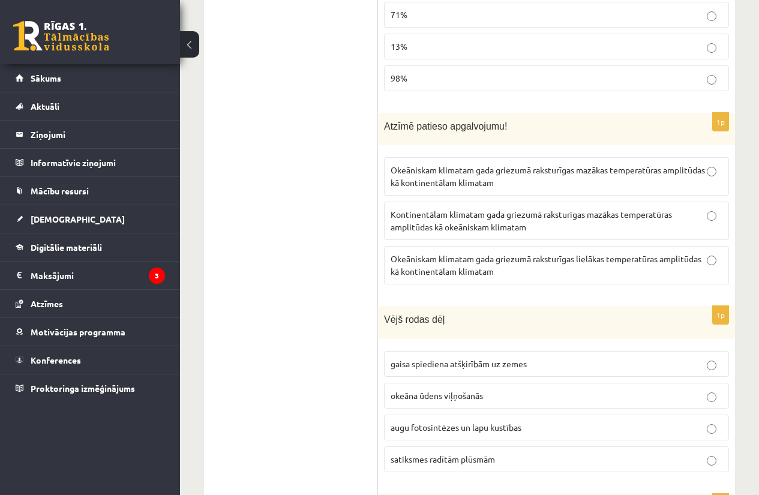
scroll to position [5259, 0]
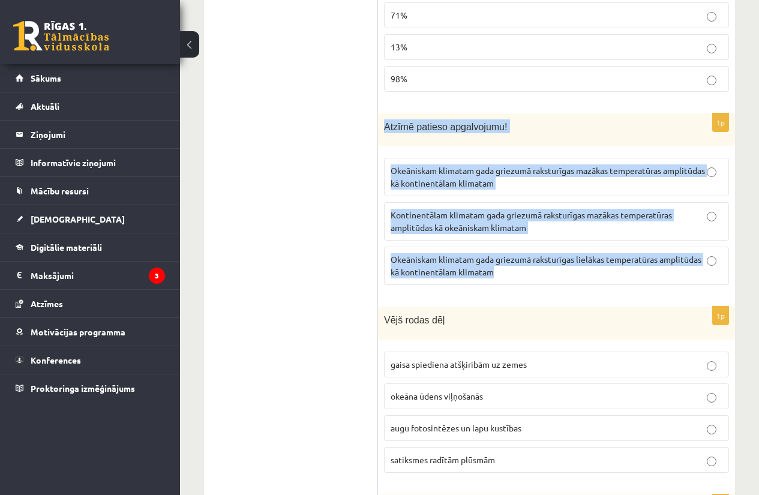
drag, startPoint x: 384, startPoint y: 78, endPoint x: 504, endPoint y: 238, distance: 200.1
click at [504, 238] on div "1p Atzīmē patieso apgalvojumu! Okeāniskam klimatam gada griezumā raksturīgas ma…" at bounding box center [556, 204] width 357 height 182
click at [475, 253] on p "Okeāniskam klimatam gada griezumā raksturīgas lielākas temperatūras amplitūdas …" at bounding box center [556, 265] width 332 height 25
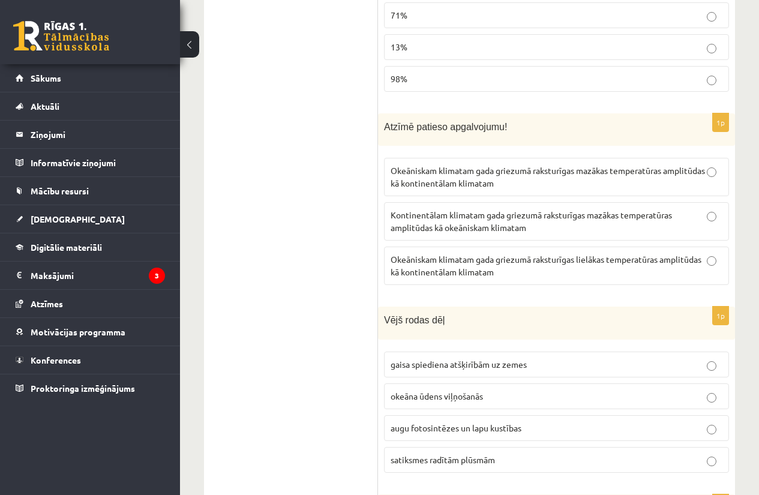
click at [467, 209] on span "Kontinentālam klimatam gada griezumā raksturīgas mazākas temperatūras amplitūda…" at bounding box center [530, 220] width 281 height 23
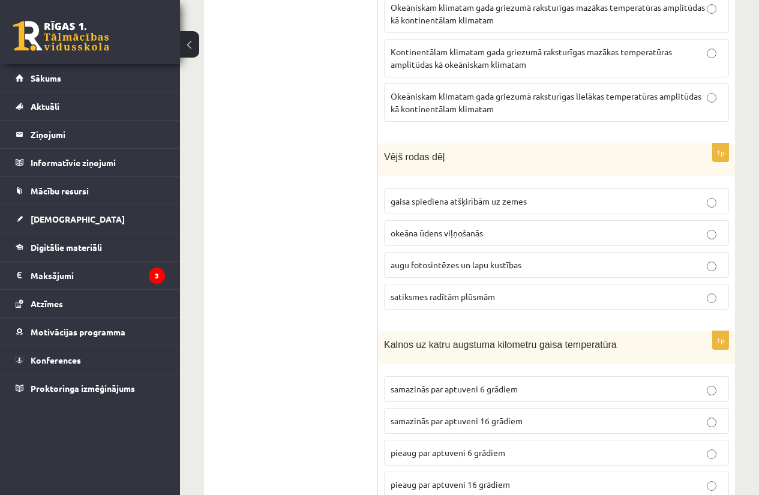
scroll to position [5424, 0]
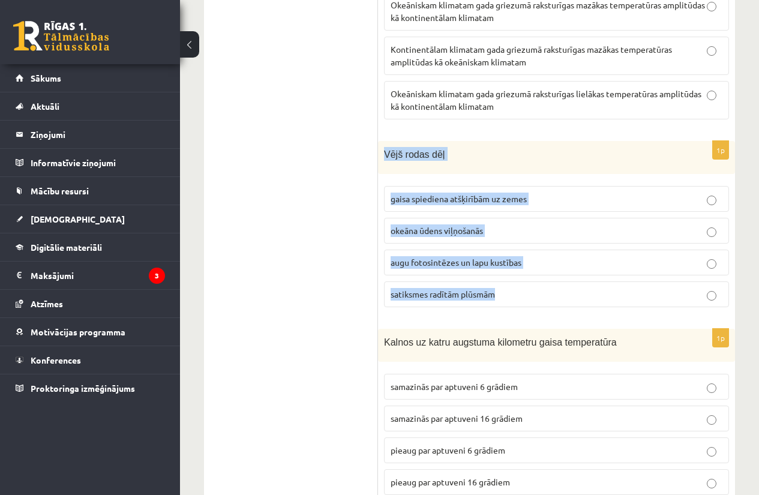
drag, startPoint x: 383, startPoint y: 116, endPoint x: 553, endPoint y: 263, distance: 225.0
click at [553, 263] on div "1p Vējš rodas dēļ gaisa spiediena atšķirībām uz zemes okeāna ūdens viļņošanās a…" at bounding box center [556, 229] width 357 height 176
click at [404, 186] on label "gaisa spiediena atšķirībām uz zemes" at bounding box center [556, 199] width 345 height 26
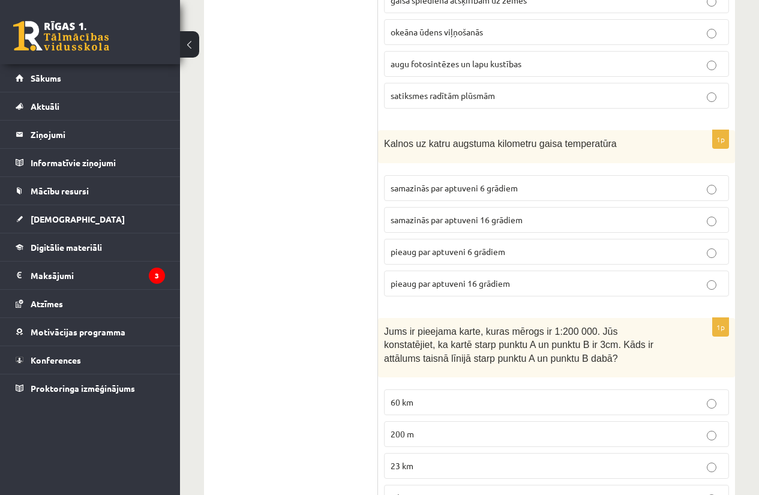
scroll to position [5623, 0]
drag, startPoint x: 376, startPoint y: 96, endPoint x: 491, endPoint y: 196, distance: 152.2
click at [387, 138] on span "Kalnos uz katru augstuma kilometru gaisa temperatūra" at bounding box center [500, 143] width 233 height 10
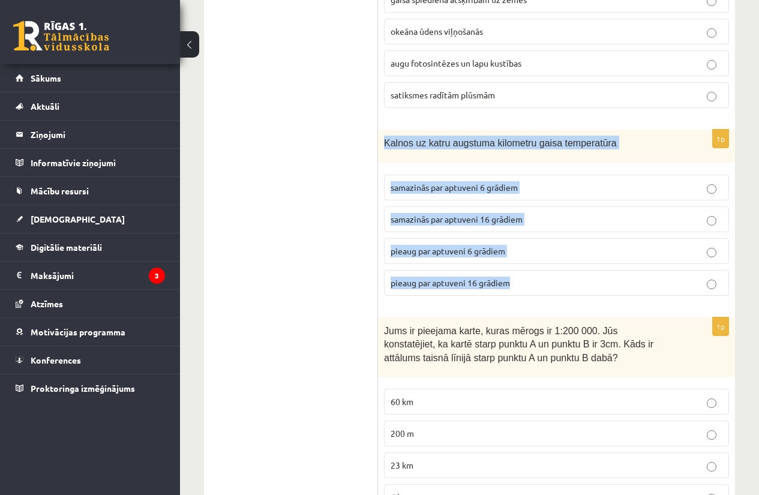
drag, startPoint x: 381, startPoint y: 102, endPoint x: 520, endPoint y: 231, distance: 189.3
click at [520, 231] on div "1p Kalnos uz katru augstuma kilometru gaisa temperatūra samazinās par aptuveni …" at bounding box center [556, 218] width 357 height 176
click at [519, 213] on p "samazinās par aptuveni 16 grādiem" at bounding box center [556, 219] width 332 height 13
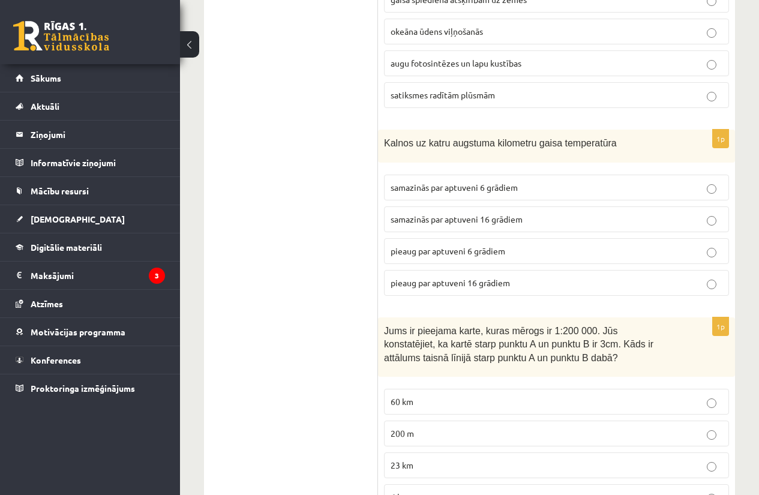
click at [507, 181] on p "samazinās par aptuveni 6 grādiem" at bounding box center [556, 187] width 332 height 13
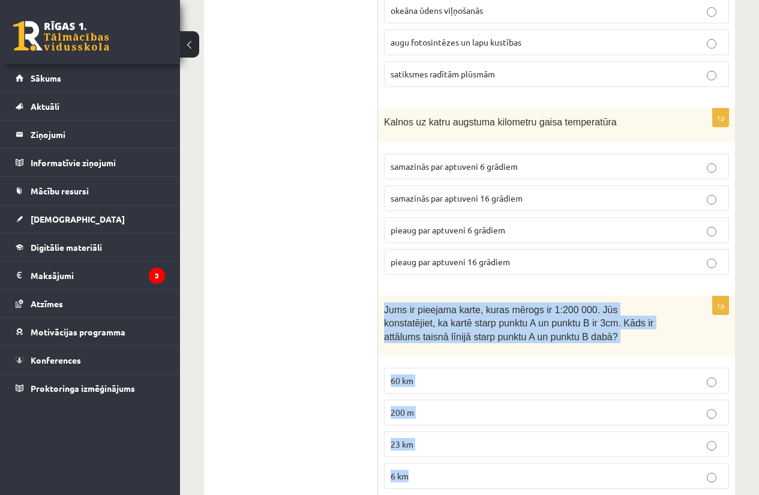
drag, startPoint x: 383, startPoint y: 264, endPoint x: 473, endPoint y: 436, distance: 194.5
click at [473, 436] on div "1p Jums ir pieejama karte, kuras mērogs ir 1:200 000. Jūs konstatējiet, ka kart…" at bounding box center [556, 397] width 357 height 203
click at [442, 438] on p "23 km" at bounding box center [556, 444] width 332 height 13
drag, startPoint x: 379, startPoint y: 268, endPoint x: 476, endPoint y: 481, distance: 234.4
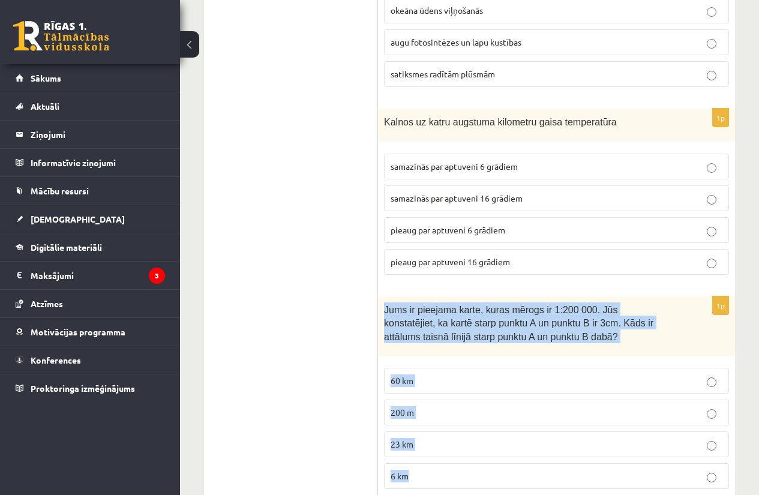
click at [440, 470] on p "6 km" at bounding box center [556, 476] width 332 height 13
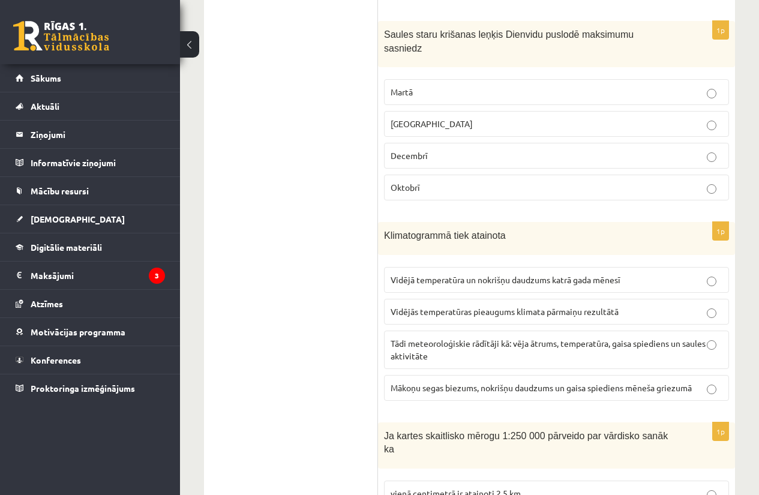
scroll to position [0, 0]
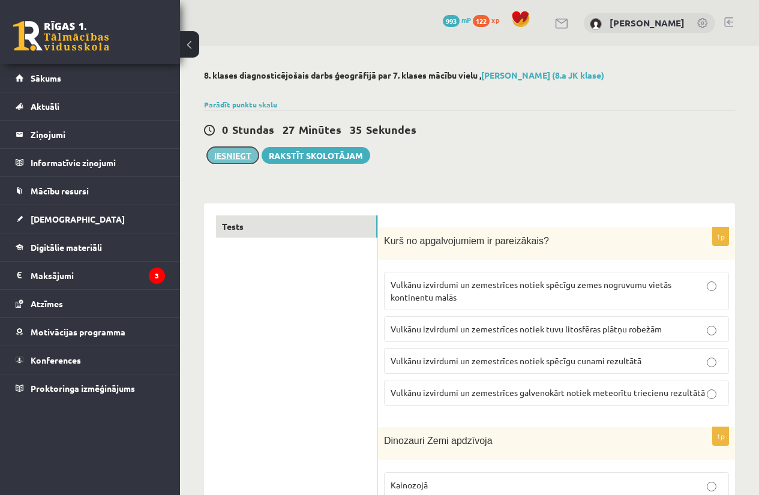
click at [235, 157] on button "Iesniegt" at bounding box center [233, 155] width 52 height 17
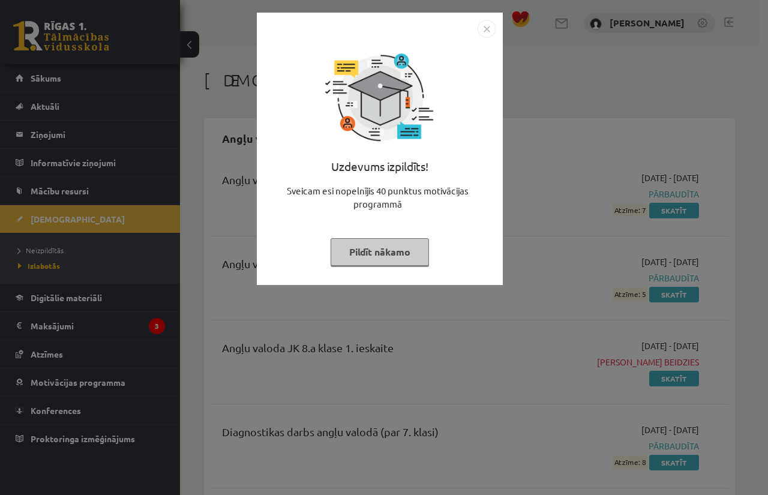
click at [393, 250] on button "Pildīt nākamo" at bounding box center [379, 252] width 98 height 28
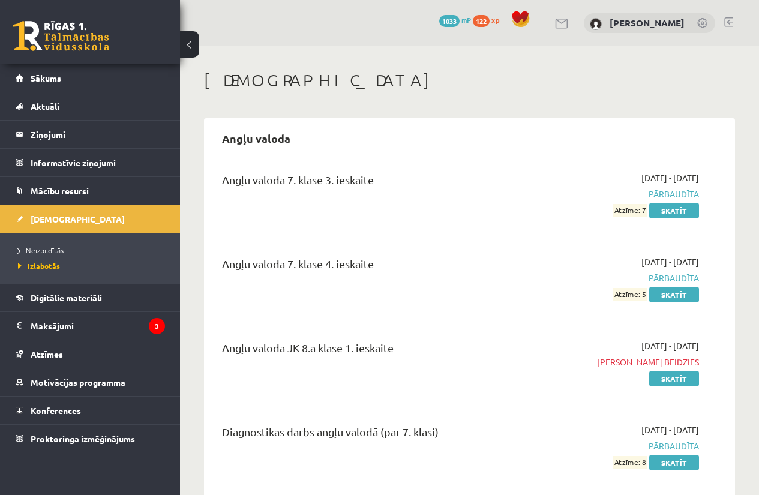
click at [63, 249] on link "Neizpildītās" at bounding box center [93, 250] width 150 height 11
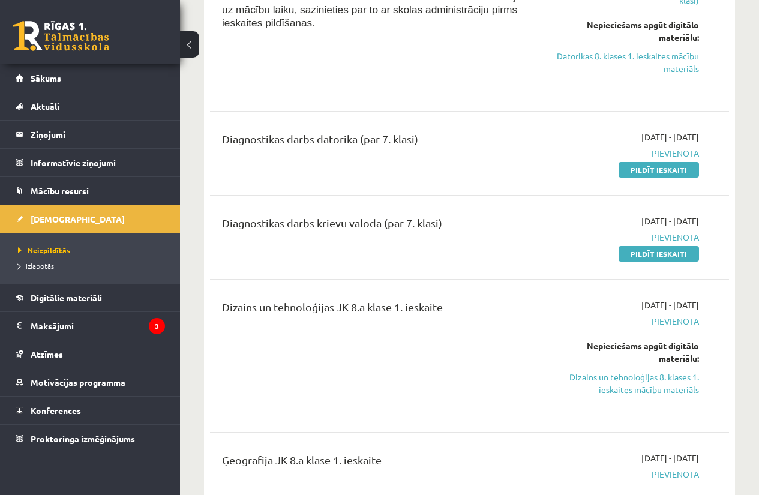
scroll to position [507, 0]
click at [658, 256] on link "Pildīt ieskaiti" at bounding box center [658, 253] width 80 height 16
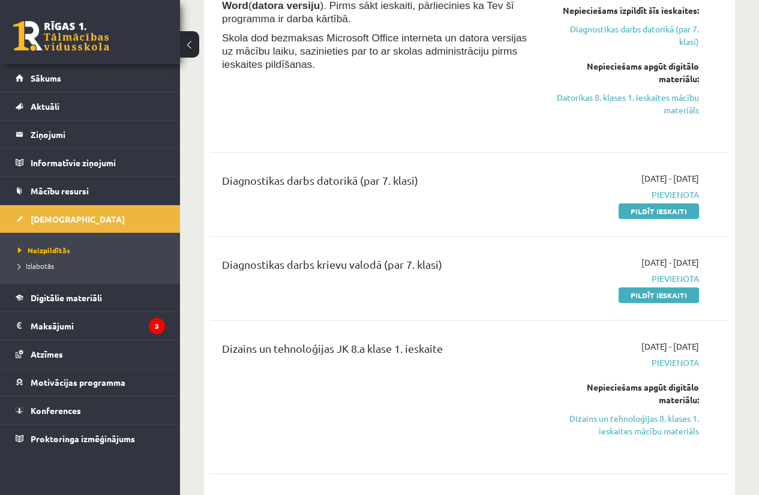
scroll to position [0, 0]
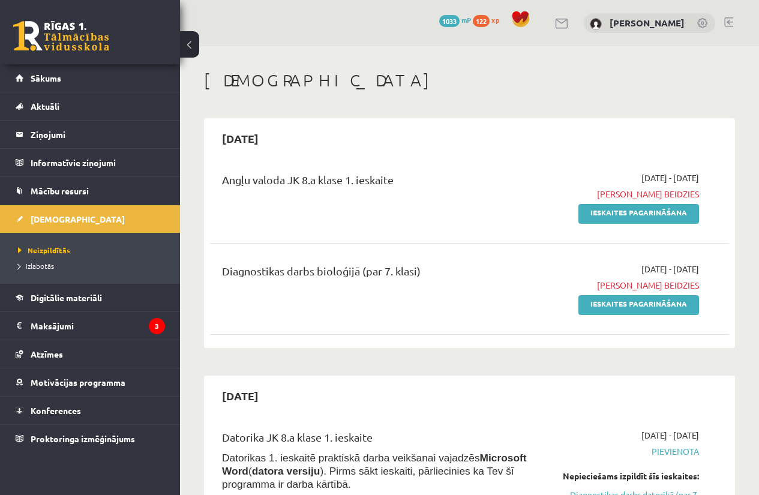
click at [37, 258] on li "Izlabotās" at bounding box center [93, 266] width 150 height 16
click at [45, 250] on span "Neizpildītās" at bounding box center [41, 250] width 46 height 10
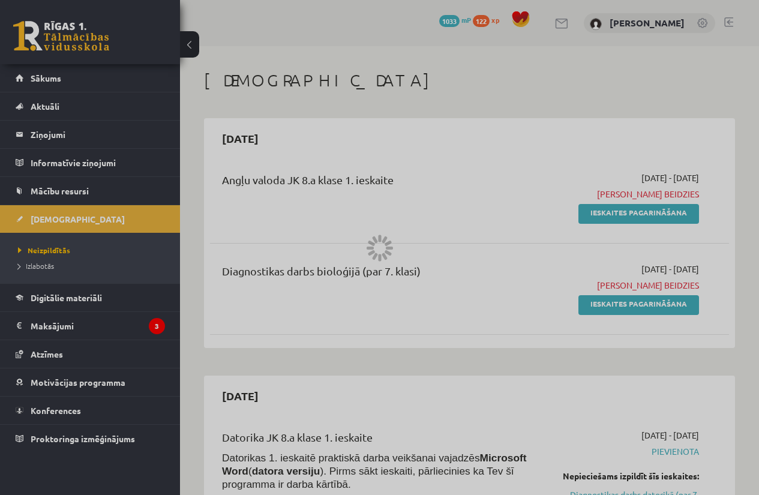
click at [49, 271] on div at bounding box center [379, 247] width 759 height 495
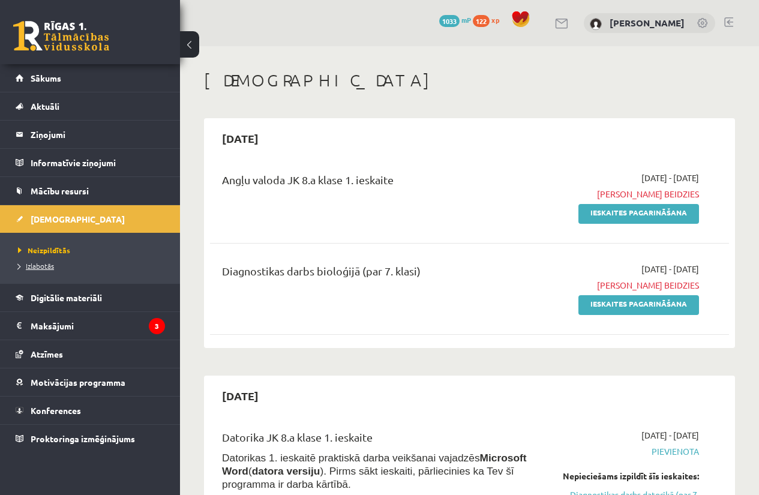
click at [48, 266] on span "Izlabotās" at bounding box center [36, 266] width 36 height 10
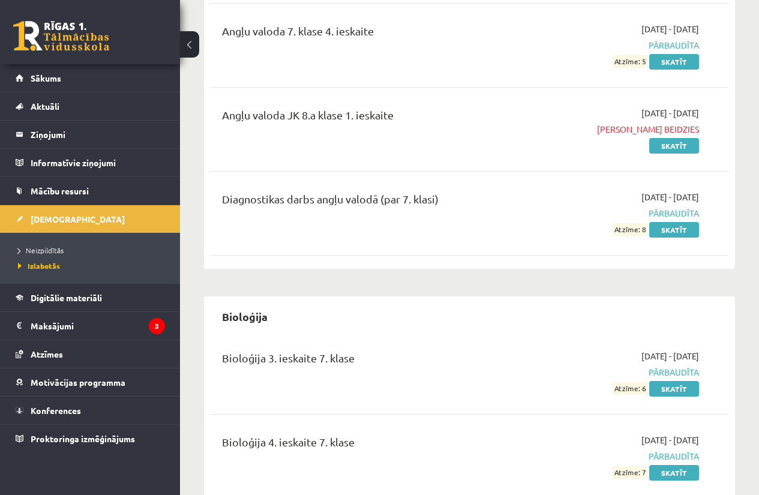
scroll to position [233, 0]
click at [61, 246] on span "Neizpildītās" at bounding box center [41, 250] width 46 height 10
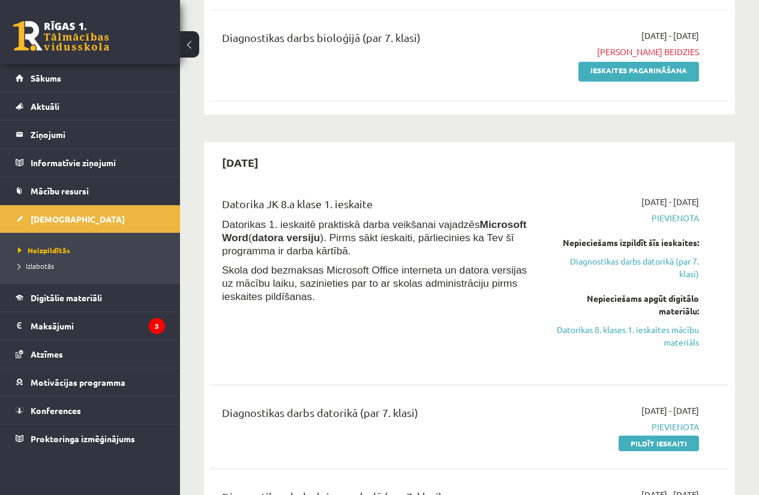
click at [366, 206] on div "Datorika JK 8.a klase 1. ieskaite" at bounding box center [378, 207] width 312 height 22
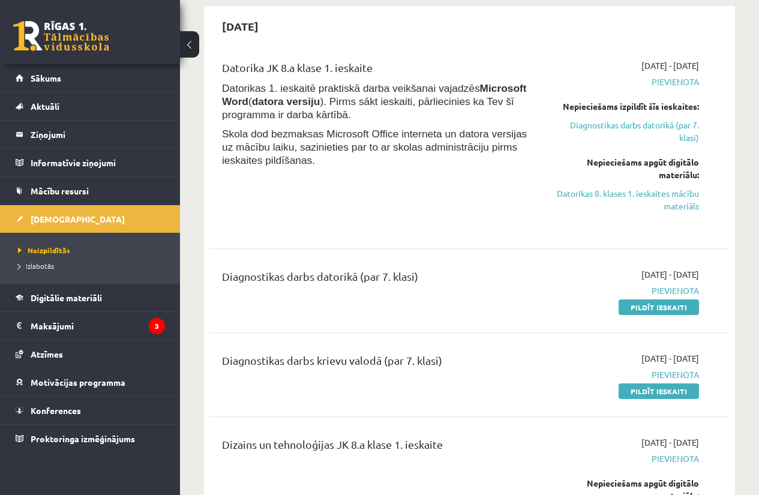
scroll to position [408, 0]
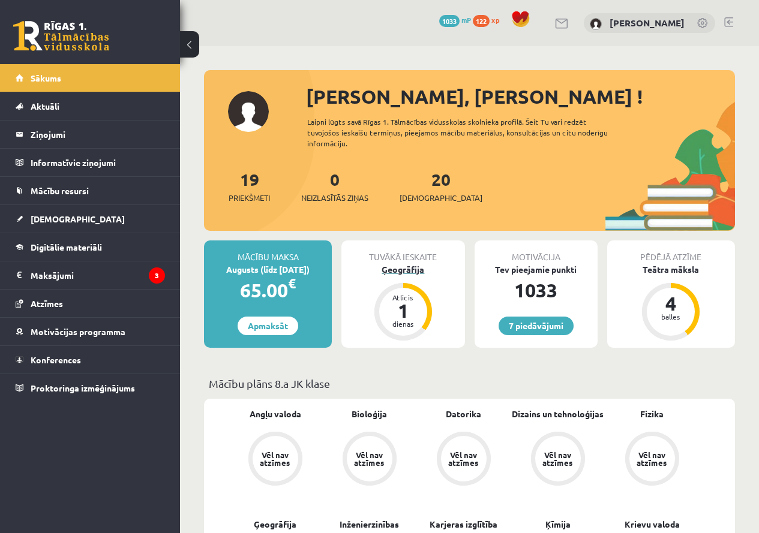
click at [382, 273] on div "Ģeogrāfija" at bounding box center [402, 269] width 123 height 13
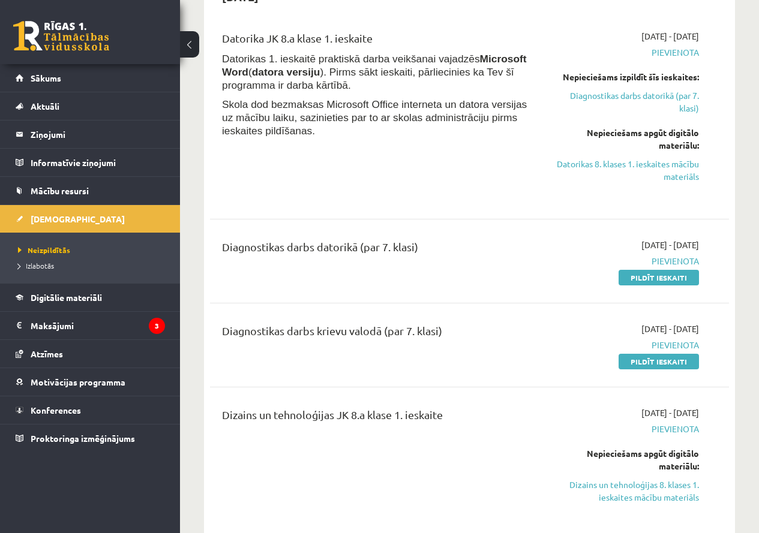
scroll to position [398, 0]
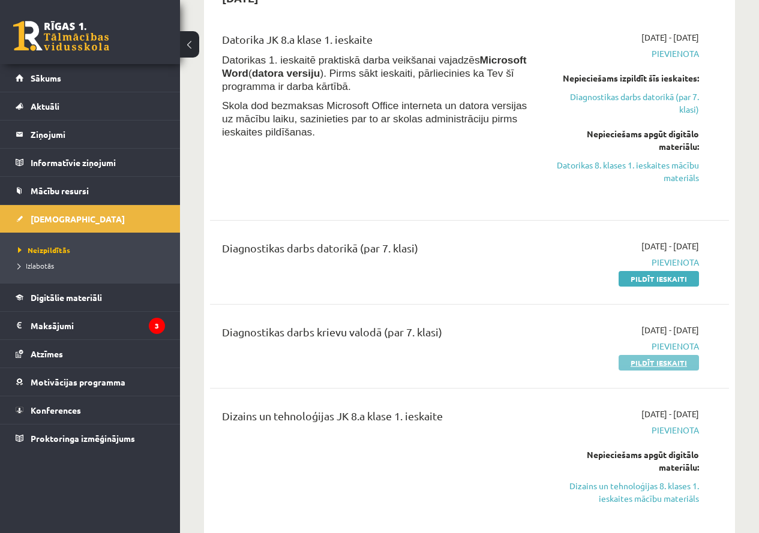
click at [642, 360] on link "Pildīt ieskaiti" at bounding box center [658, 363] width 80 height 16
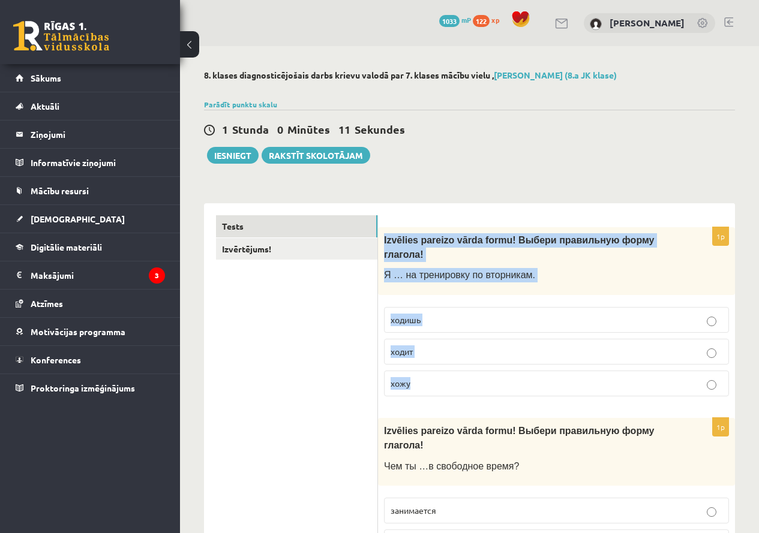
drag, startPoint x: 381, startPoint y: 236, endPoint x: 421, endPoint y: 380, distance: 148.7
click at [421, 380] on div "1p Izvēlies pareizo vārda formu! Выбери правильную форму глагола! Я … на тренир…" at bounding box center [556, 316] width 357 height 179
copy div "Izvēlies pareizo vārda formu! Выбери правильную форму глагола! Я … на тренировк…"
click at [420, 377] on p "хожу" at bounding box center [556, 383] width 332 height 13
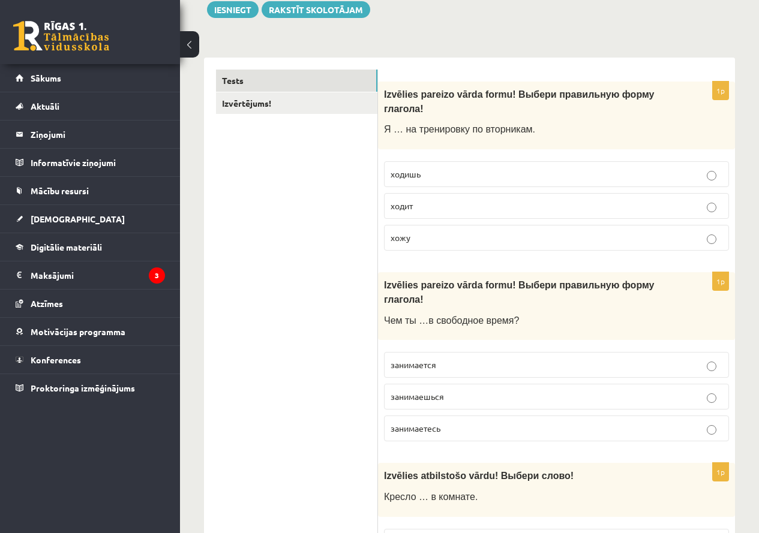
scroll to position [147, 0]
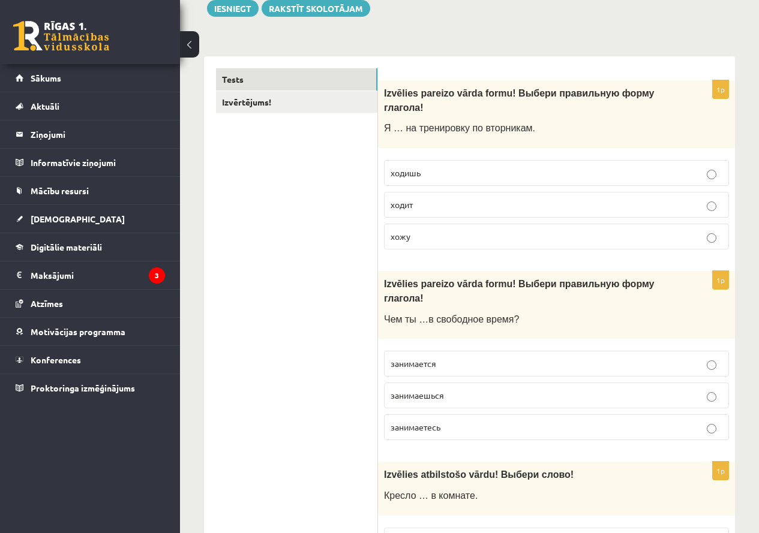
drag, startPoint x: 374, startPoint y: 266, endPoint x: 433, endPoint y: 371, distance: 120.3
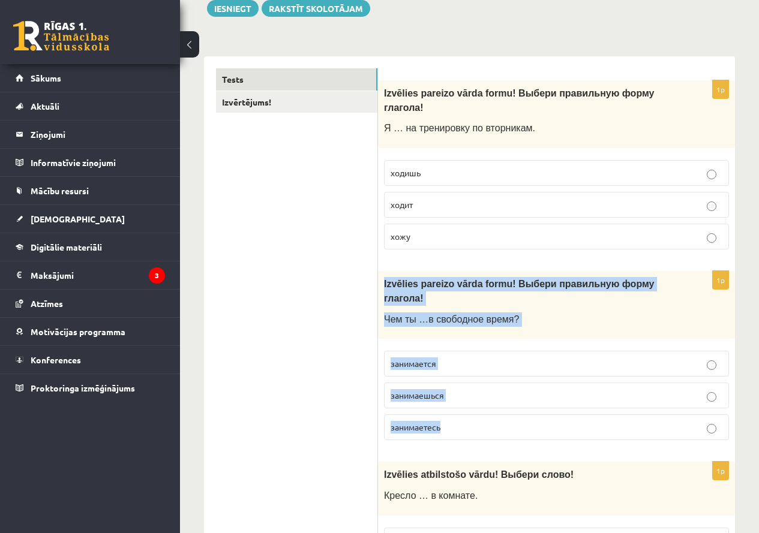
drag, startPoint x: 383, startPoint y: 272, endPoint x: 458, endPoint y: 386, distance: 135.9
click at [458, 386] on div "1p Izvēlies pareizo vārda formu! Выбери правильную форму глагола! Чем ты …в сво…" at bounding box center [556, 360] width 357 height 179
copy div "Izvēlies pareizo vārda formu! Выбери правильную форму глагола! Чем ты …в свобод…"
click at [447, 389] on p "занимаешься" at bounding box center [556, 395] width 332 height 13
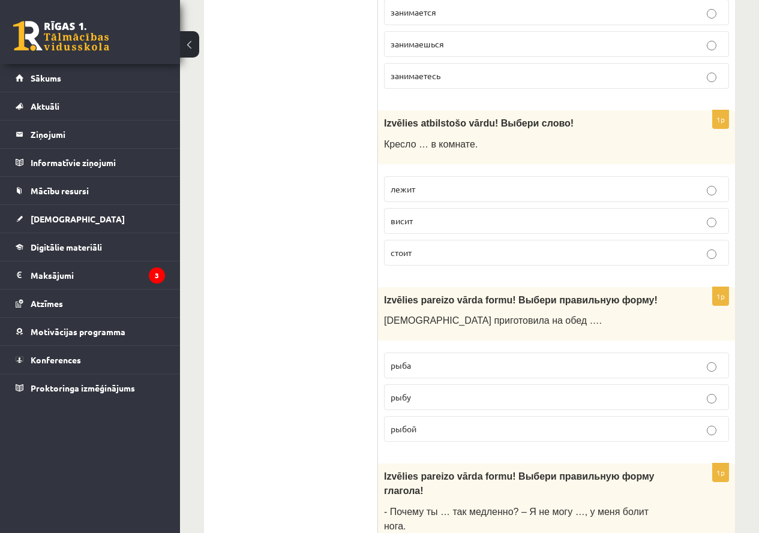
scroll to position [499, 0]
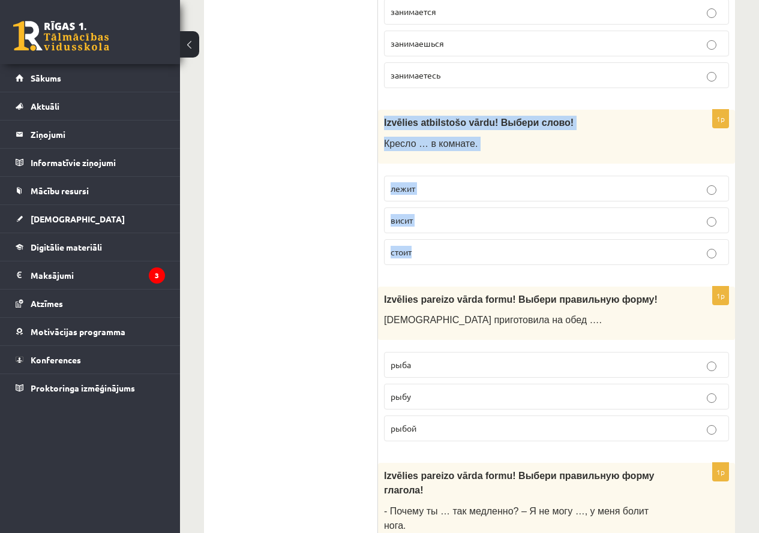
drag, startPoint x: 382, startPoint y: 91, endPoint x: 447, endPoint y: 212, distance: 136.9
click at [447, 212] on div "1p Izvēlies atbilstošo vārdu ! Выбери слово! Кресло … в комнате. лежит висит ст…" at bounding box center [556, 192] width 357 height 164
copy div "Izvēlies atbilstošo vārdu ! Выбери слово! Кресло … в комнате. лежит висит стоит"
click at [426, 239] on label "стоит" at bounding box center [556, 252] width 345 height 26
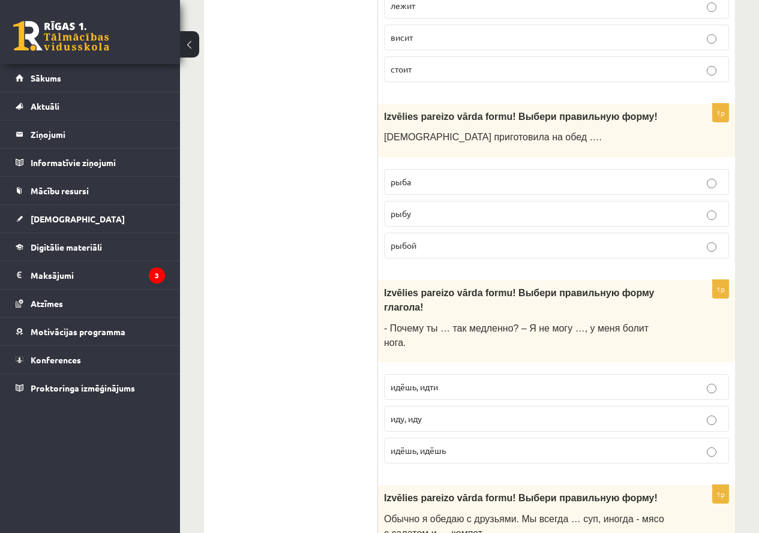
scroll to position [683, 0]
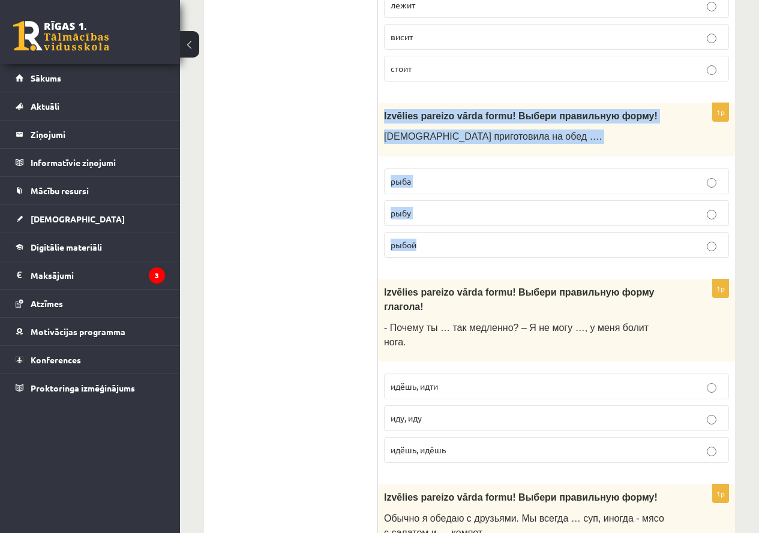
drag, startPoint x: 383, startPoint y: 87, endPoint x: 447, endPoint y: 208, distance: 136.6
click at [447, 208] on div "1p Izvēlies pareizo vārda formu! Выбери правильную форму ! Мама приготовила на …" at bounding box center [556, 185] width 357 height 164
copy div "Izvēlies pareizo vārda formu! Выбери правильную форму ! Мама приготовила на обе…"
click at [432, 207] on p "рыбу" at bounding box center [556, 213] width 332 height 13
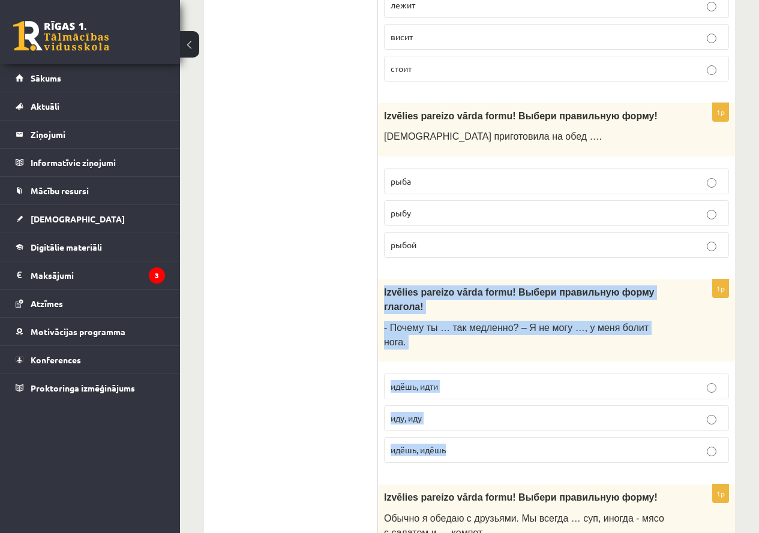
drag, startPoint x: 378, startPoint y: 263, endPoint x: 465, endPoint y: 407, distance: 169.0
click at [465, 407] on div "1p Izvēlies pareizo vārda formu! Выбери правильную форму глагола! - Почему ты ……" at bounding box center [556, 376] width 357 height 193
copy div "Izvēlies pareizo vārda formu! Выбери правильную форму глагола! - Почему ты … та…"
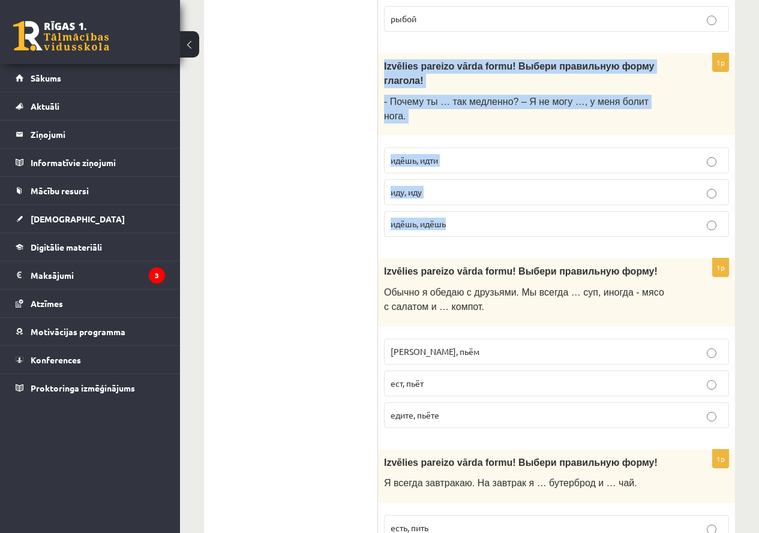
scroll to position [908, 0]
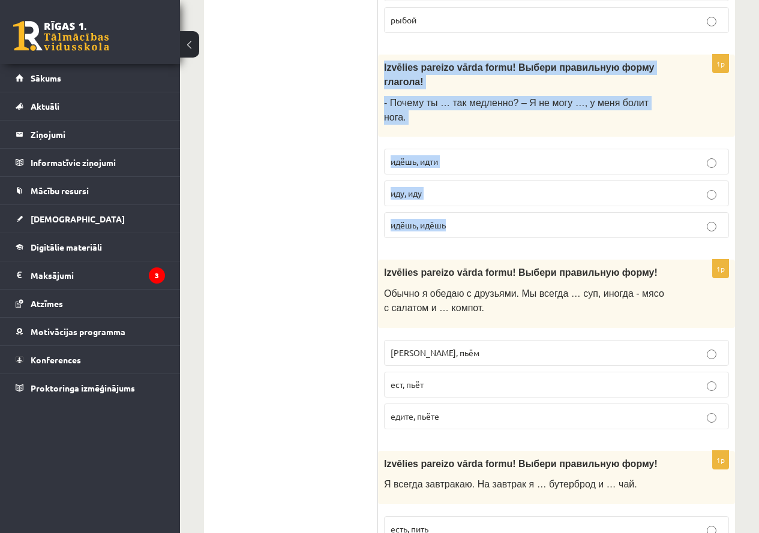
click at [453, 155] on p "идёшь, идти" at bounding box center [556, 161] width 332 height 13
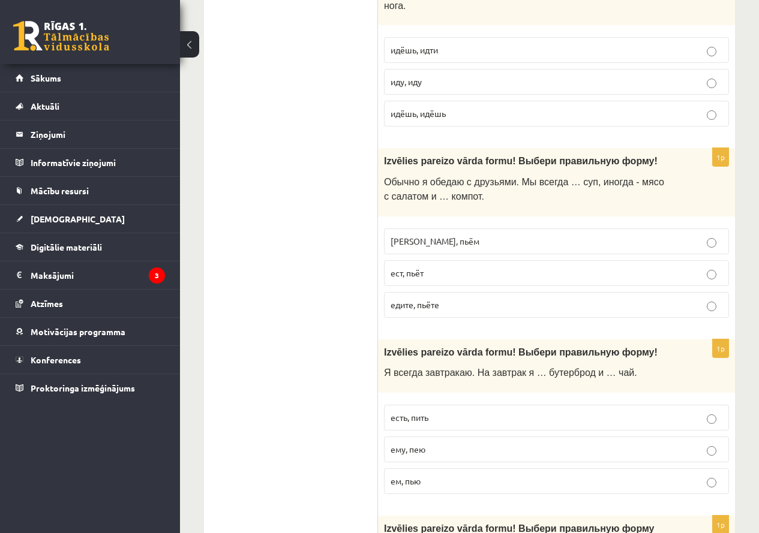
scroll to position [1020, 0]
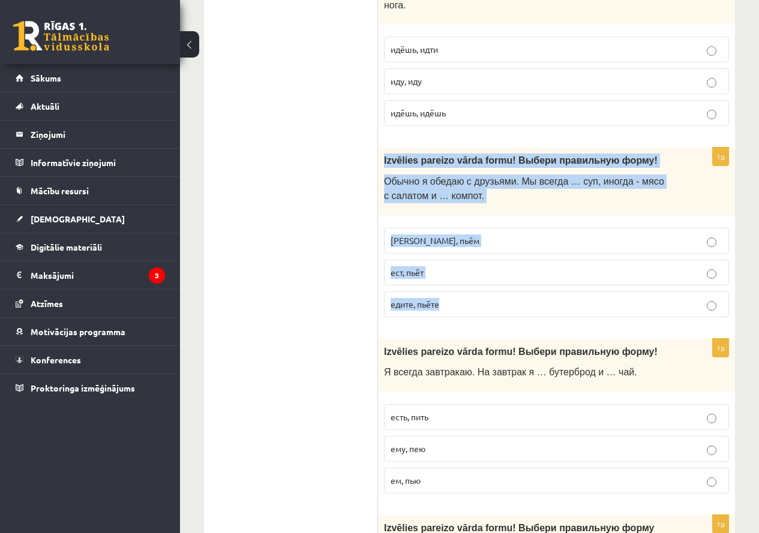
drag, startPoint x: 381, startPoint y: 99, endPoint x: 467, endPoint y: 264, distance: 185.9
click at [467, 264] on div "1p Izvēlies pareizo vārda formu! Выбери правильную форму ! Обычно я обедаю с др…" at bounding box center [556, 237] width 357 height 179
copy div "Izvēlies pareizo vārda formu! Выбери правильную форму ! Обычно я обедаю с друзь…"
click at [452, 235] on p "[PERSON_NAME], пьём" at bounding box center [556, 241] width 332 height 13
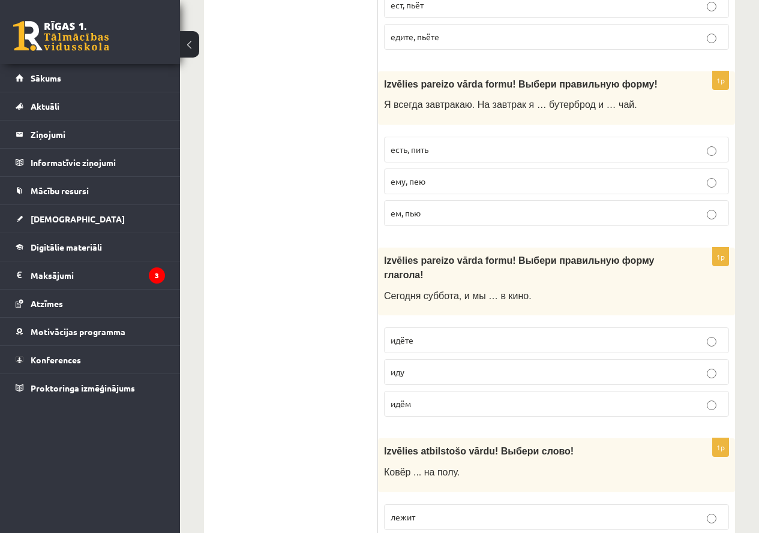
scroll to position [1288, 0]
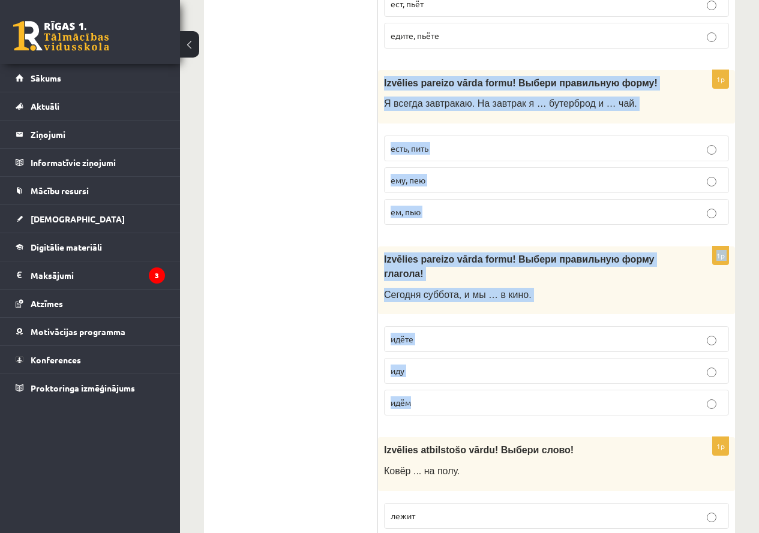
drag, startPoint x: 383, startPoint y: 25, endPoint x: 503, endPoint y: 316, distance: 313.9
copy form "Izvēlies pareizo vārda formu! Выбери правильную форму ! Я всегда завтракаю. На …"
click at [432, 142] on p "есть, пить" at bounding box center [556, 148] width 332 height 13
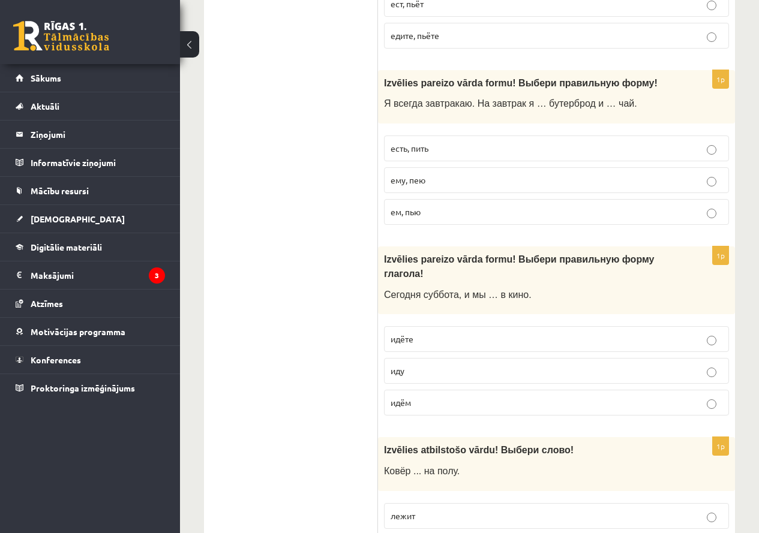
click at [436, 199] on label "ем, пью" at bounding box center [556, 212] width 345 height 26
click at [423, 396] on p "идём" at bounding box center [556, 402] width 332 height 13
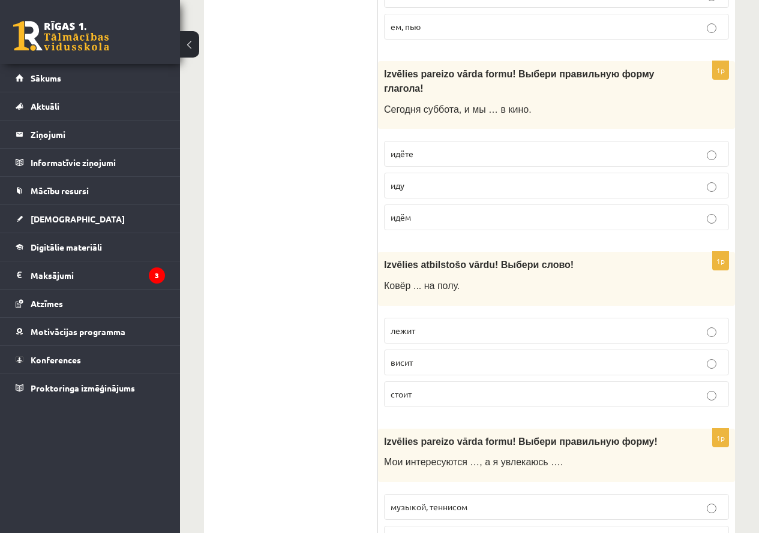
scroll to position [1474, 0]
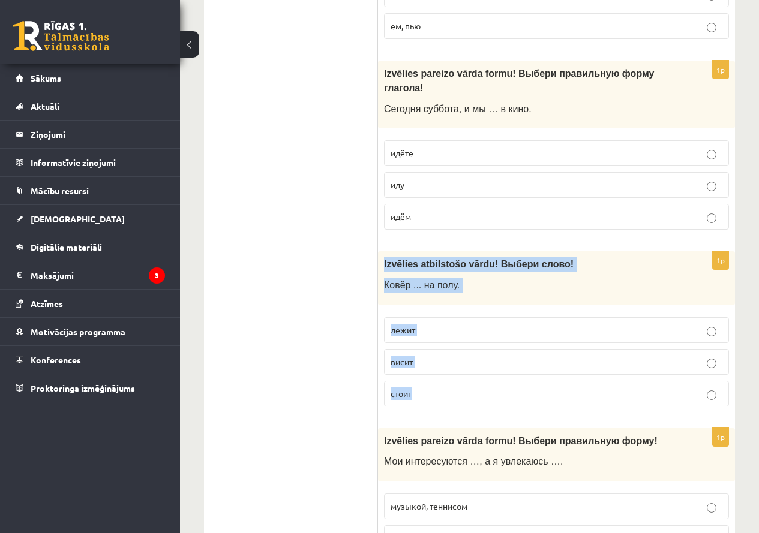
drag, startPoint x: 381, startPoint y: 195, endPoint x: 445, endPoint y: 326, distance: 145.4
click at [445, 326] on div "1p Izvēlies atbilstošo vārdu ! Выбери слово! Ковёр ... на полу. лежит висит сто…" at bounding box center [556, 333] width 357 height 164
copy div "Izvēlies atbilstošo vārdu ! Выбери слово! Ковёр ... на полу. лежит висит стоит"
click at [439, 311] on fieldset "лежит висит стоит" at bounding box center [556, 360] width 345 height 99
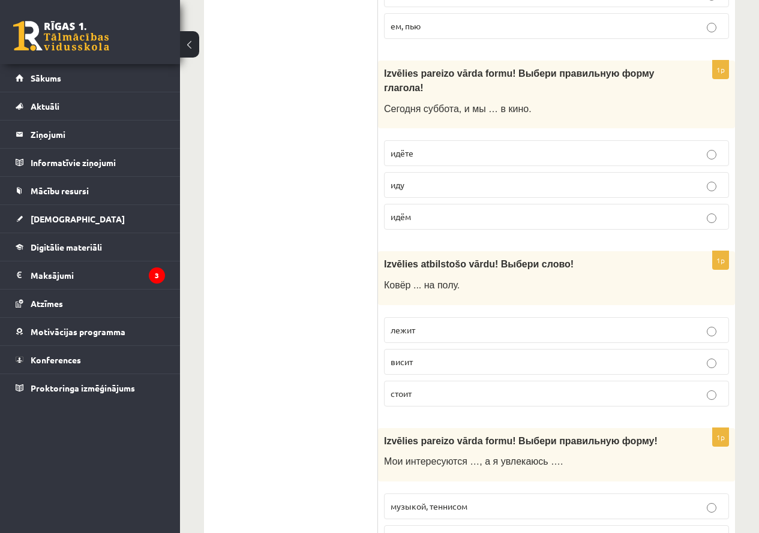
click at [442, 324] on p "лежит" at bounding box center [556, 330] width 332 height 13
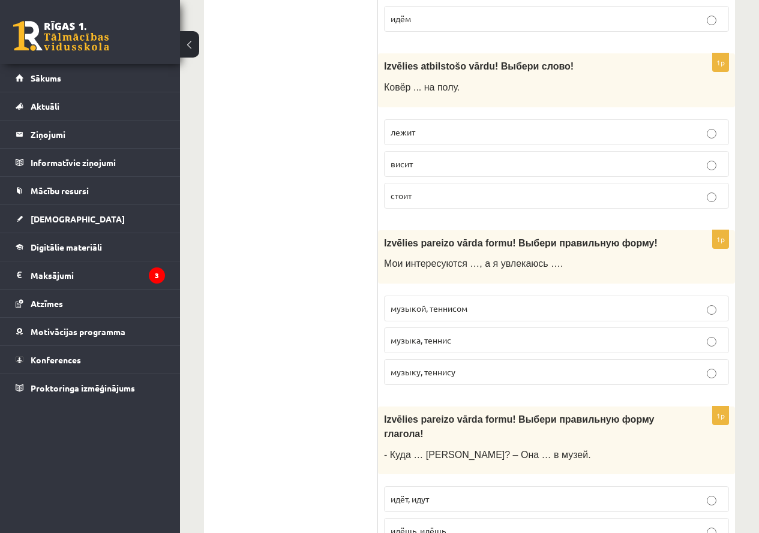
scroll to position [1673, 0]
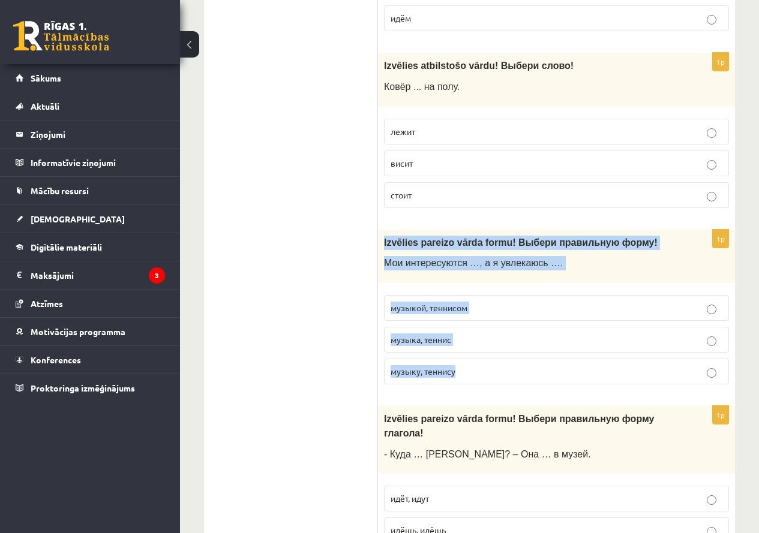
drag, startPoint x: 379, startPoint y: 169, endPoint x: 472, endPoint y: 307, distance: 166.4
click at [472, 307] on div "1p Izvēlies pareizo vārda formu! Выбери правильную форму ! Мои интересуются …, …" at bounding box center [556, 312] width 357 height 164
copy div "Izvēlies pareizo vārda formu! Выбери правильную форму ! Мои интересуются …, а я…"
click at [489, 295] on label "музыкой, теннисом" at bounding box center [556, 308] width 345 height 26
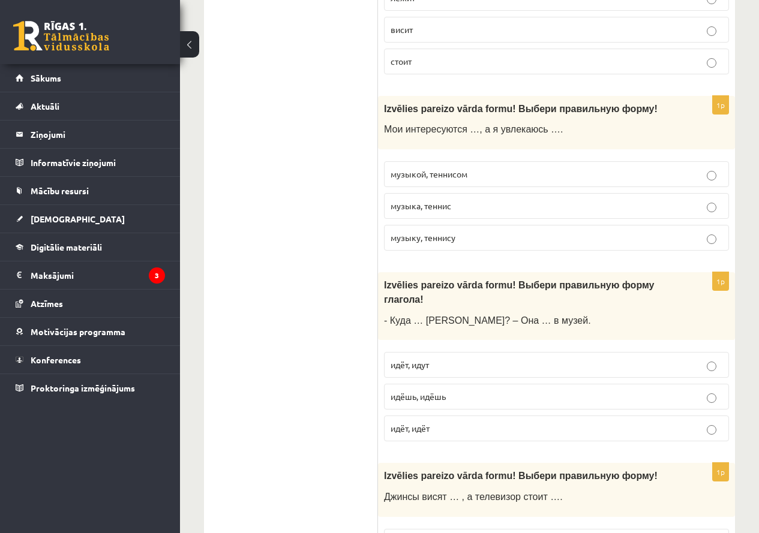
scroll to position [1808, 0]
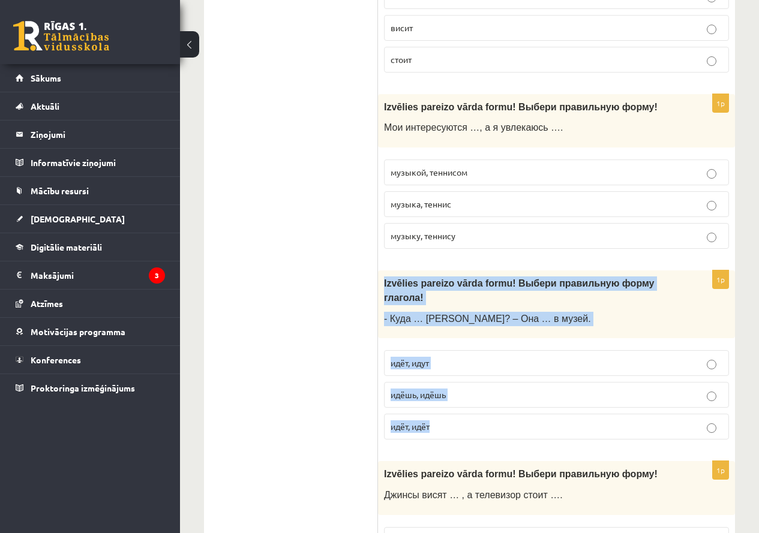
drag, startPoint x: 379, startPoint y: 208, endPoint x: 446, endPoint y: 354, distance: 161.0
click at [446, 354] on div "1p Izvēlies pareizo vārda formu! Выбери правильную форму глагола! - Куда … [PER…" at bounding box center [556, 360] width 357 height 179
copy div "Izvēlies pareizo vārda formu! Выбери правильную форму глагола! - Куда … [PERSON…"
click at [446, 420] on p "идёт, идёт" at bounding box center [556, 426] width 332 height 13
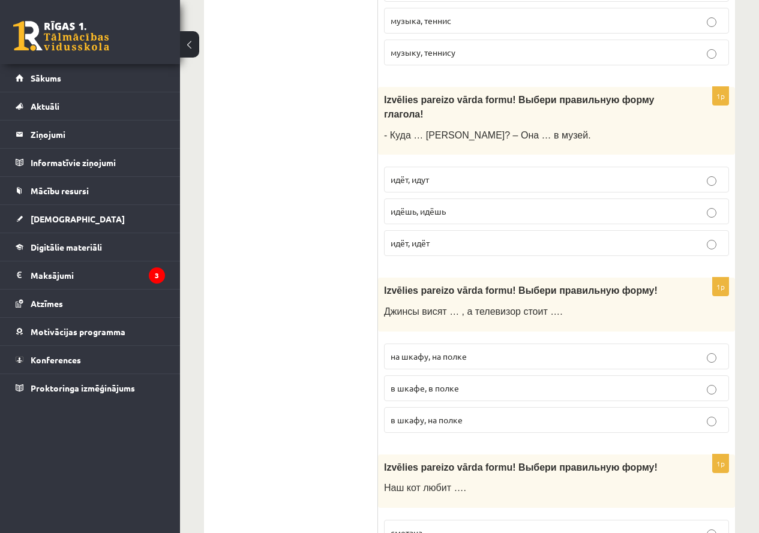
scroll to position [2024, 0]
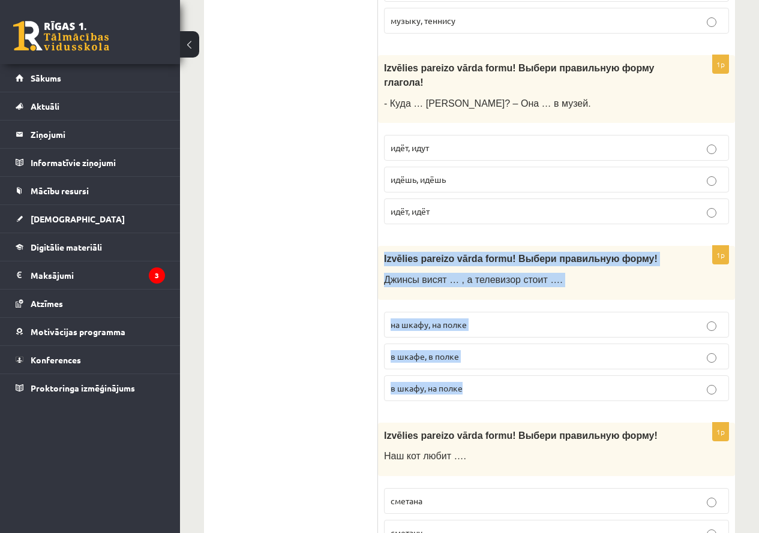
drag, startPoint x: 381, startPoint y: 175, endPoint x: 486, endPoint y: 310, distance: 171.1
click at [486, 310] on div "1p Izvēlies pareizo vārda formu! Выбери правильную форму ! Джинсы висят … , а т…" at bounding box center [556, 328] width 357 height 164
click at [480, 319] on p "на шкафу, на полке" at bounding box center [556, 325] width 332 height 13
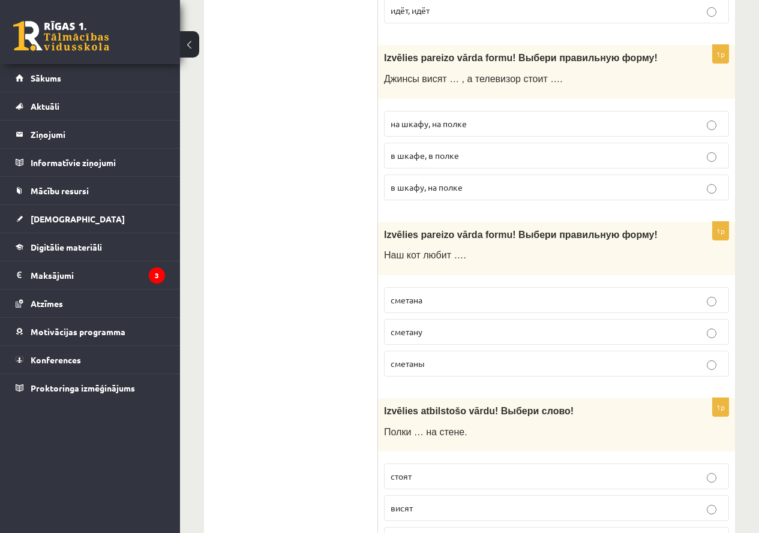
scroll to position [2225, 0]
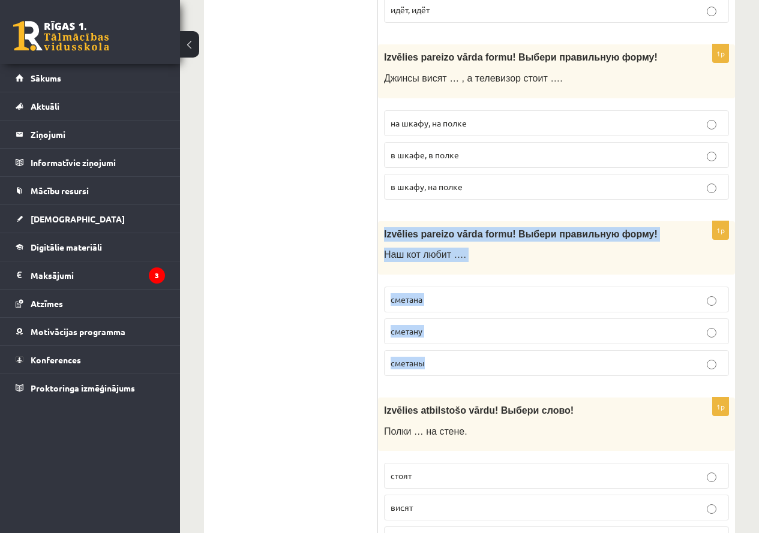
drag, startPoint x: 383, startPoint y: 146, endPoint x: 469, endPoint y: 261, distance: 144.0
click at [469, 261] on div "1p Izvēlies pareizo vārda formu! Выбери правильную форму ! Наш кот любит …. сме…" at bounding box center [556, 303] width 357 height 164
click at [448, 325] on p "сметану" at bounding box center [556, 331] width 332 height 13
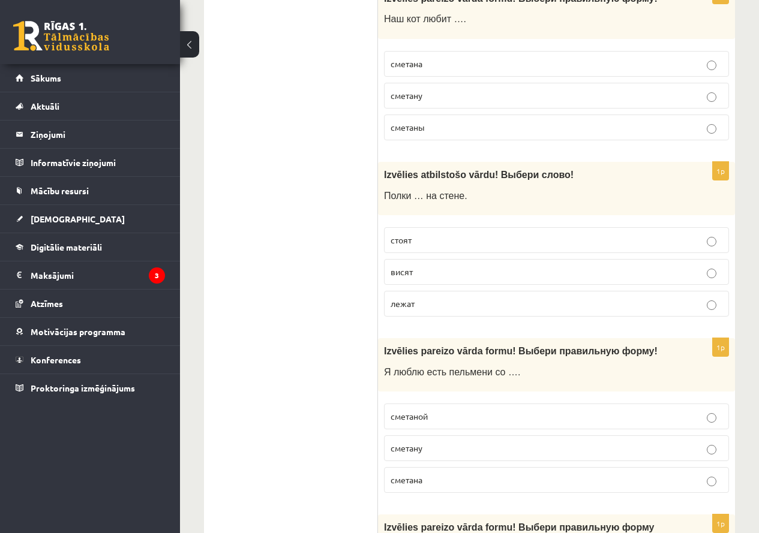
scroll to position [2462, 0]
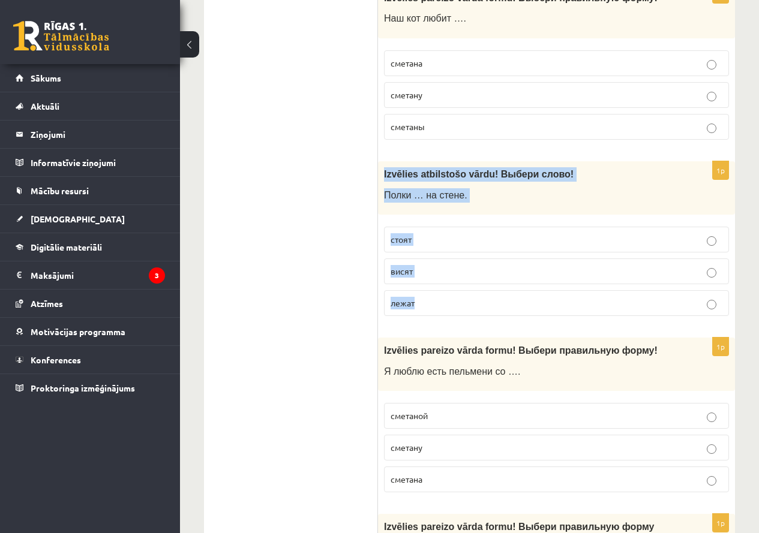
drag, startPoint x: 381, startPoint y: 85, endPoint x: 445, endPoint y: 234, distance: 162.0
click at [445, 234] on div "1p Izvēlies atbilstošo vārdu ! Выбери слово! Полки … на стене. стоят висят лежат" at bounding box center [556, 243] width 357 height 164
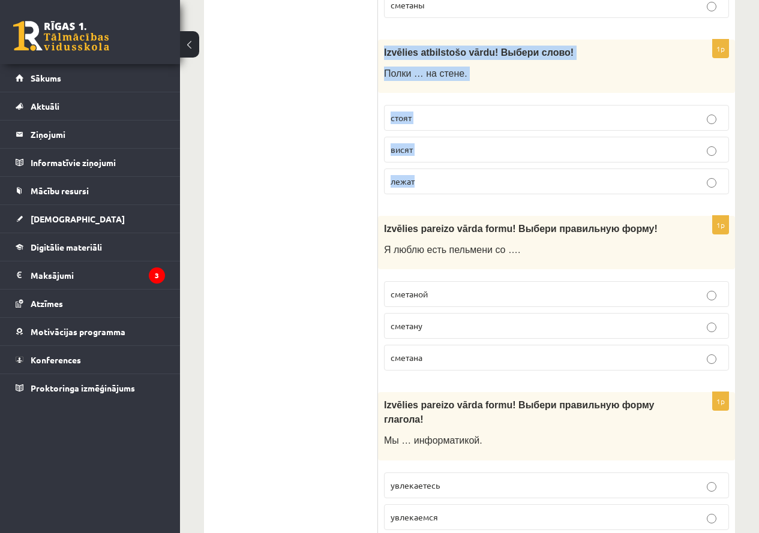
scroll to position [2585, 0]
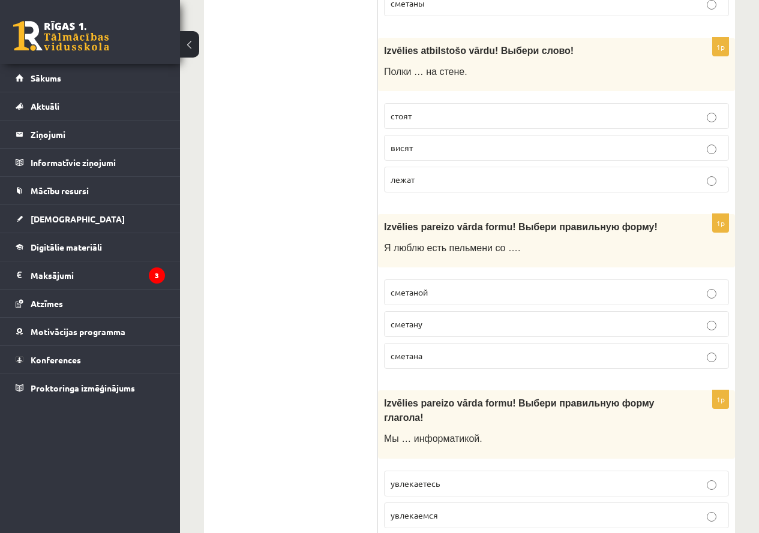
click at [383, 214] on div "Izvēlies pareizo vārda formu! Выбери правильную форму ! Я люблю есть пельмени с…" at bounding box center [556, 240] width 357 height 53
click at [424, 142] on p "висят" at bounding box center [556, 148] width 332 height 13
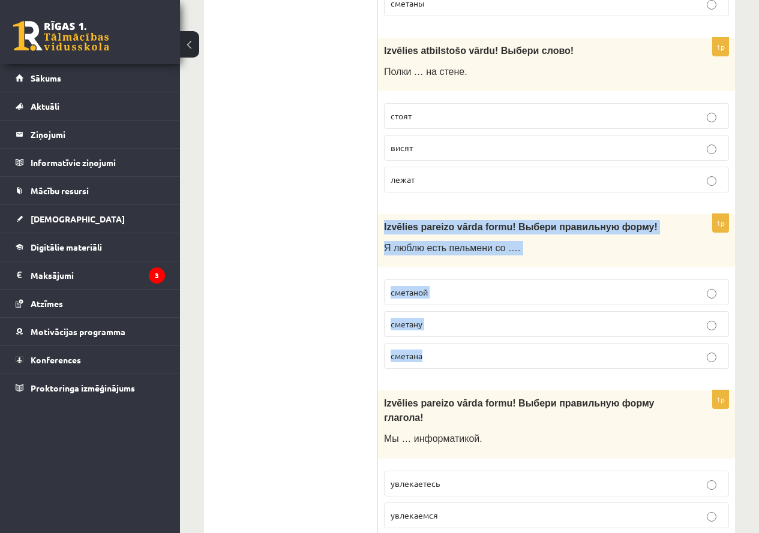
drag, startPoint x: 383, startPoint y: 133, endPoint x: 445, endPoint y: 272, distance: 152.5
click at [445, 272] on div "1p Izvēlies pareizo vārda formu! Выбери правильную форму ! Я люблю есть пельмен…" at bounding box center [556, 296] width 357 height 164
click at [438, 286] on p "сметаной" at bounding box center [556, 292] width 332 height 13
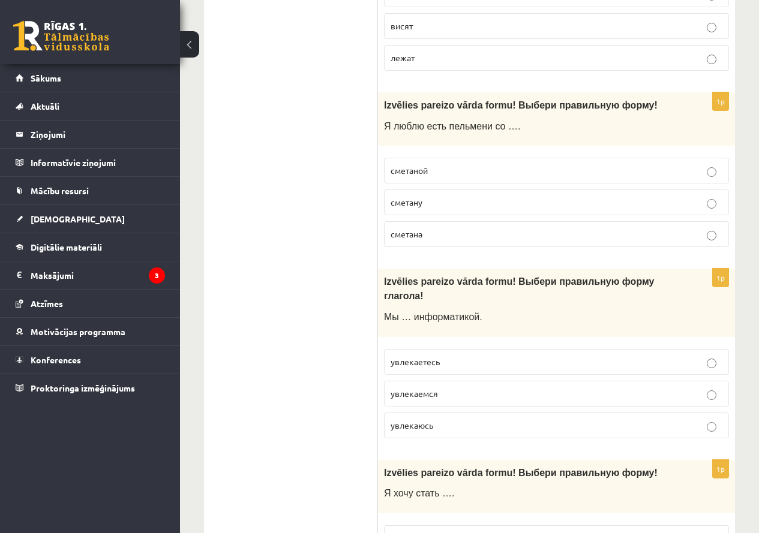
scroll to position [2718, 0]
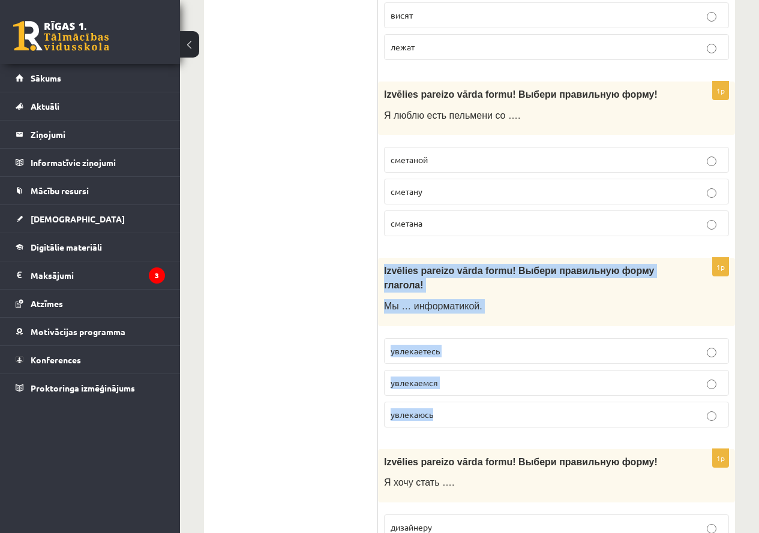
drag, startPoint x: 378, startPoint y: 181, endPoint x: 457, endPoint y: 316, distance: 157.0
click at [457, 316] on div "1p Izvēlies pareizo vārda formu! Выбери правильную форму глагола! Мы … информат…" at bounding box center [556, 347] width 357 height 179
click at [455, 345] on p "увлекаетесь" at bounding box center [556, 351] width 332 height 13
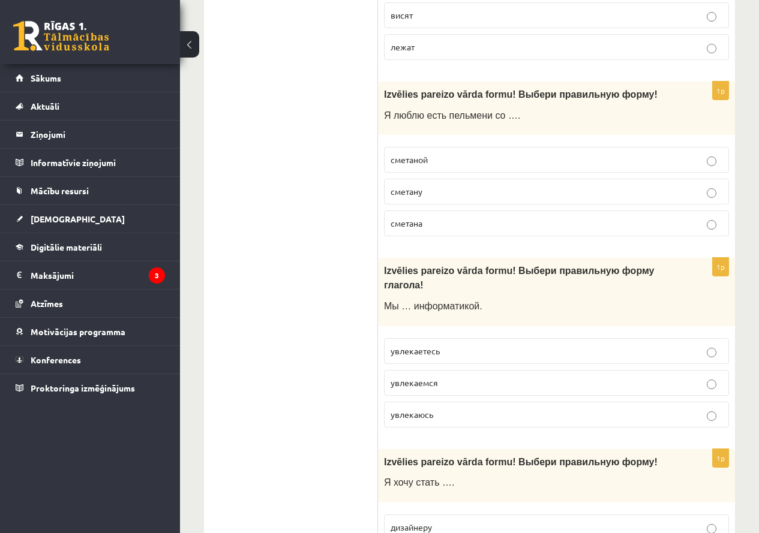
click at [452, 377] on p "увлекаемся" at bounding box center [556, 383] width 332 height 13
click at [434, 377] on span "увлекаемся" at bounding box center [413, 382] width 47 height 11
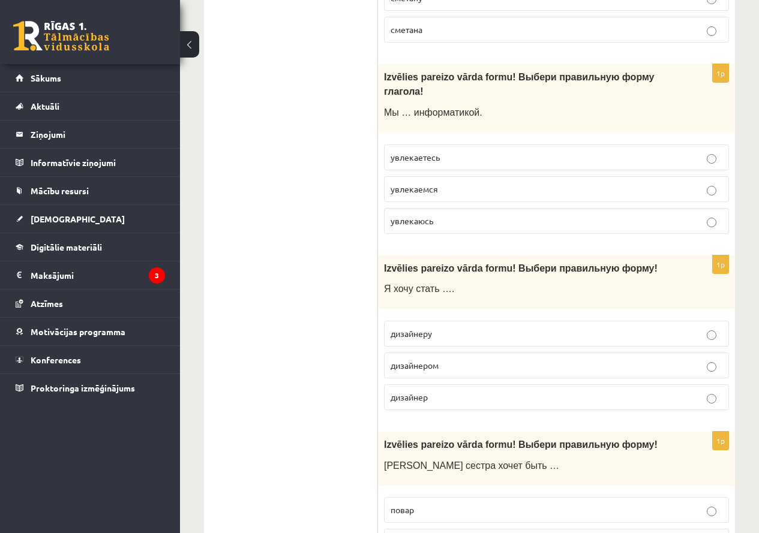
scroll to position [2913, 0]
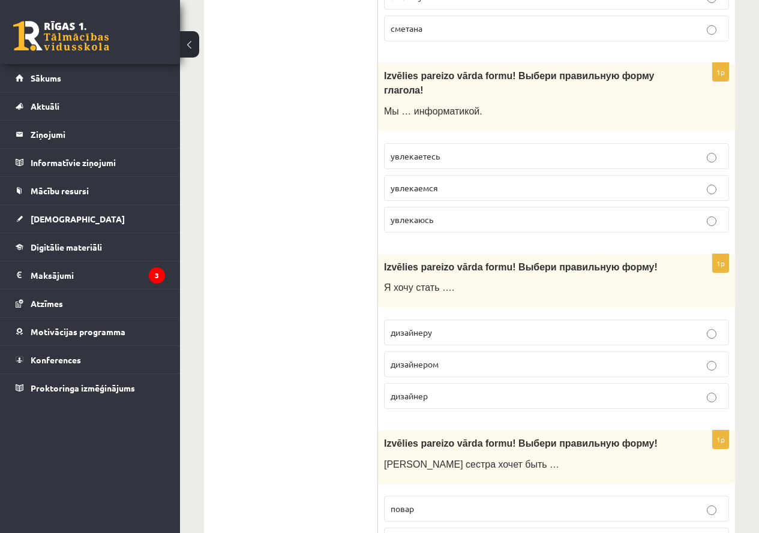
click at [434, 326] on p "дизайнеру" at bounding box center [556, 332] width 332 height 13
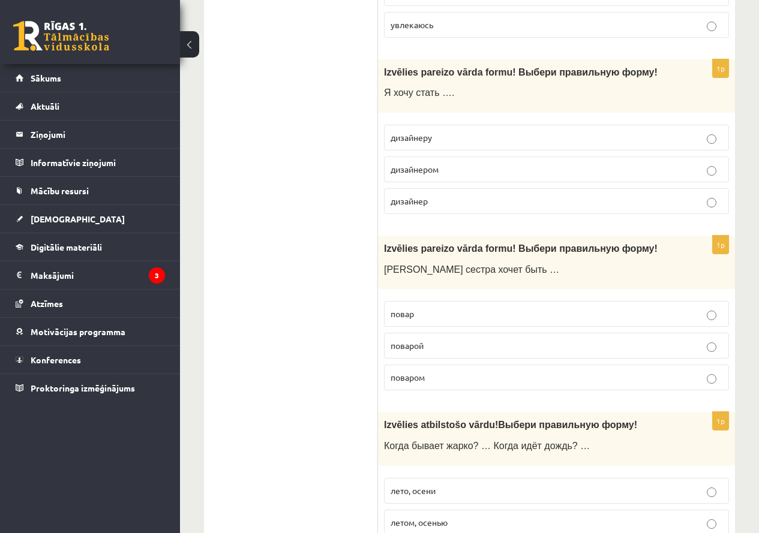
scroll to position [3108, 0]
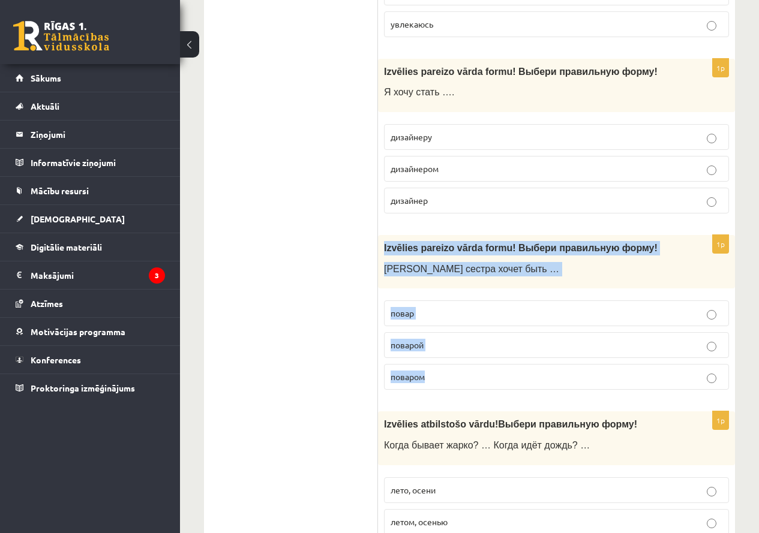
drag, startPoint x: 381, startPoint y: 149, endPoint x: 454, endPoint y: 274, distance: 144.6
click at [454, 274] on div "1p Izvēlies pareizo vārda formu! Выбери правильную форму ! Моя сестра хочет быт…" at bounding box center [556, 317] width 357 height 164
click at [444, 364] on label "поваром" at bounding box center [556, 377] width 345 height 26
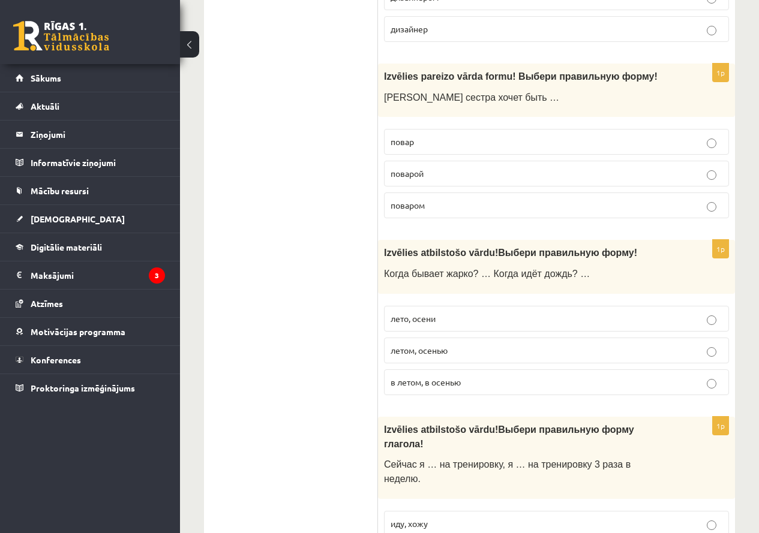
scroll to position [3291, 0]
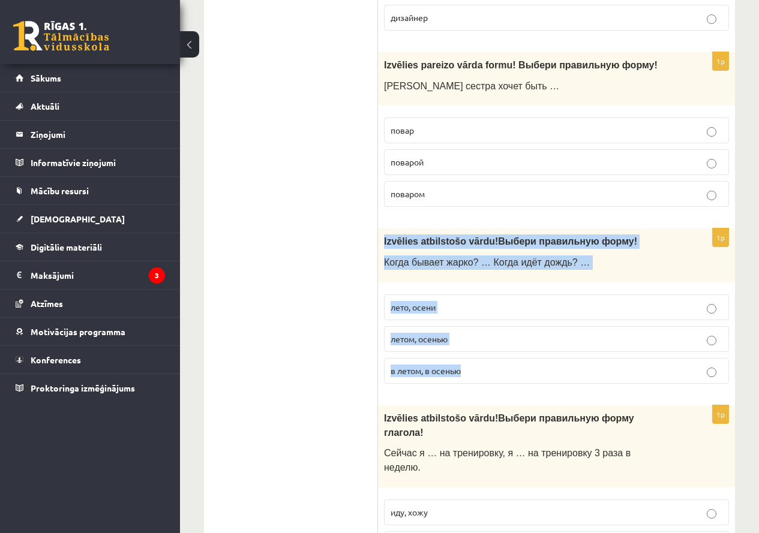
drag, startPoint x: 379, startPoint y: 148, endPoint x: 474, endPoint y: 268, distance: 153.4
click at [474, 268] on div "1p Izvēlies atbilstošo vārdu ! Выбери правильную форму ! Когда бывает жарко? … …" at bounding box center [556, 311] width 357 height 164
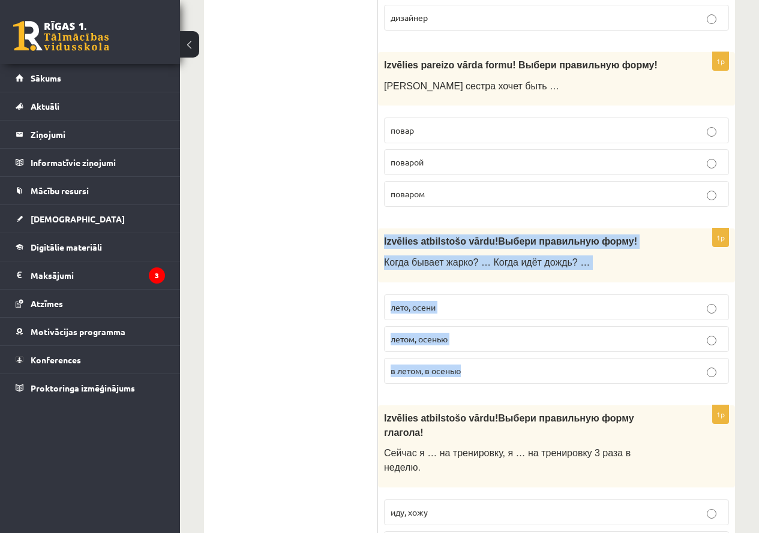
drag, startPoint x: 383, startPoint y: 142, endPoint x: 480, endPoint y: 276, distance: 165.8
click at [480, 276] on div "1p Izvēlies atbilstošo vārdu ! Выбери правильную форму ! Когда бывает жарко? … …" at bounding box center [556, 311] width 357 height 164
click at [483, 333] on p "летом, осенью" at bounding box center [556, 339] width 332 height 13
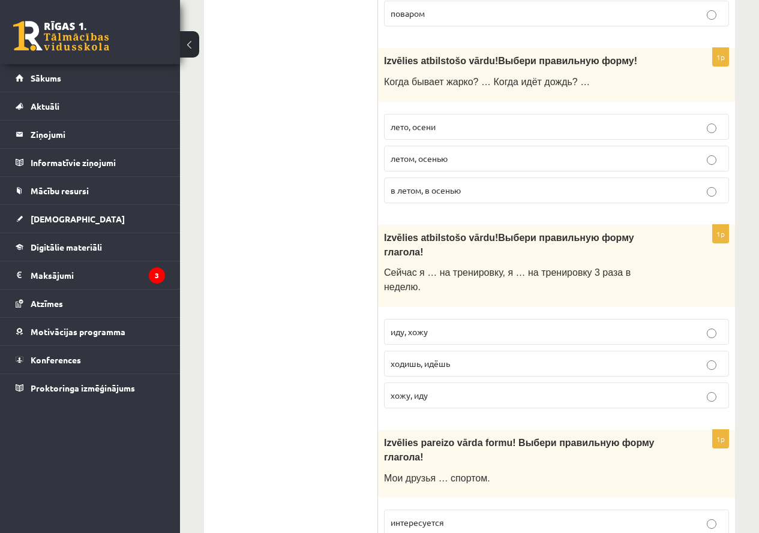
scroll to position [3472, 0]
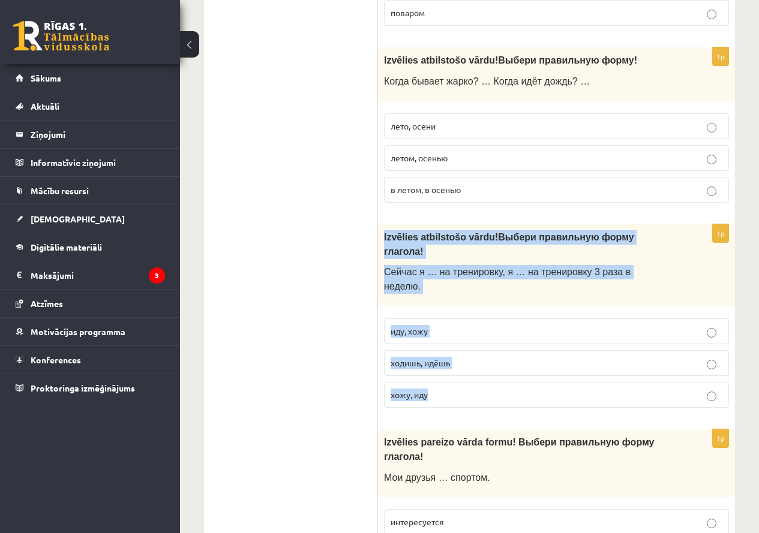
drag, startPoint x: 385, startPoint y: 127, endPoint x: 468, endPoint y: 281, distance: 175.0
click at [468, 281] on div "1p Izvēlies atbilstošo vārdu ! Выбери правильную форму глагола! Сейчас я … на т…" at bounding box center [556, 320] width 357 height 193
click at [433, 325] on p "иду, хожу" at bounding box center [556, 331] width 332 height 13
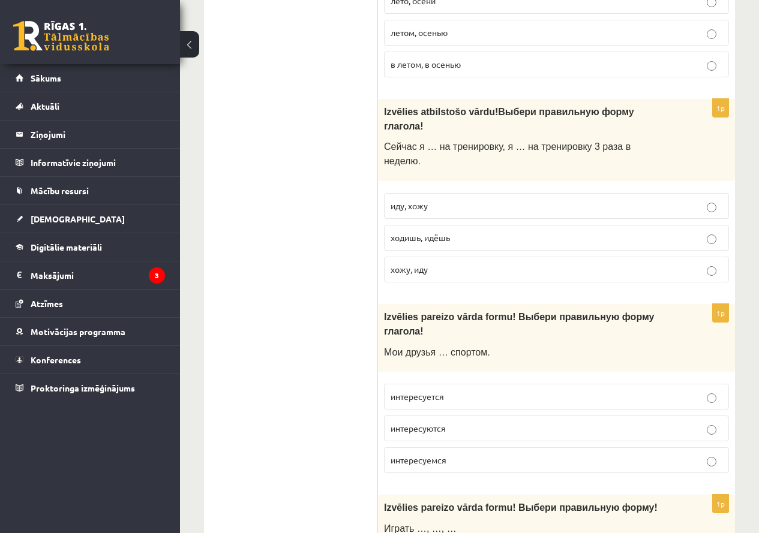
scroll to position [3599, 0]
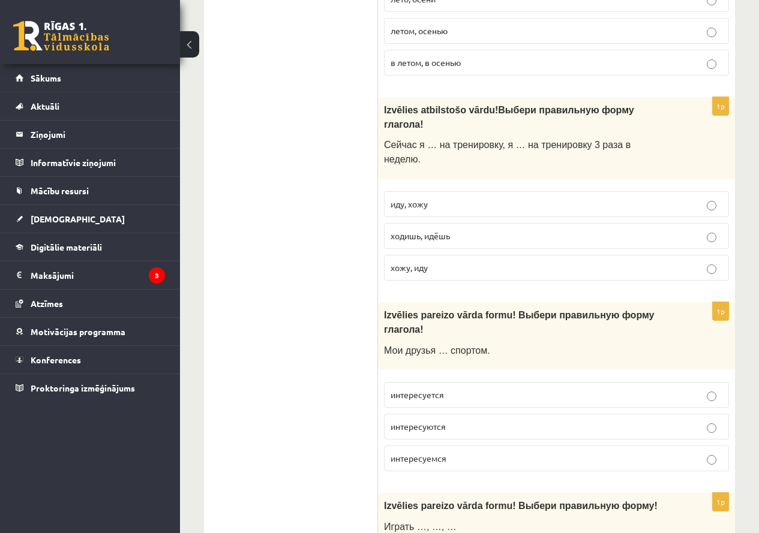
click at [457, 420] on p "интересуются" at bounding box center [556, 426] width 332 height 13
click at [451, 389] on p "интересуется" at bounding box center [556, 395] width 332 height 13
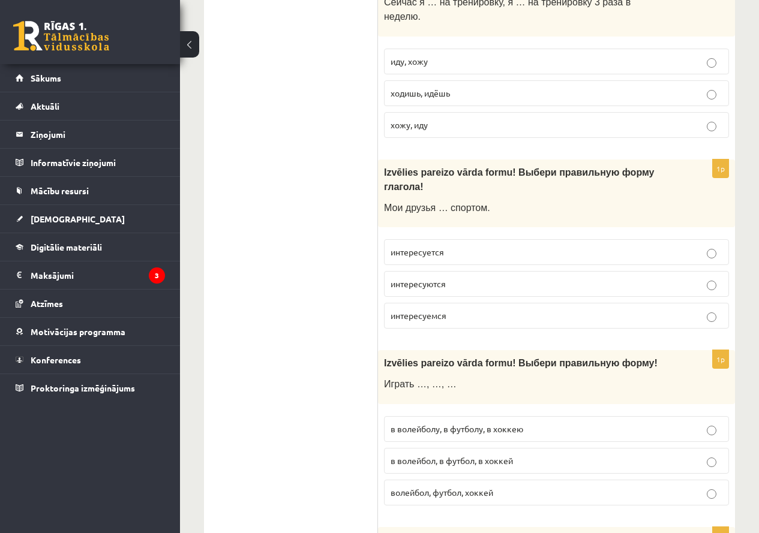
scroll to position [3743, 0]
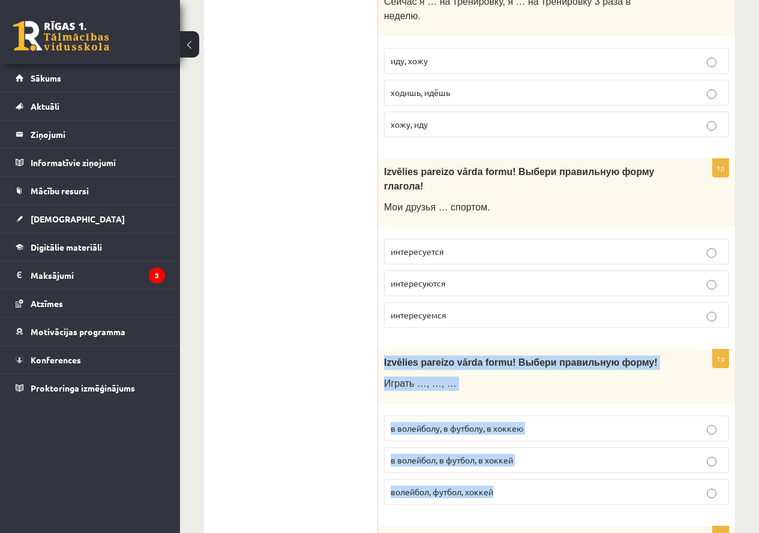
drag, startPoint x: 383, startPoint y: 220, endPoint x: 509, endPoint y: 347, distance: 178.6
click at [509, 350] on div "1p Izvēlies pareizo vārda formu! Выбери правильную форму ! Играть …, …, … в вол…" at bounding box center [556, 432] width 357 height 164
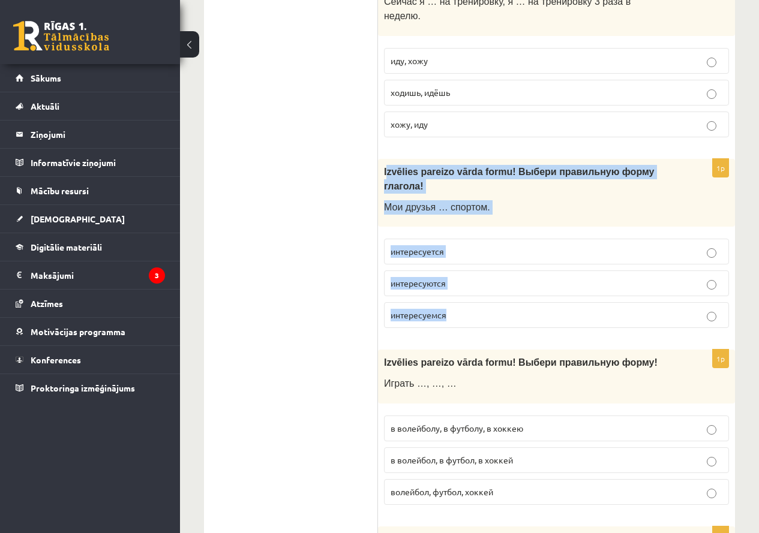
drag, startPoint x: 386, startPoint y: 44, endPoint x: 477, endPoint y: 160, distance: 148.2
click at [477, 160] on div "1p Izvēlies pareizo vārda formu! Выбери правильную форму глагола! Мои друзья … …" at bounding box center [556, 248] width 357 height 179
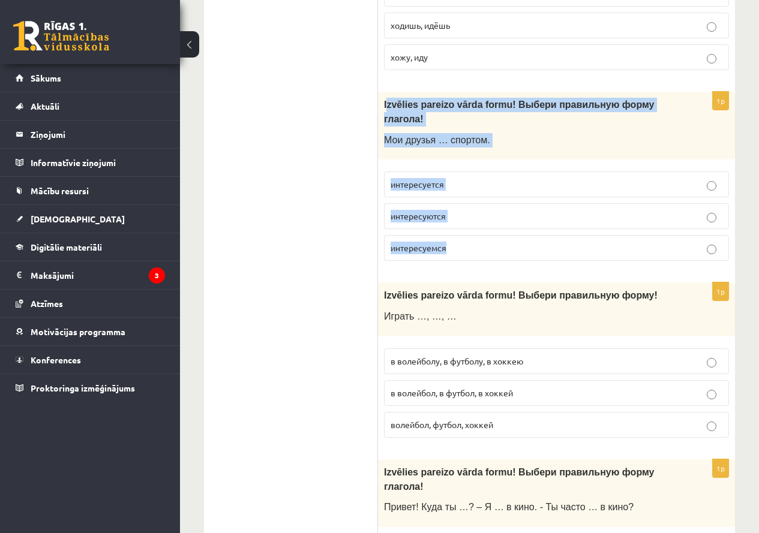
scroll to position [3811, 0]
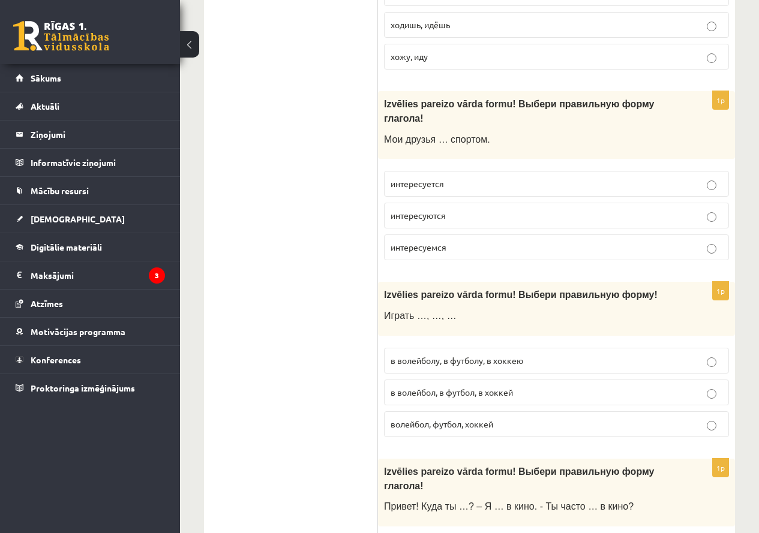
click at [509, 418] on p "волейбол, футбол, хоккей" at bounding box center [556, 424] width 332 height 13
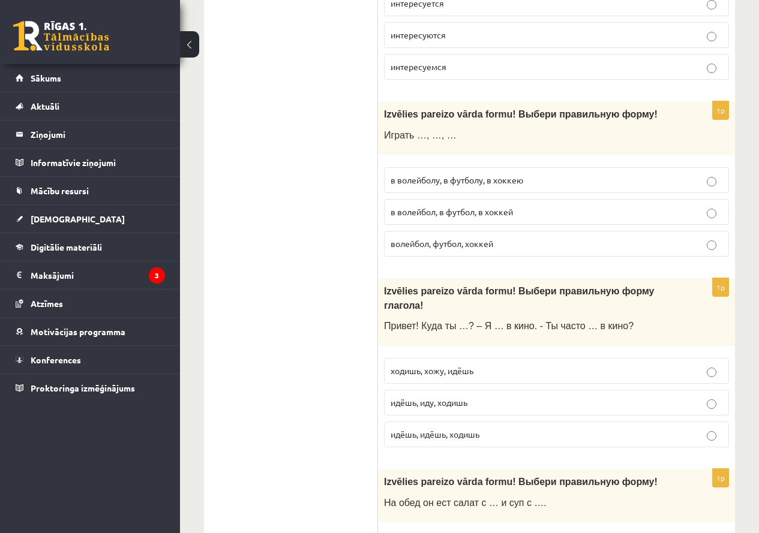
scroll to position [3992, 0]
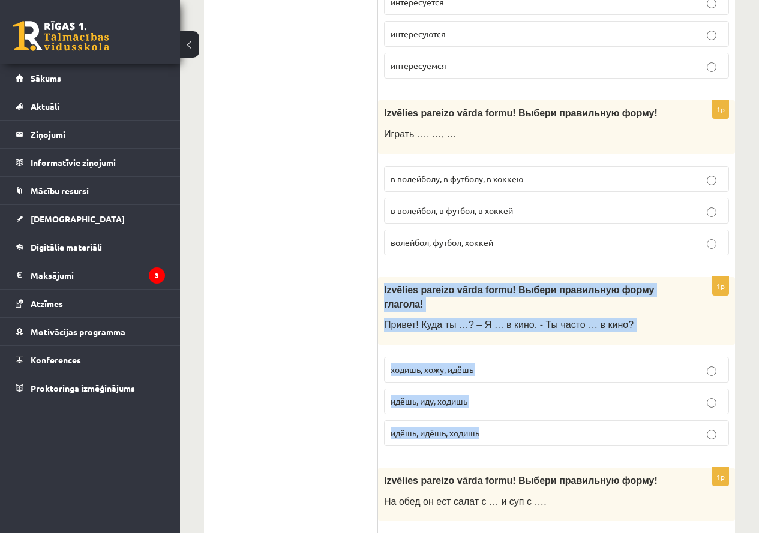
drag, startPoint x: 381, startPoint y: 145, endPoint x: 495, endPoint y: 265, distance: 166.3
click at [495, 277] on div "1p Izvēlies pareizo vārda formu! Выбери правильную форму глагола! Привет! Куда …" at bounding box center [556, 366] width 357 height 179
click at [474, 395] on p "идёшь, иду, ходишь" at bounding box center [556, 401] width 332 height 13
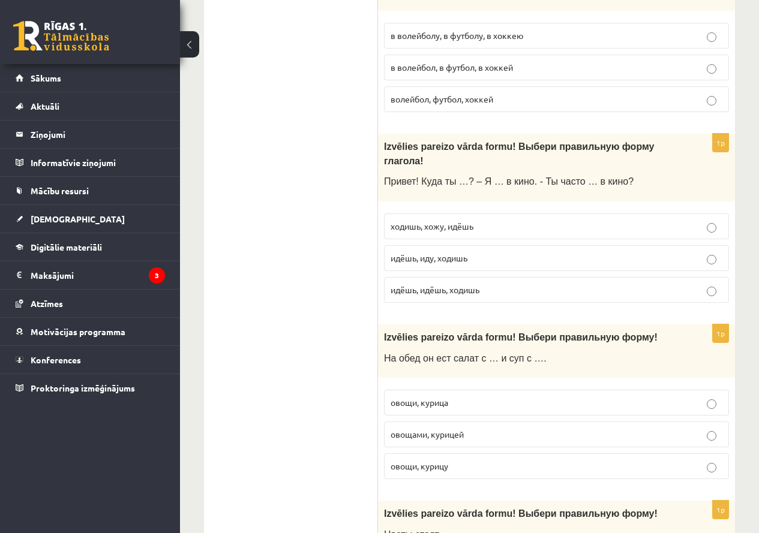
scroll to position [4136, 0]
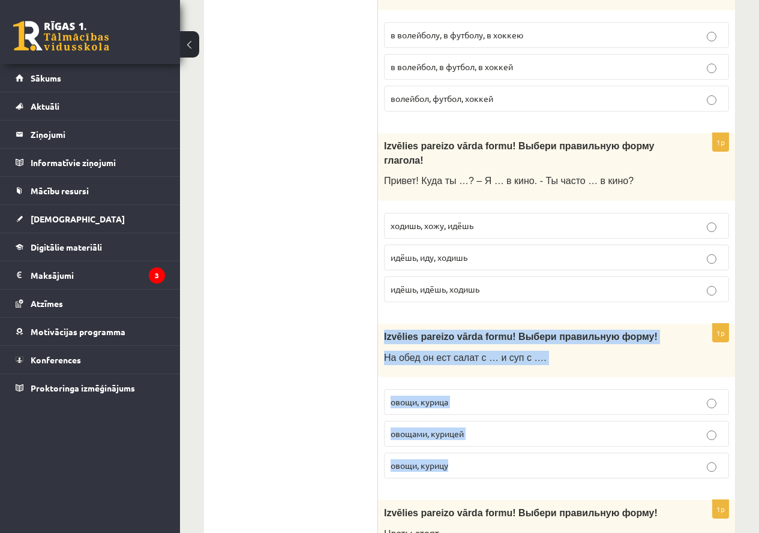
drag, startPoint x: 383, startPoint y: 180, endPoint x: 464, endPoint y: 315, distance: 157.1
click at [464, 324] on div "1p Izvēlies pareizo vārda formu! Выбери правильную форму ! На обед он ест салат…" at bounding box center [556, 406] width 357 height 164
click at [520, 428] on p "овощами, курицей" at bounding box center [556, 434] width 332 height 13
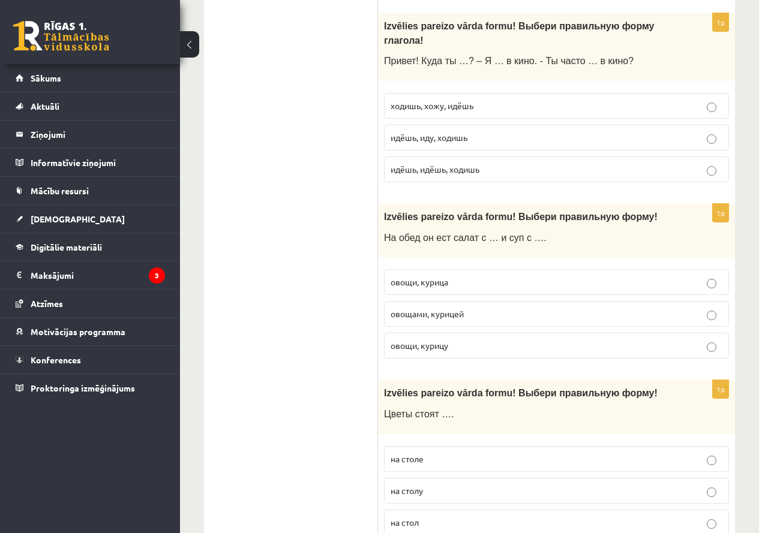
scroll to position [4258, 0]
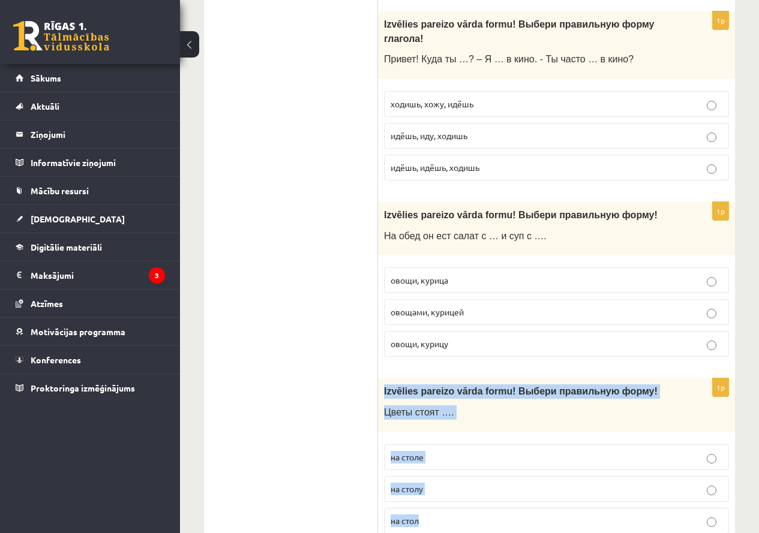
drag, startPoint x: 383, startPoint y: 235, endPoint x: 442, endPoint y: 375, distance: 153.0
click at [442, 378] on div "1p Izvēlies pareizo vārda formu! Выбери правильную форму ! Цветы стоят …. на ст…" at bounding box center [556, 460] width 357 height 164
click at [429, 451] on p "на столе" at bounding box center [556, 457] width 332 height 13
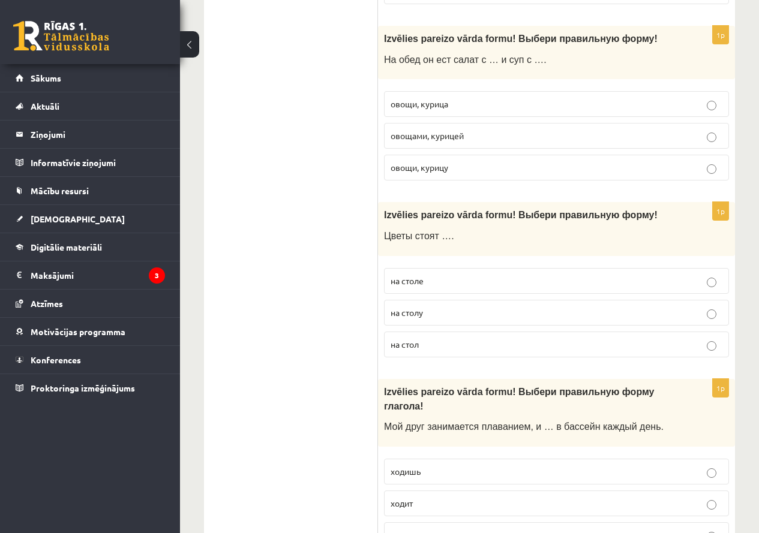
scroll to position [4437, 0]
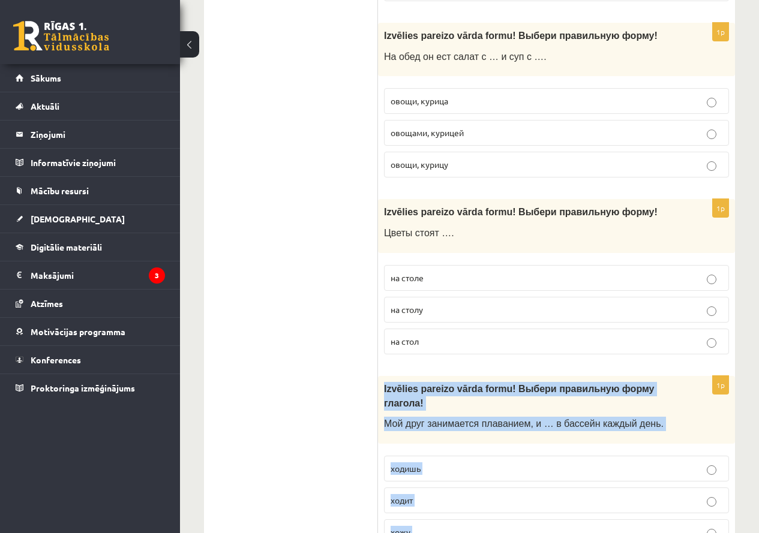
drag, startPoint x: 381, startPoint y: 230, endPoint x: 440, endPoint y: 395, distance: 174.9
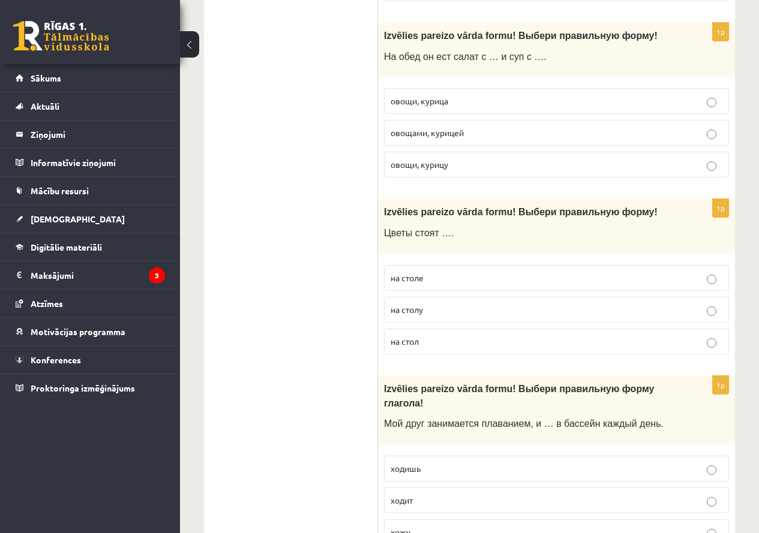
drag, startPoint x: 374, startPoint y: 232, endPoint x: 423, endPoint y: 339, distance: 117.8
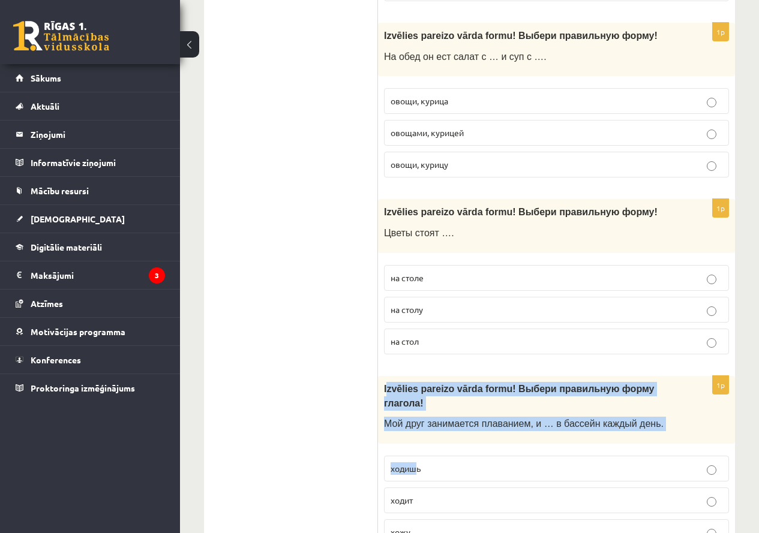
drag, startPoint x: 387, startPoint y: 227, endPoint x: 413, endPoint y: 299, distance: 77.2
click at [413, 376] on div "1p Izvēlies pareizo vārda formu! Выбери правильную форму глагола! Мой друг зани…" at bounding box center [556, 465] width 357 height 179
click at [388, 384] on span "Izvēlies pareizo vārda formu! Выбери правильную форму глагола!" at bounding box center [519, 396] width 270 height 25
drag, startPoint x: 383, startPoint y: 227, endPoint x: 438, endPoint y: 357, distance: 141.4
click at [438, 376] on div "1p Izvēlies pareizo vārda formu! Выбери правильную форму глагола! Мой друг зани…" at bounding box center [556, 465] width 357 height 179
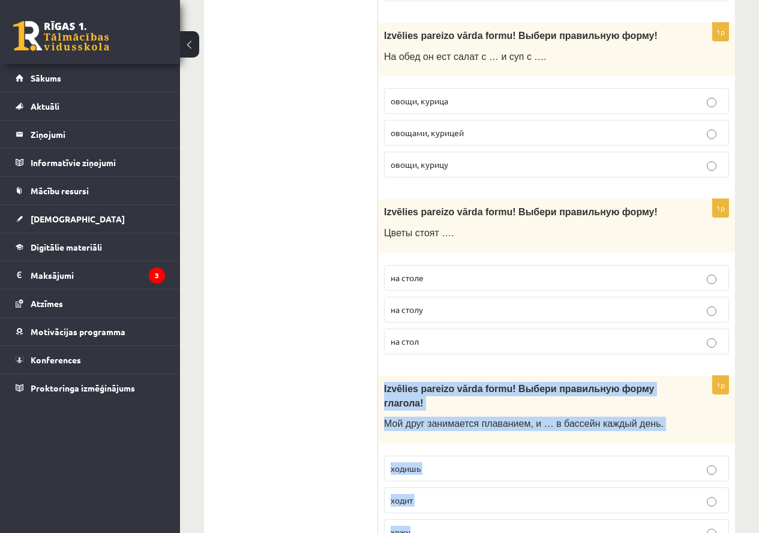
click at [427, 494] on p "ходит" at bounding box center [556, 500] width 332 height 13
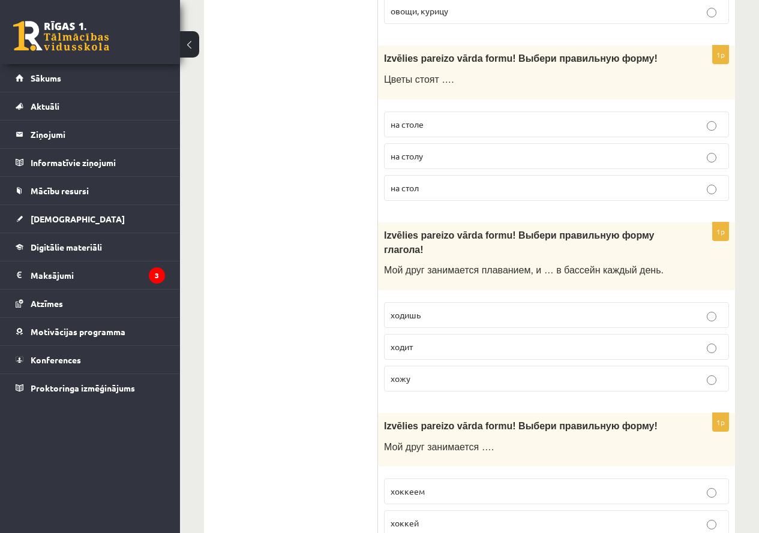
scroll to position [4592, 0]
drag, startPoint x: 374, startPoint y: 252, endPoint x: 427, endPoint y: 366, distance: 126.4
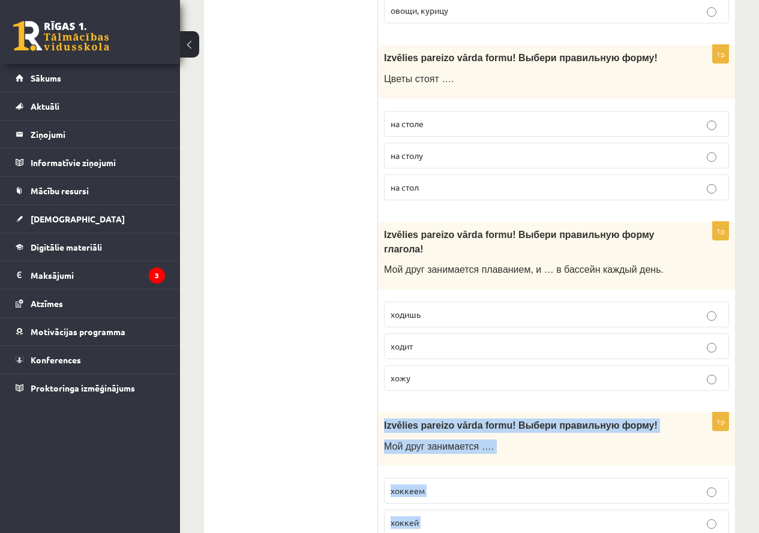
drag, startPoint x: 380, startPoint y: 253, endPoint x: 429, endPoint y: 370, distance: 126.9
click at [429, 413] on div "1p Izvēlies pareizo vārda formu! Выбери правильную форму ! Мой друг занимается …" at bounding box center [556, 495] width 357 height 164
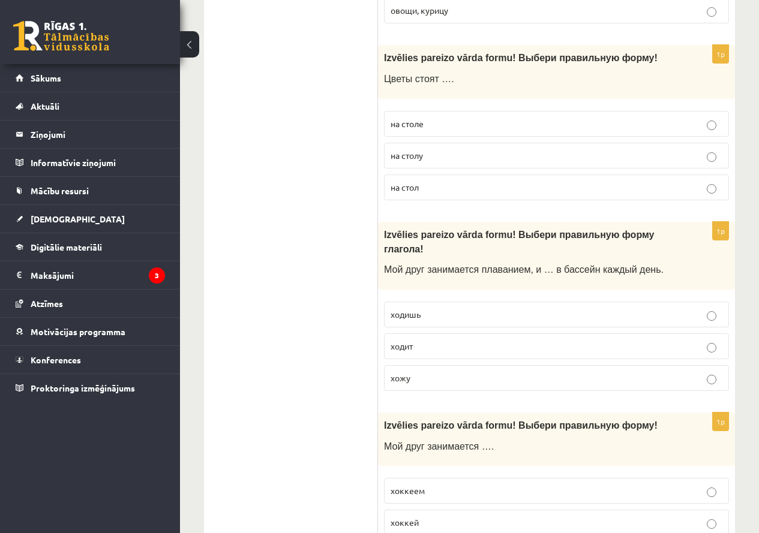
click at [434, 485] on p "хоккеем" at bounding box center [556, 491] width 332 height 13
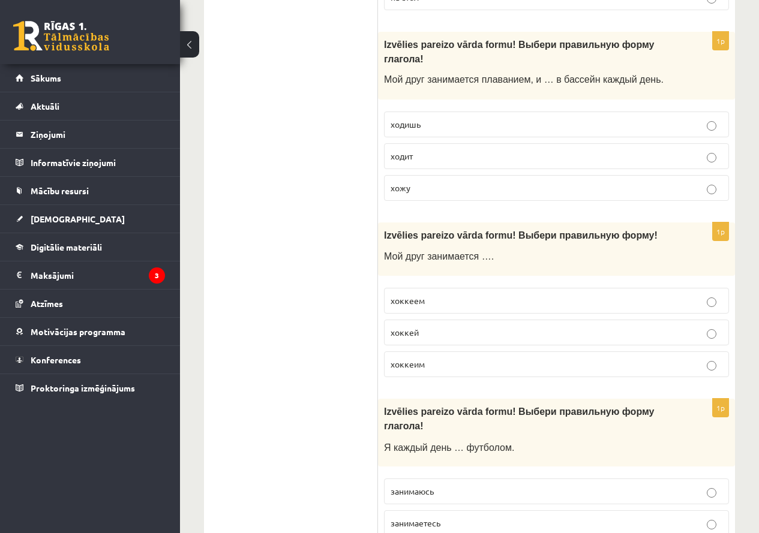
scroll to position [4782, 0]
click at [429, 326] on p "хоккей" at bounding box center [556, 332] width 332 height 13
click at [409, 287] on label "хоккеем" at bounding box center [556, 300] width 345 height 26
click at [411, 326] on span "хоккей" at bounding box center [404, 331] width 28 height 11
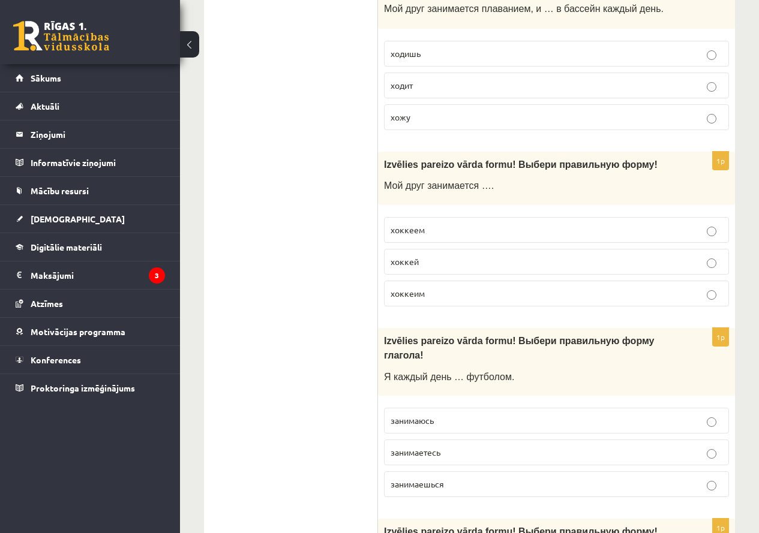
scroll to position [4850, 0]
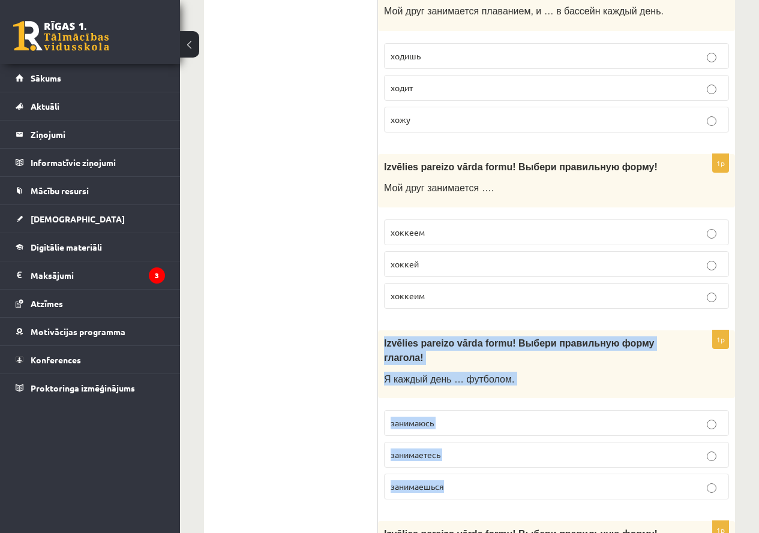
drag, startPoint x: 380, startPoint y: 169, endPoint x: 469, endPoint y: 305, distance: 162.9
click at [469, 330] on div "1p Izvēlies pareizo vārda formu! Выбери правильную форму глагола! Я каждый день…" at bounding box center [556, 419] width 357 height 179
click at [433, 330] on div "1p Izvēlies pareizo vārda formu! Выбери правильную форму глагола! Я каждый день…" at bounding box center [556, 419] width 357 height 179
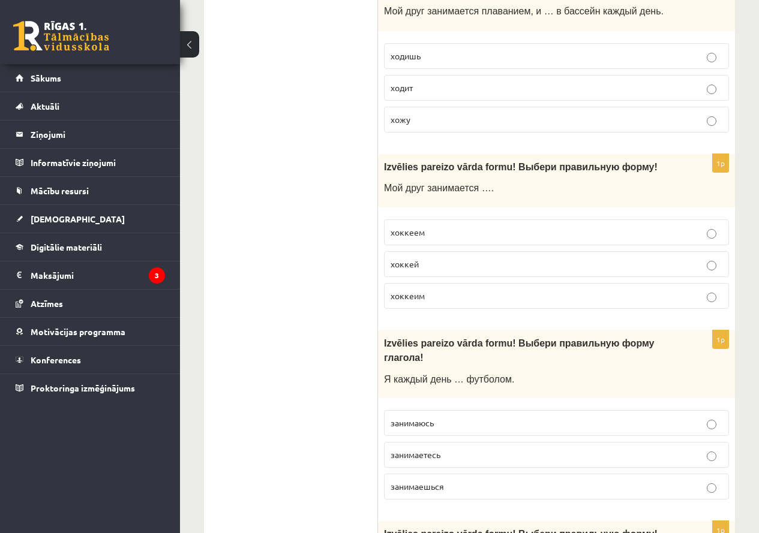
click at [447, 417] on p "занимаюсь" at bounding box center [556, 423] width 332 height 13
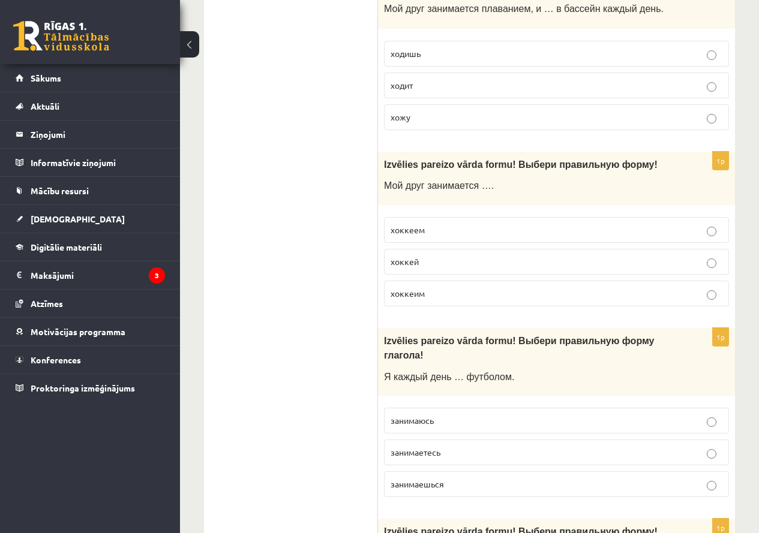
drag, startPoint x: 386, startPoint y: 338, endPoint x: 432, endPoint y: 489, distance: 157.7
drag, startPoint x: 376, startPoint y: 340, endPoint x: 434, endPoint y: 417, distance: 96.3
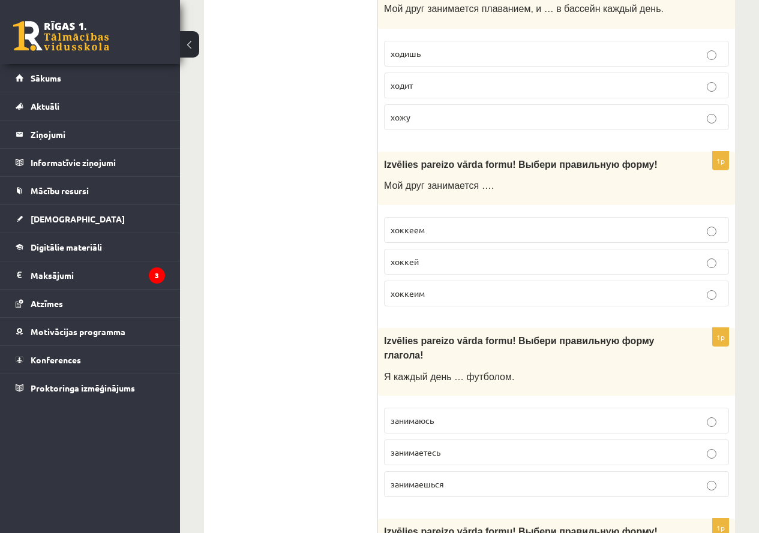
drag, startPoint x: 379, startPoint y: 344, endPoint x: 448, endPoint y: 477, distance: 150.5
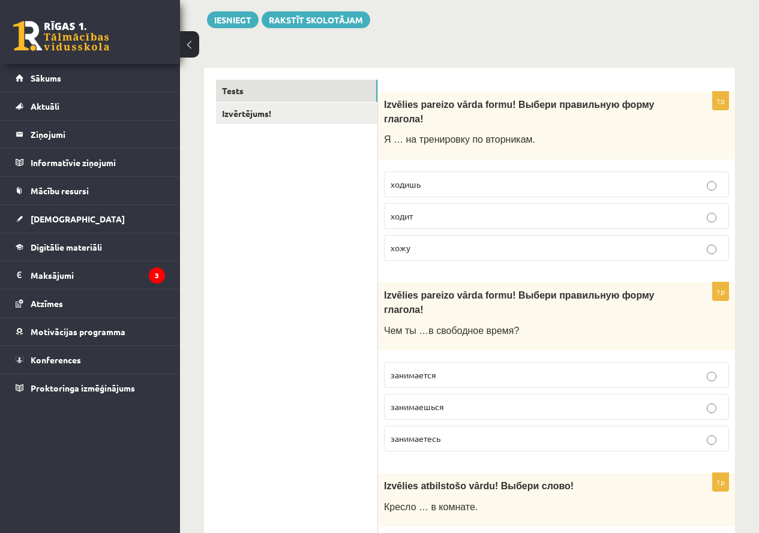
scroll to position [0, 0]
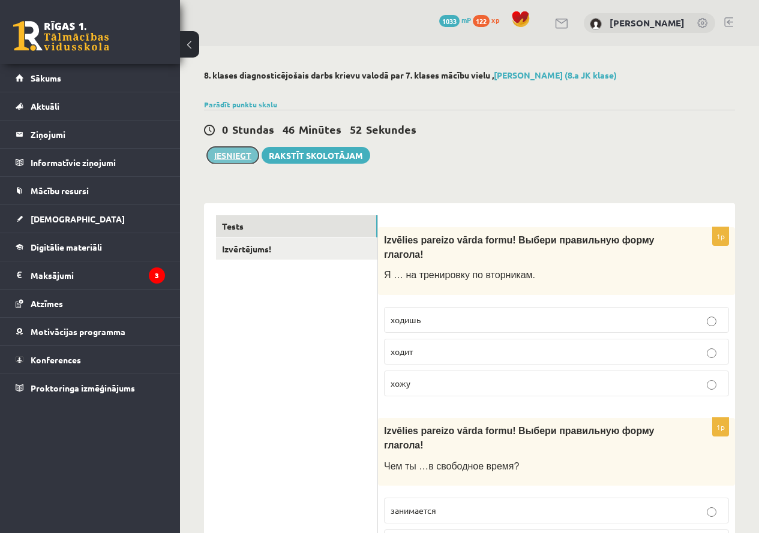
click at [253, 158] on button "Iesniegt" at bounding box center [233, 155] width 52 height 17
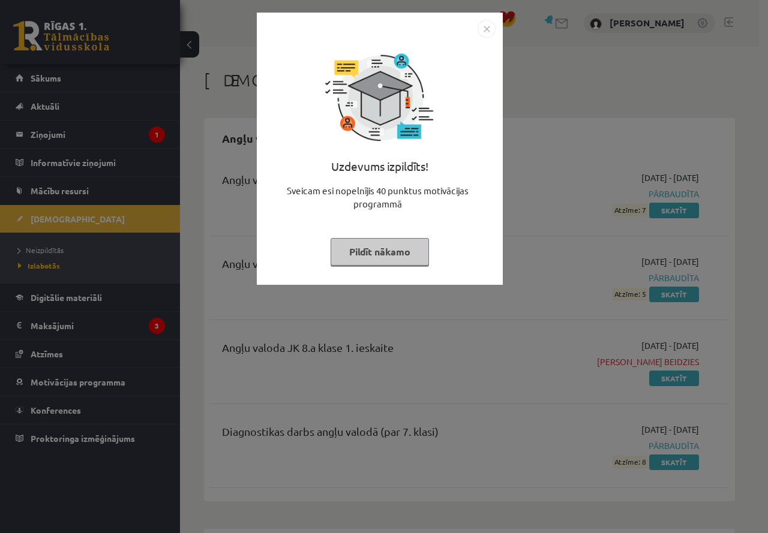
click at [479, 31] on img "Close" at bounding box center [486, 29] width 18 height 18
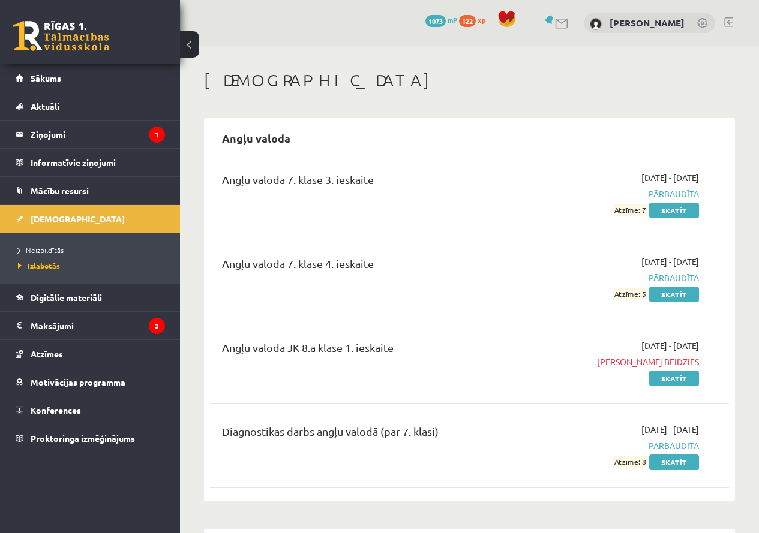
click at [49, 250] on span "Neizpildītās" at bounding box center [41, 250] width 46 height 10
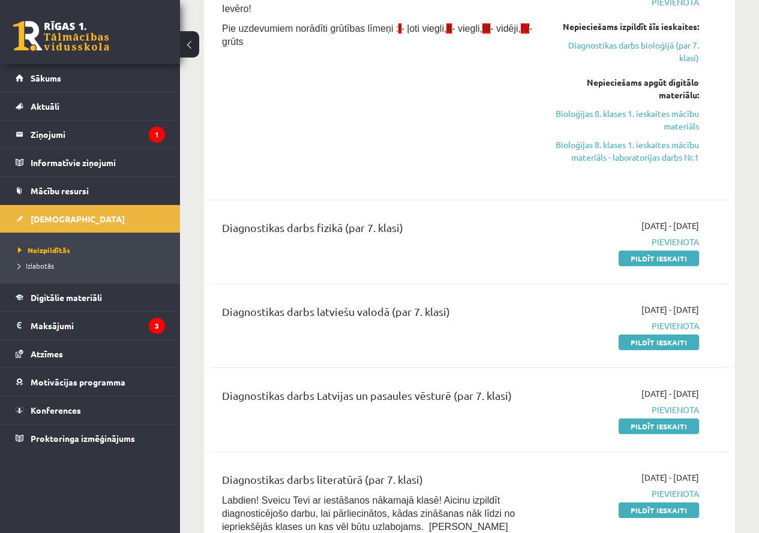
scroll to position [1428, 0]
